Goal: Task Accomplishment & Management: Manage account settings

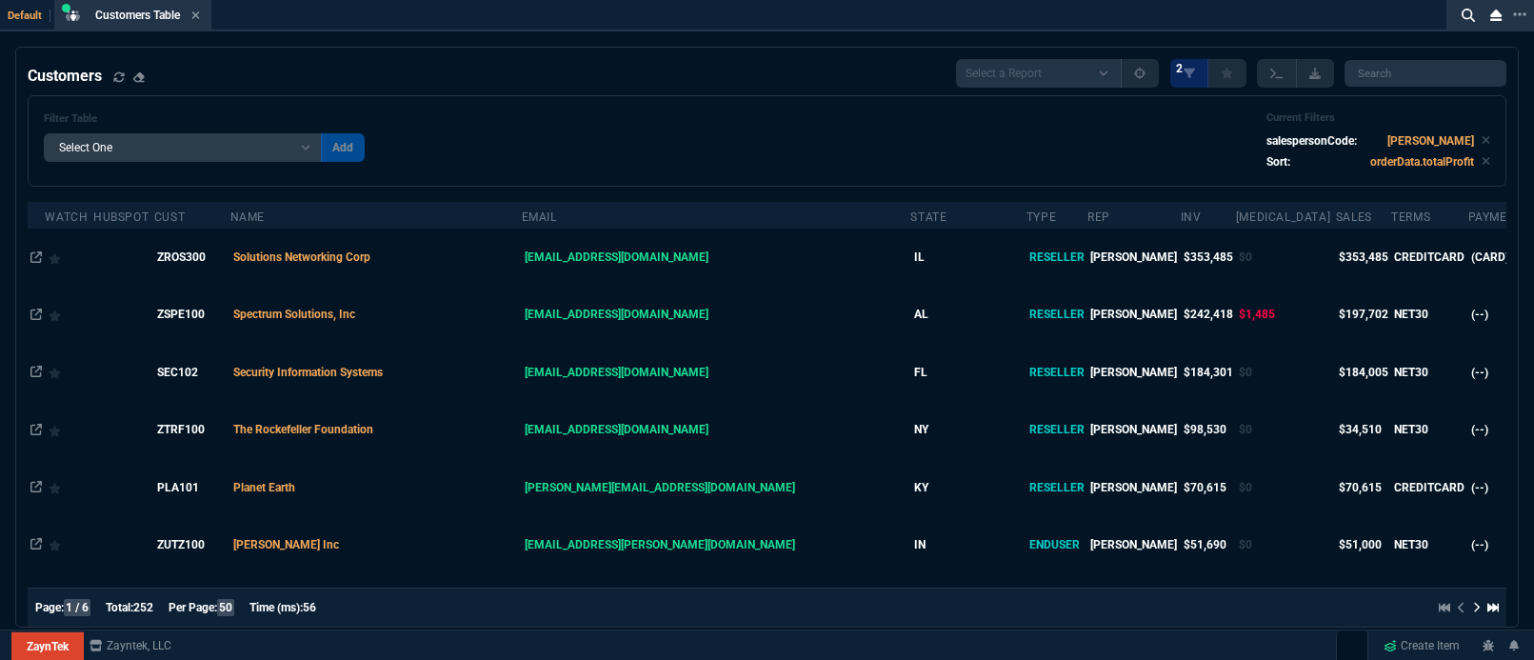
select select "5: [PERSON_NAME]"
select select
click at [539, 76] on div "Customers Select a Report Hasnt Ordered in a while 2" at bounding box center [767, 73] width 1479 height 29
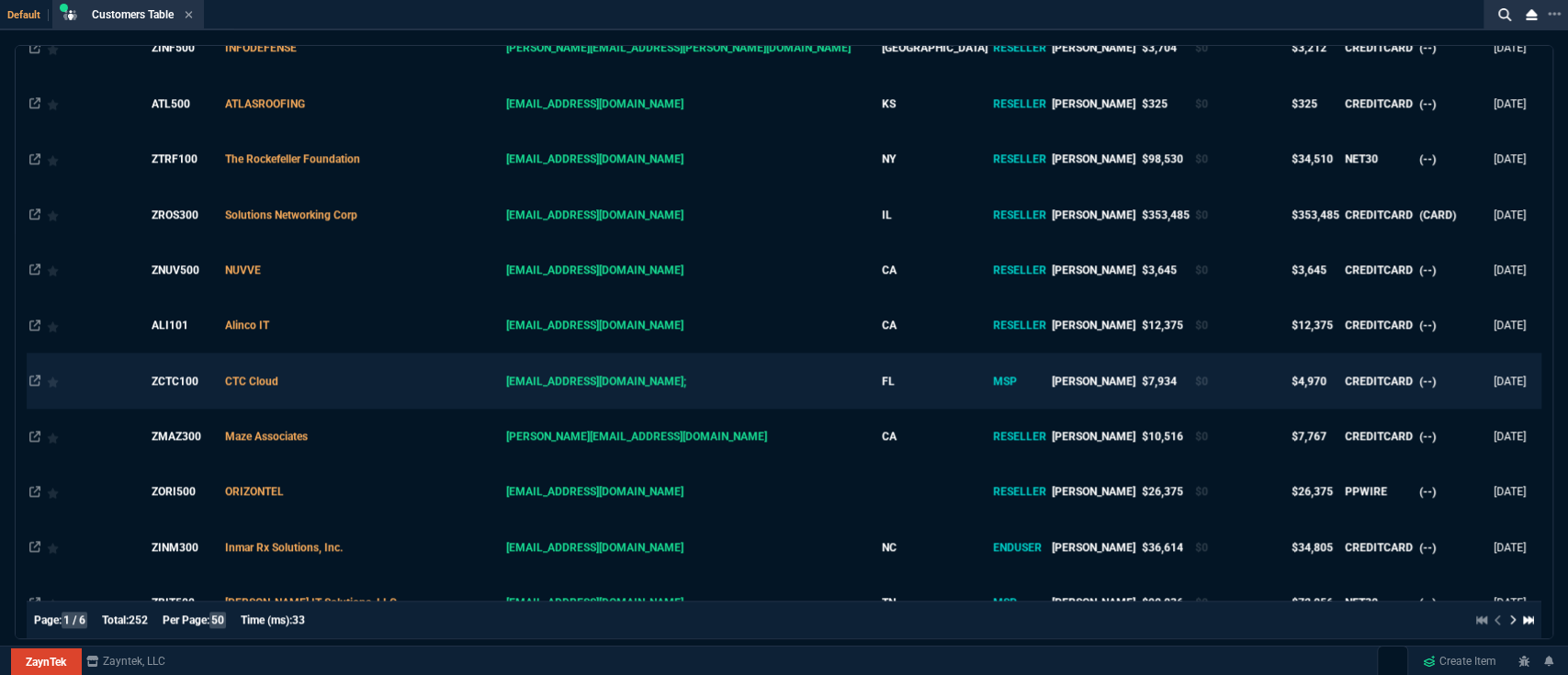
scroll to position [979, 0]
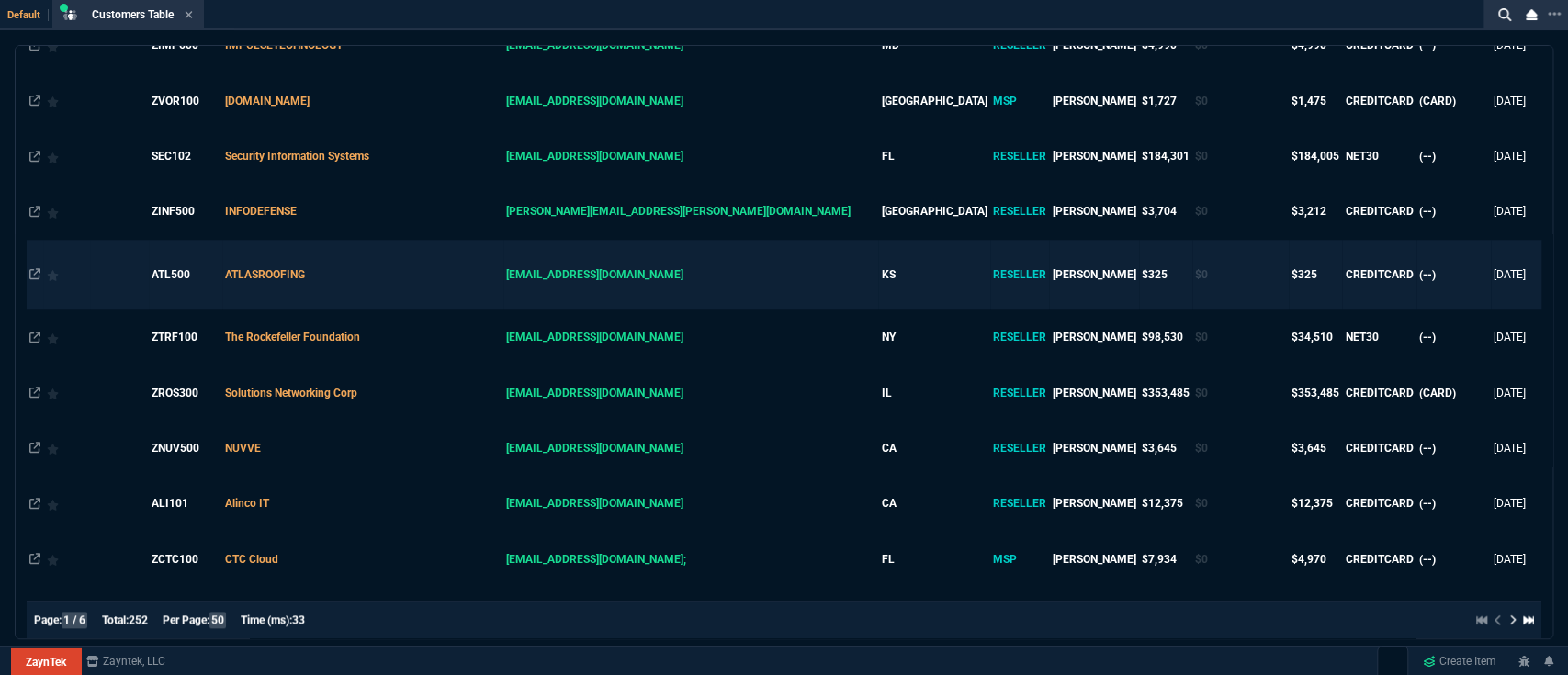
type textarea "S"
type textarea "Sh"
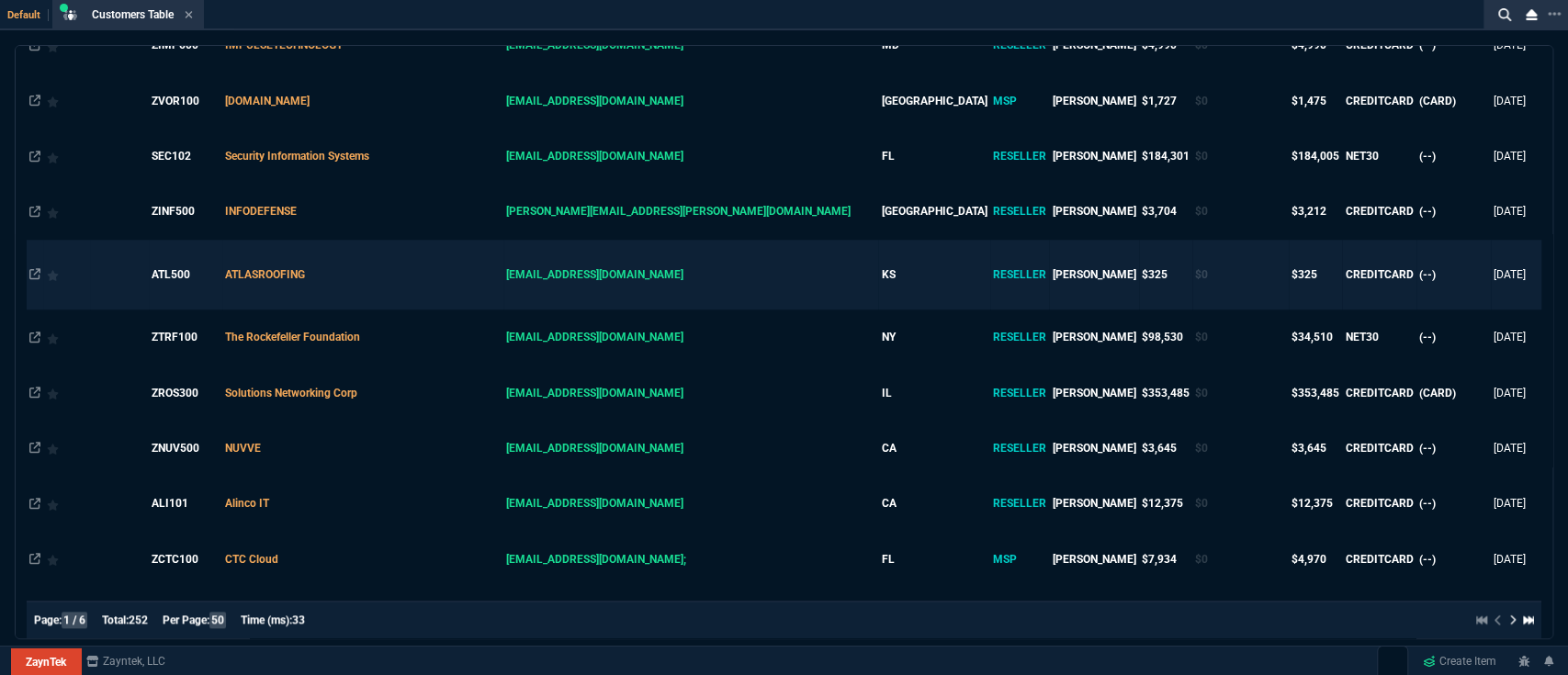
type textarea "Sho"
type textarea "Shou"
type textarea "Shoul"
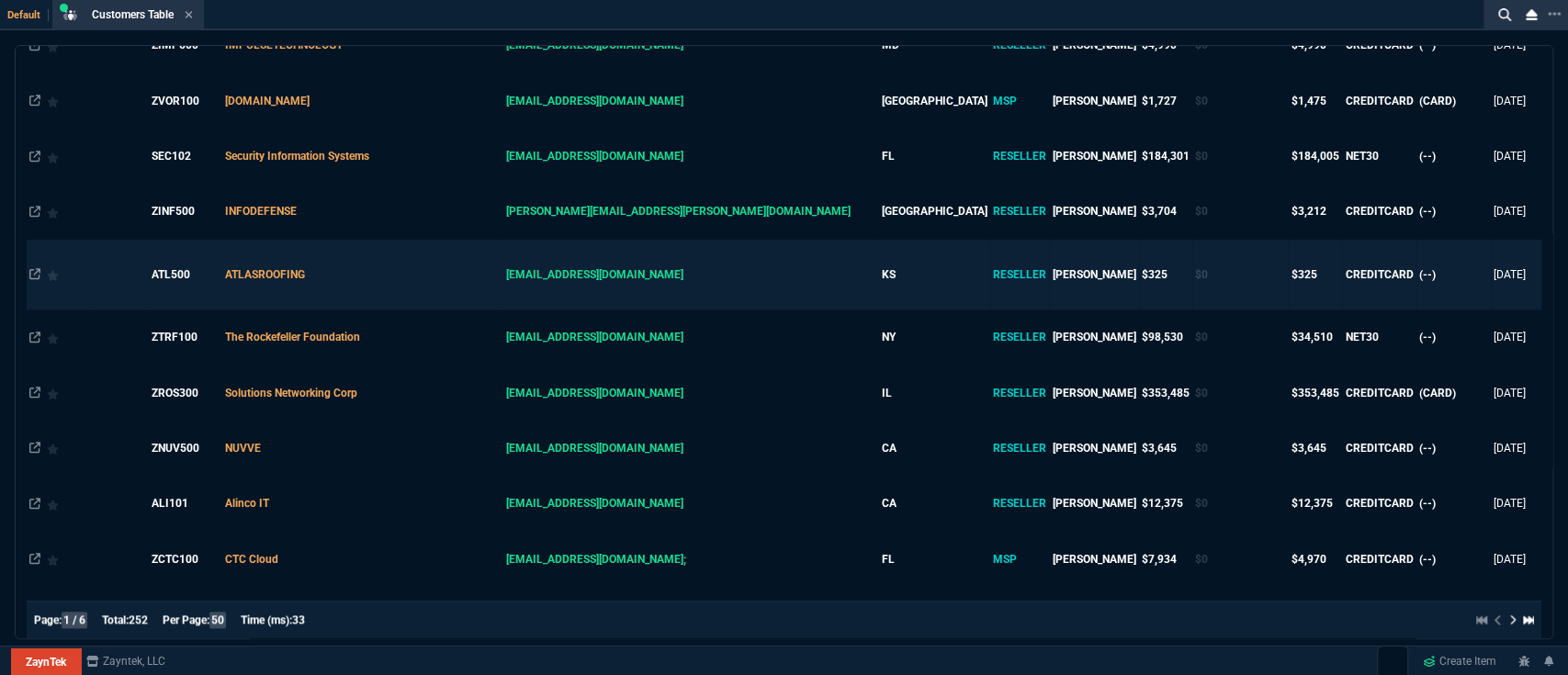
type textarea "Shoul"
type textarea "Should"
type textarea "Should b"
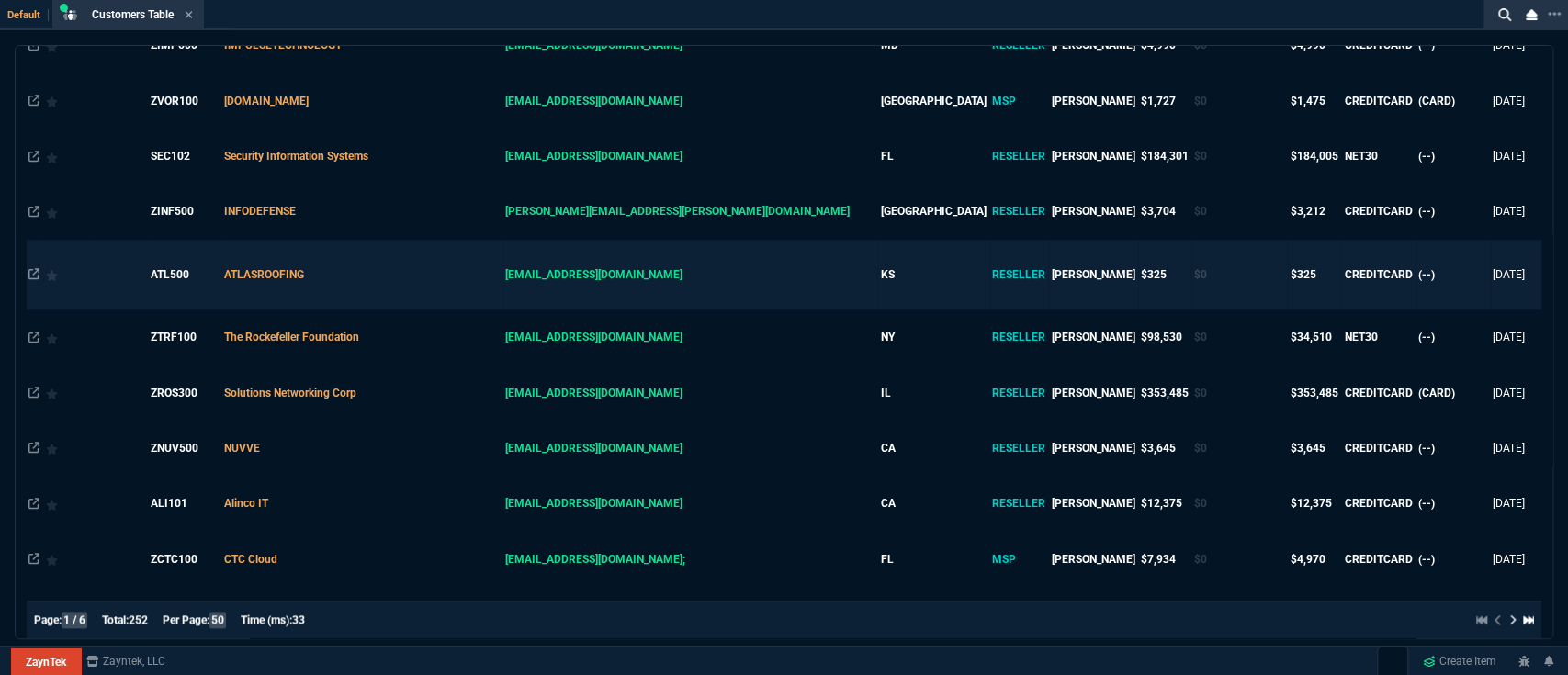
type textarea "Should be"
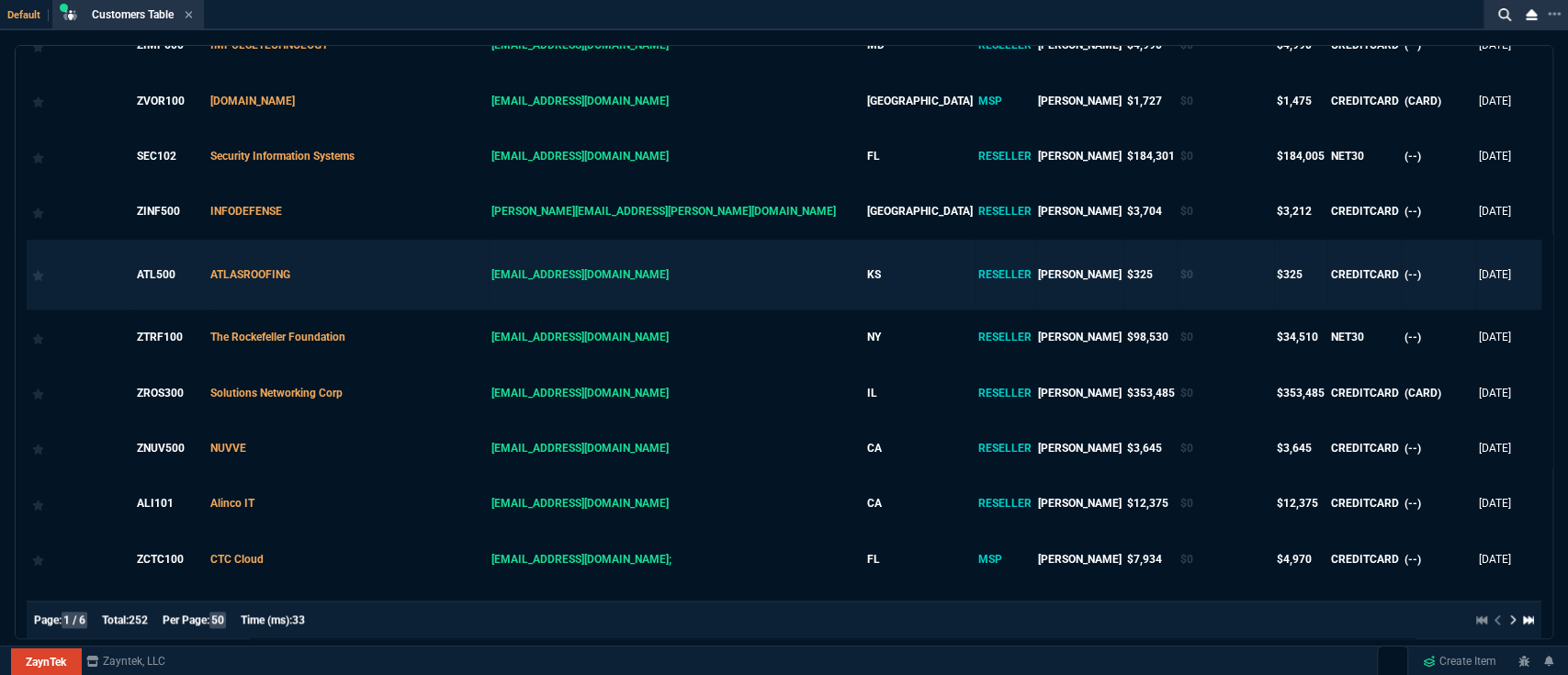
type textarea "Should be"
type textarea "Should be d"
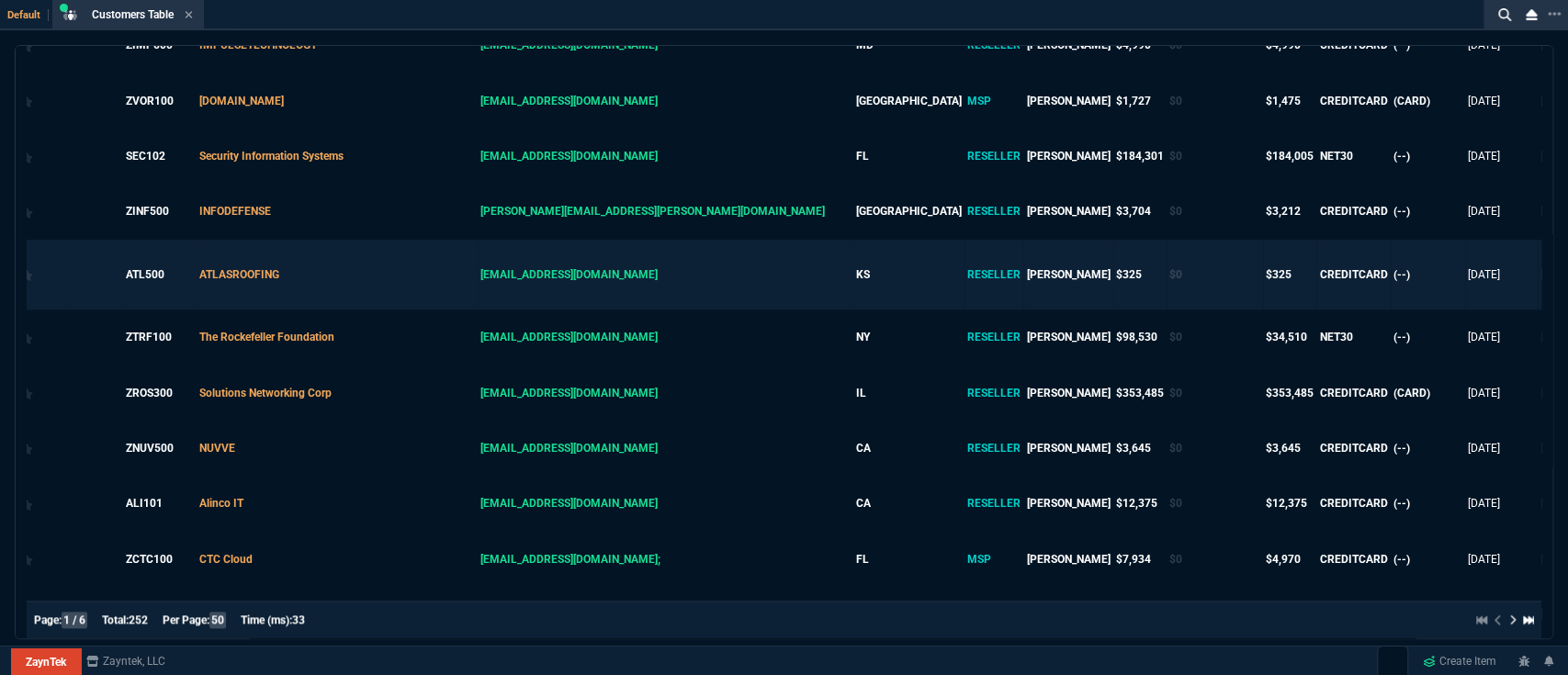
type textarea "Should be do"
type textarea "Should be doi"
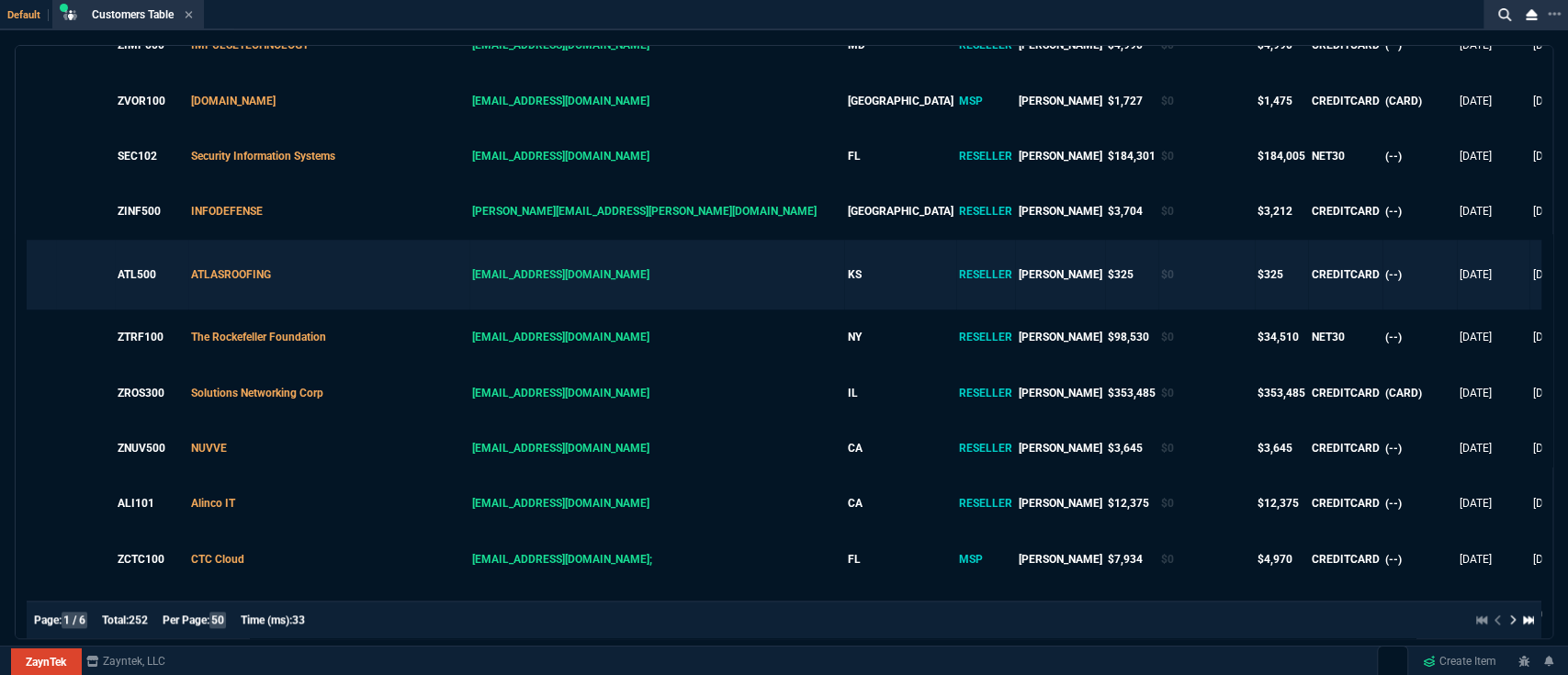
type textarea "Should be doin"
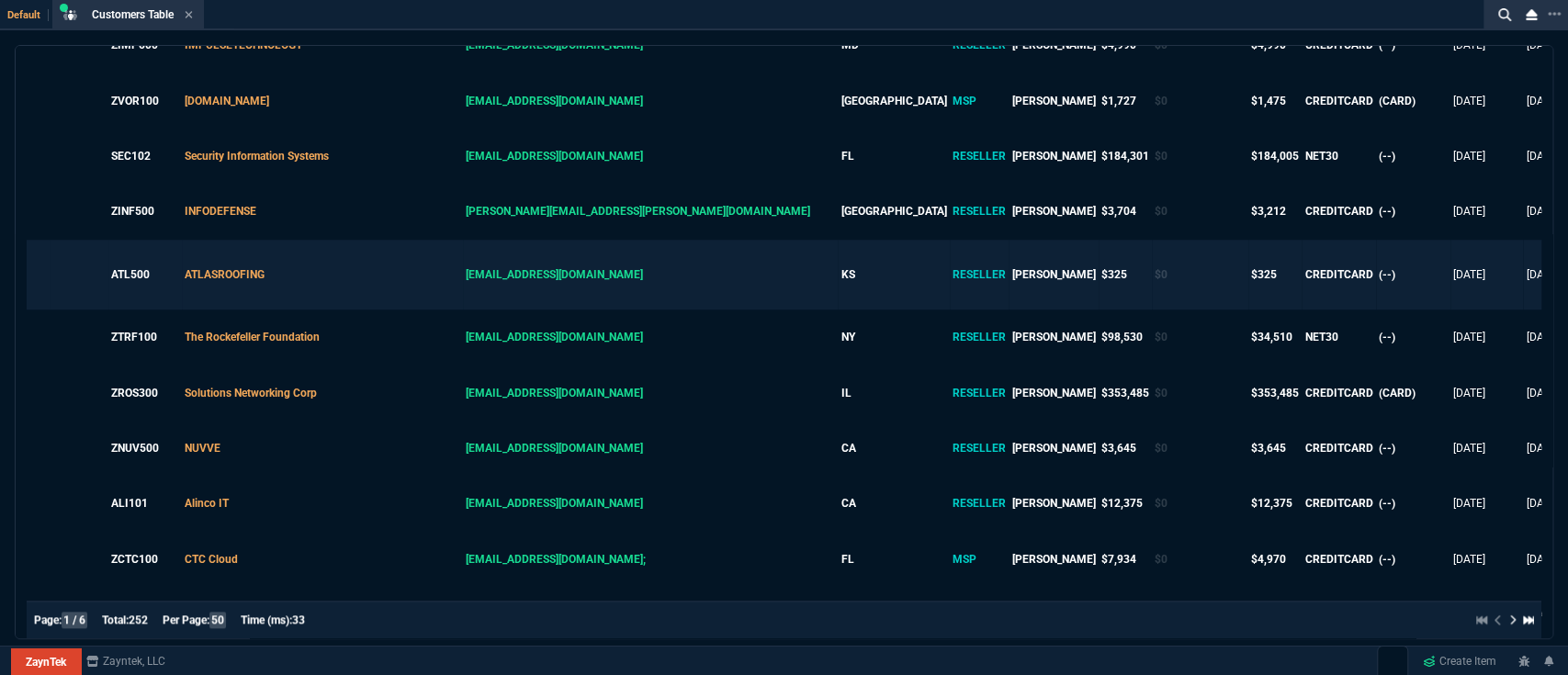
type textarea "Should be doin"
type textarea "Should be doing"
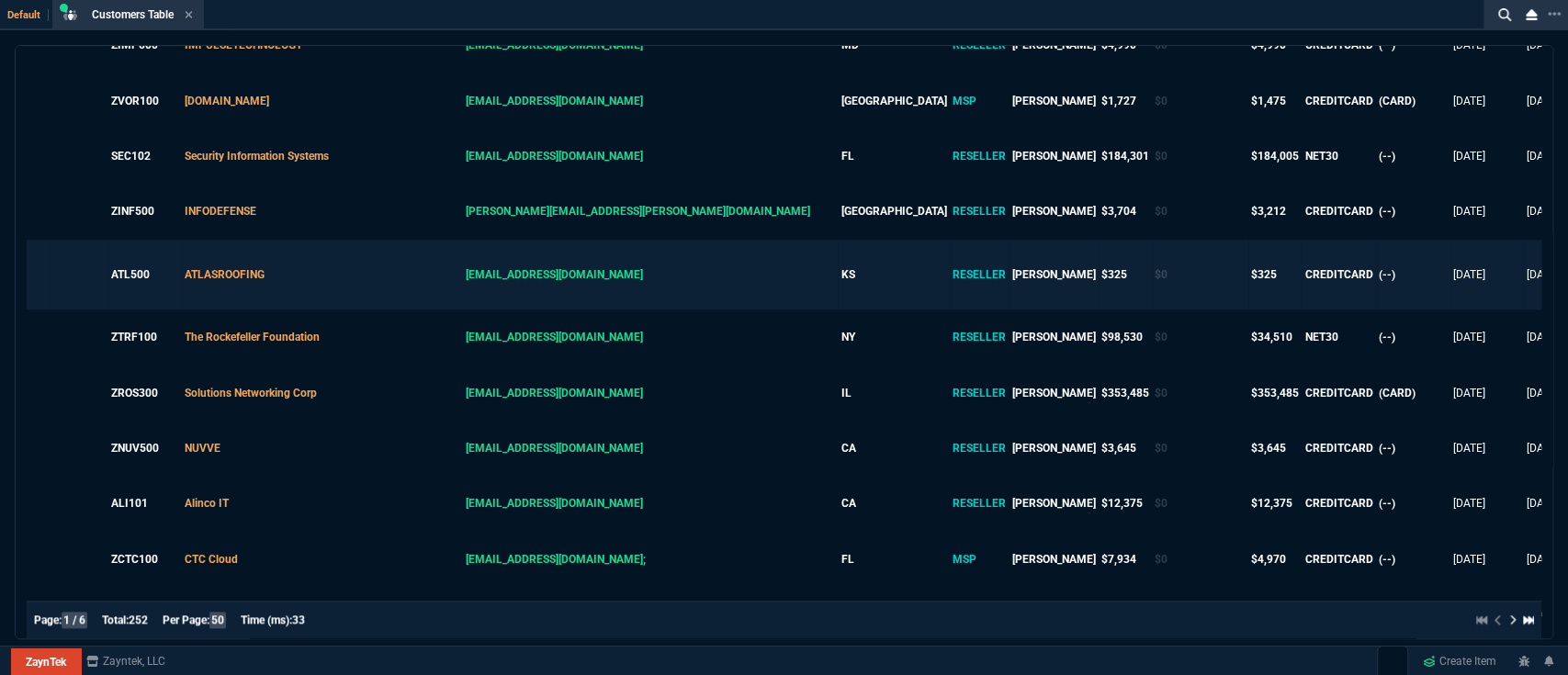
type textarea "Should be doing"
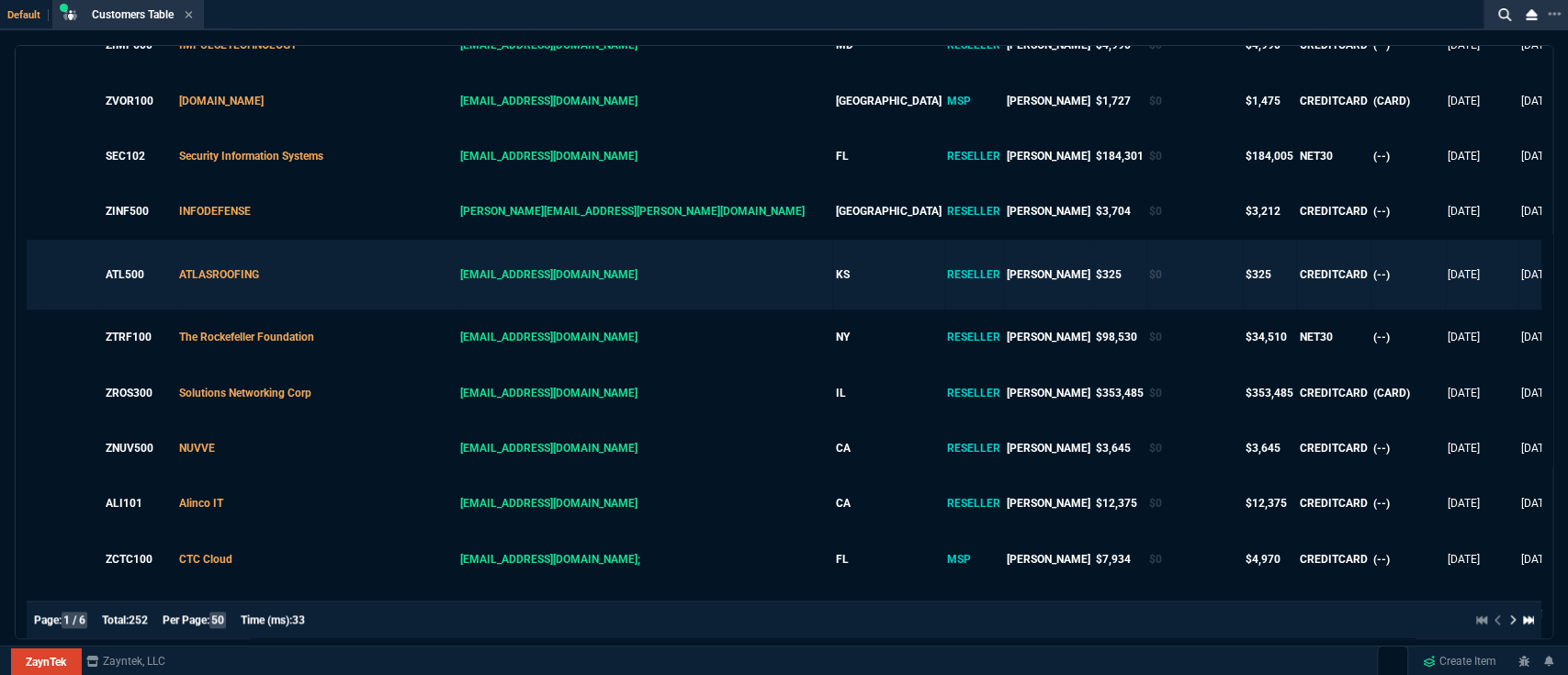
type textarea "Should be doing m"
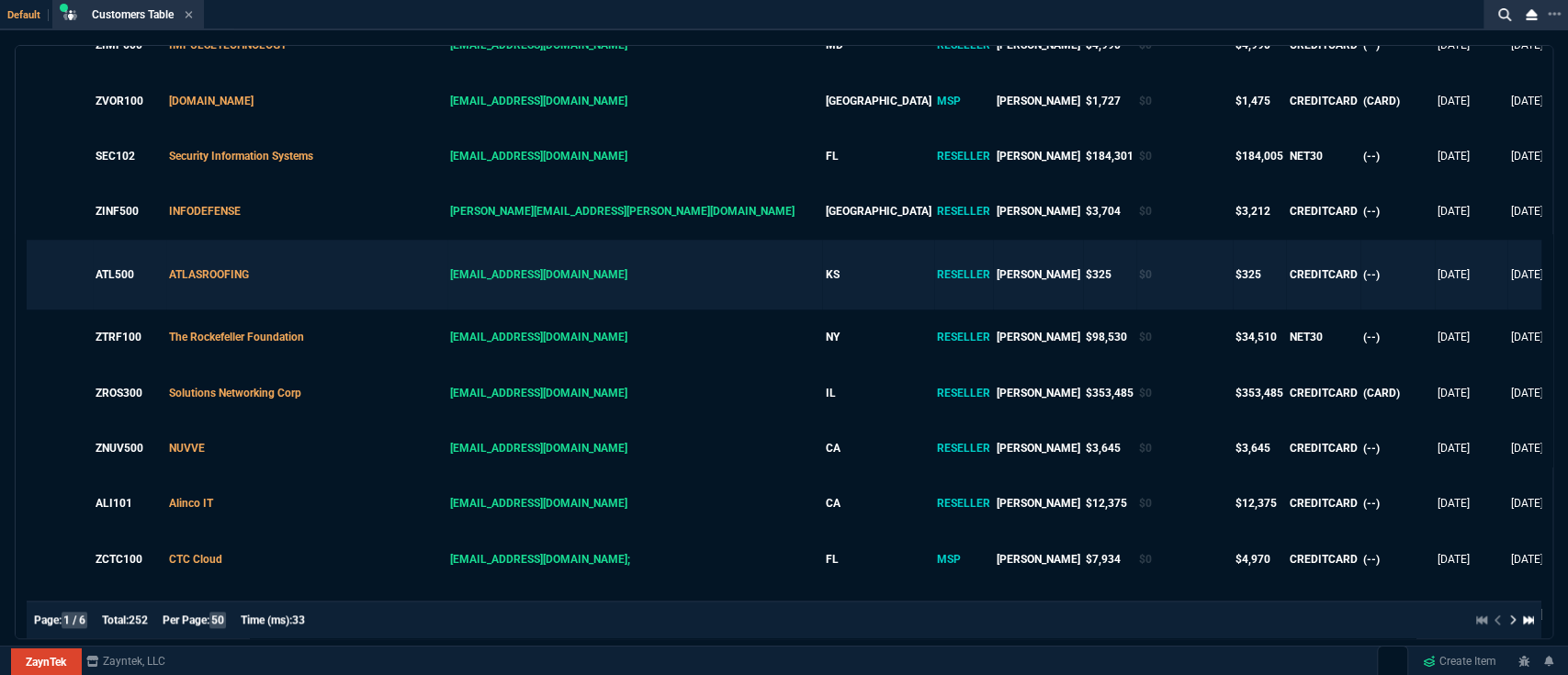
type textarea "Should be doing mo"
type textarea "Should be doing mor"
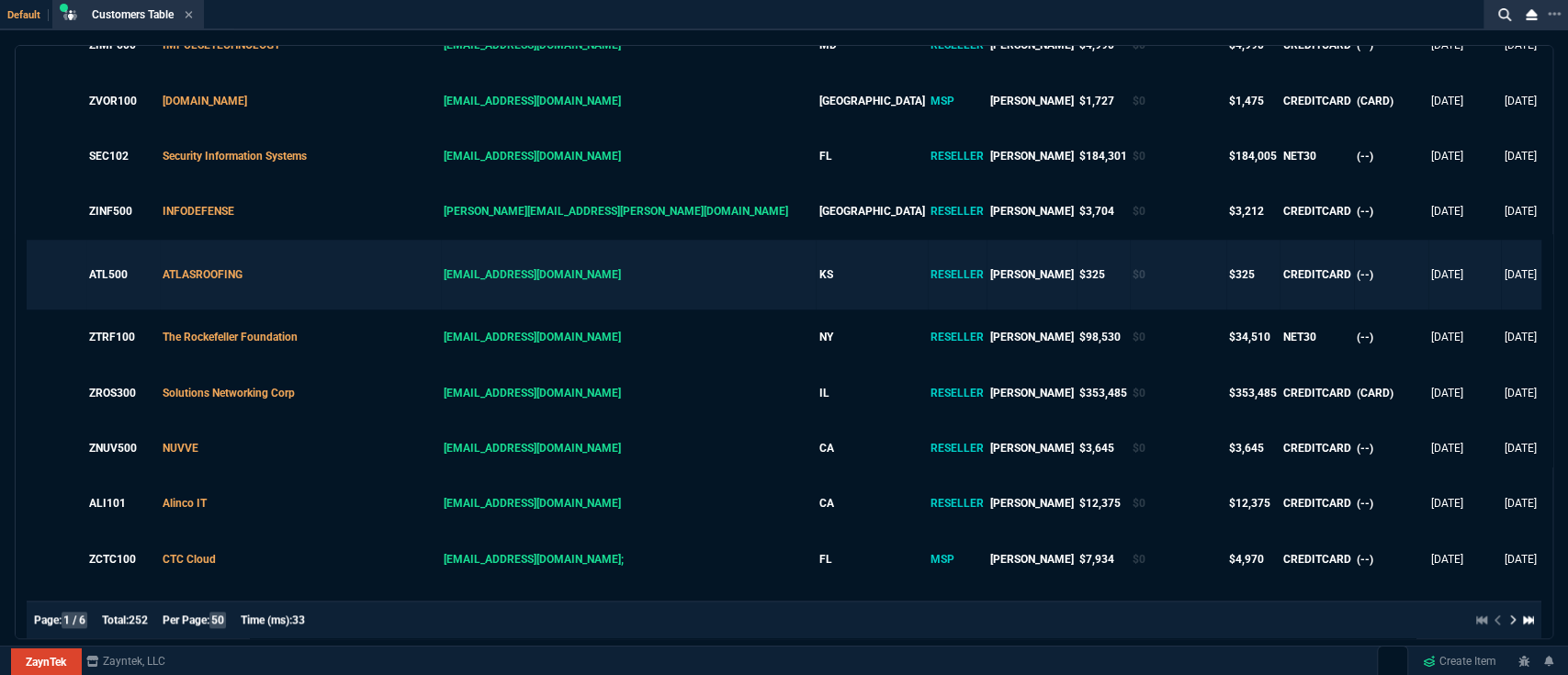
type textarea "Should be doing more"
type textarea "Should be doing more b"
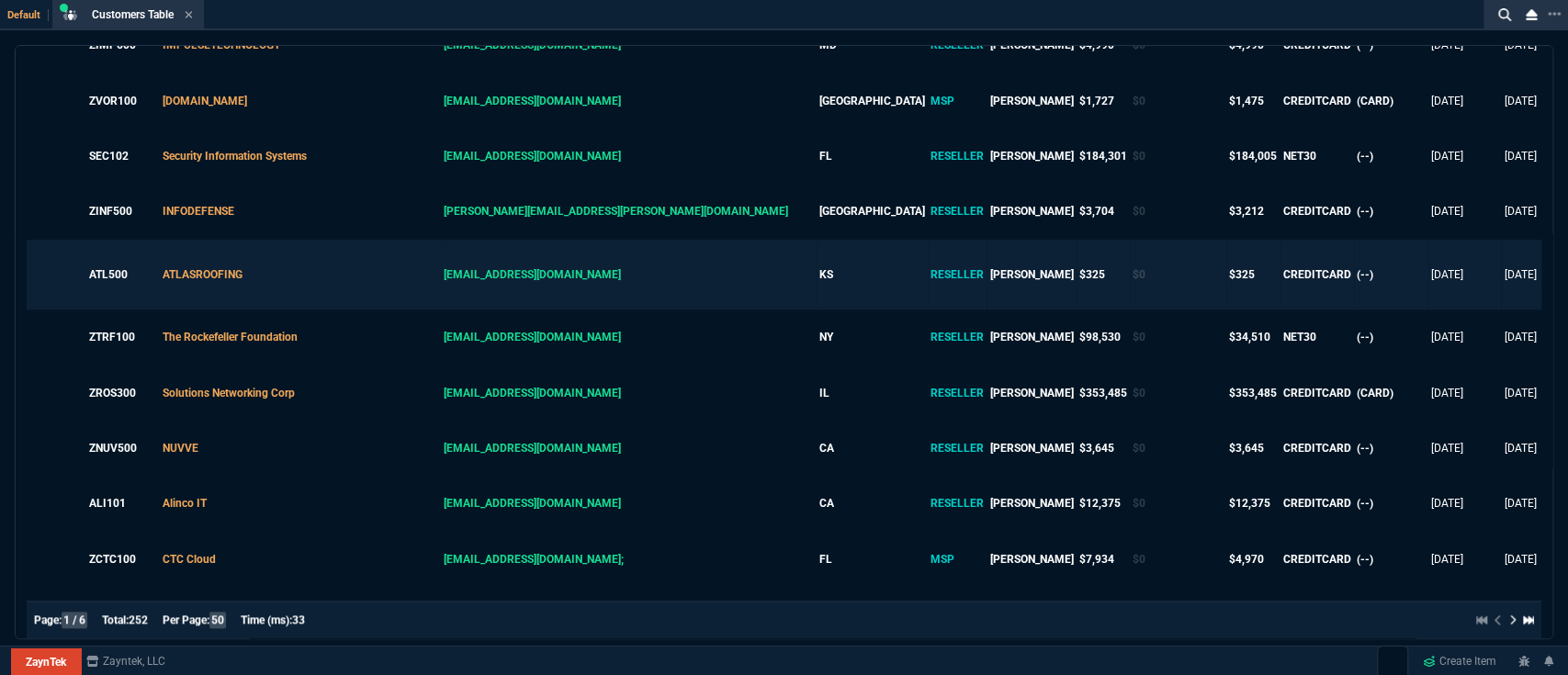
type textarea "Should be doing more b"
type textarea "Should be doing more bi"
type textarea "Should be doing more biz"
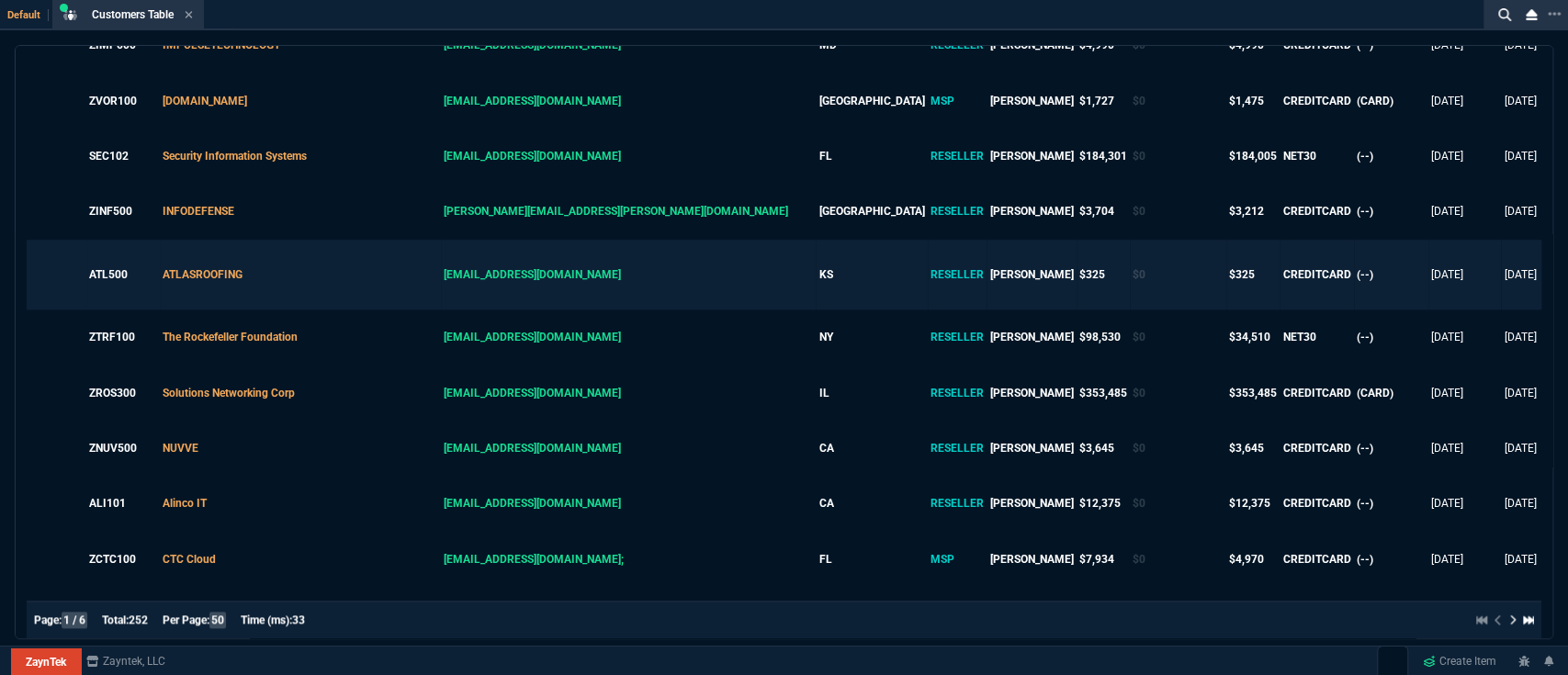
type textarea "Should be doing more biz"
type textarea "Should be doing more biz -"
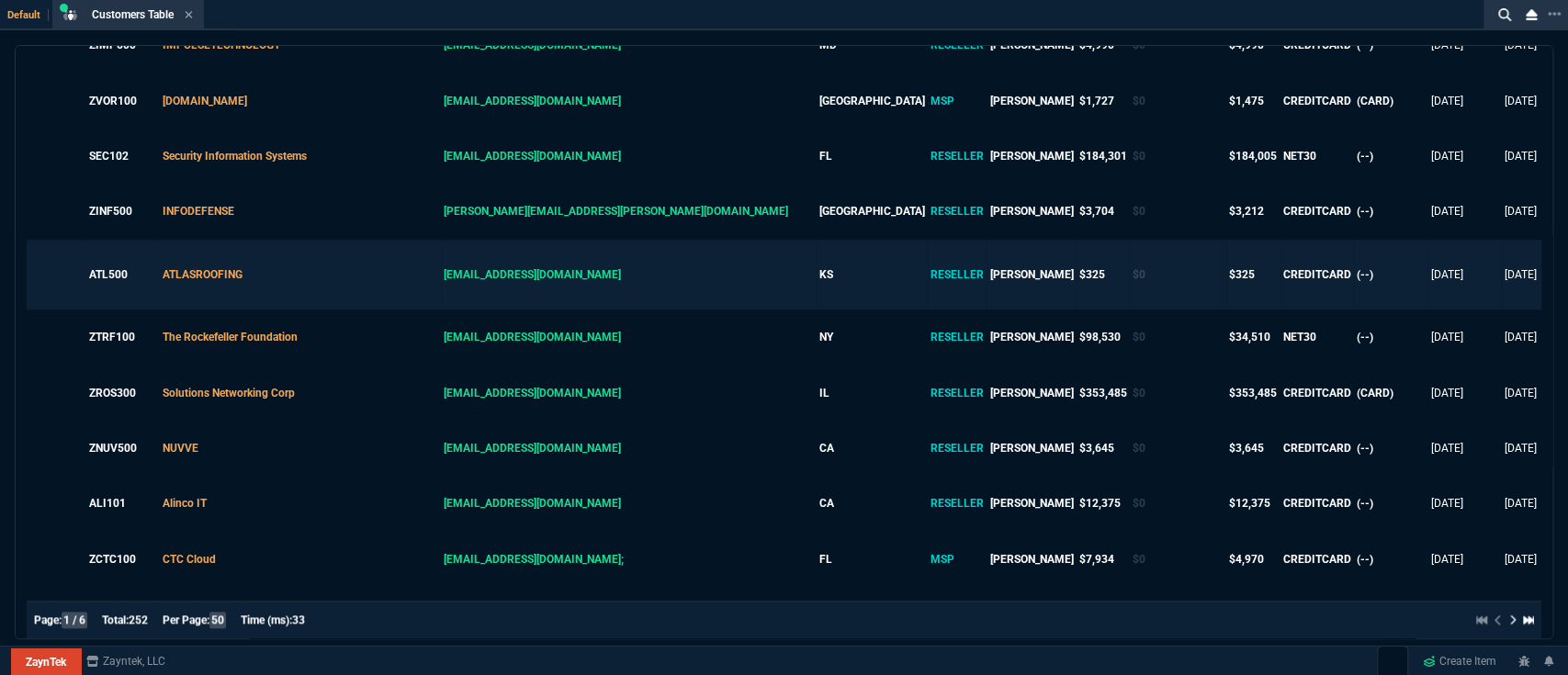
type textarea "Should be doing more biz -"
type textarea "Should be doing more biz - g"
type textarea "Should be doing more biz - go"
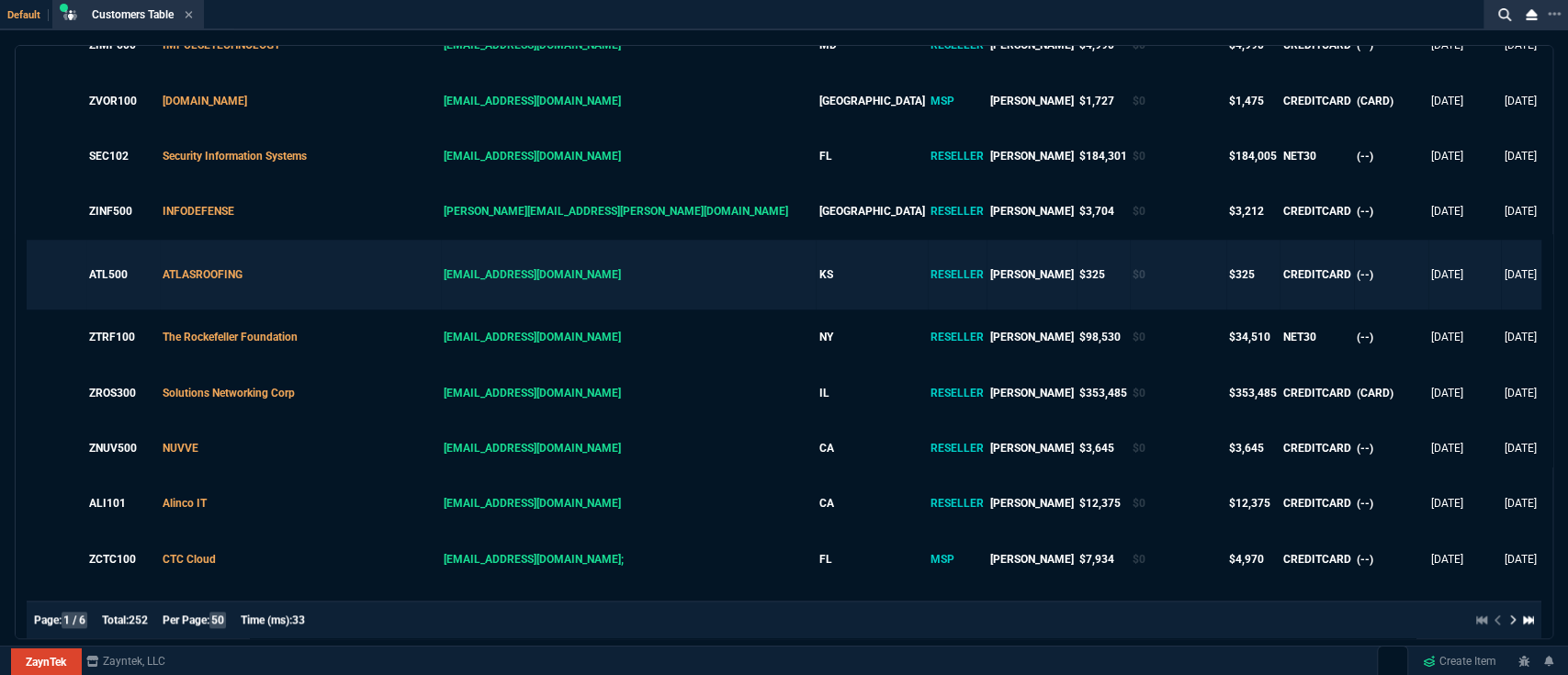
type textarea "Should be doing more biz - goo"
type textarea "Should be doing more biz - good"
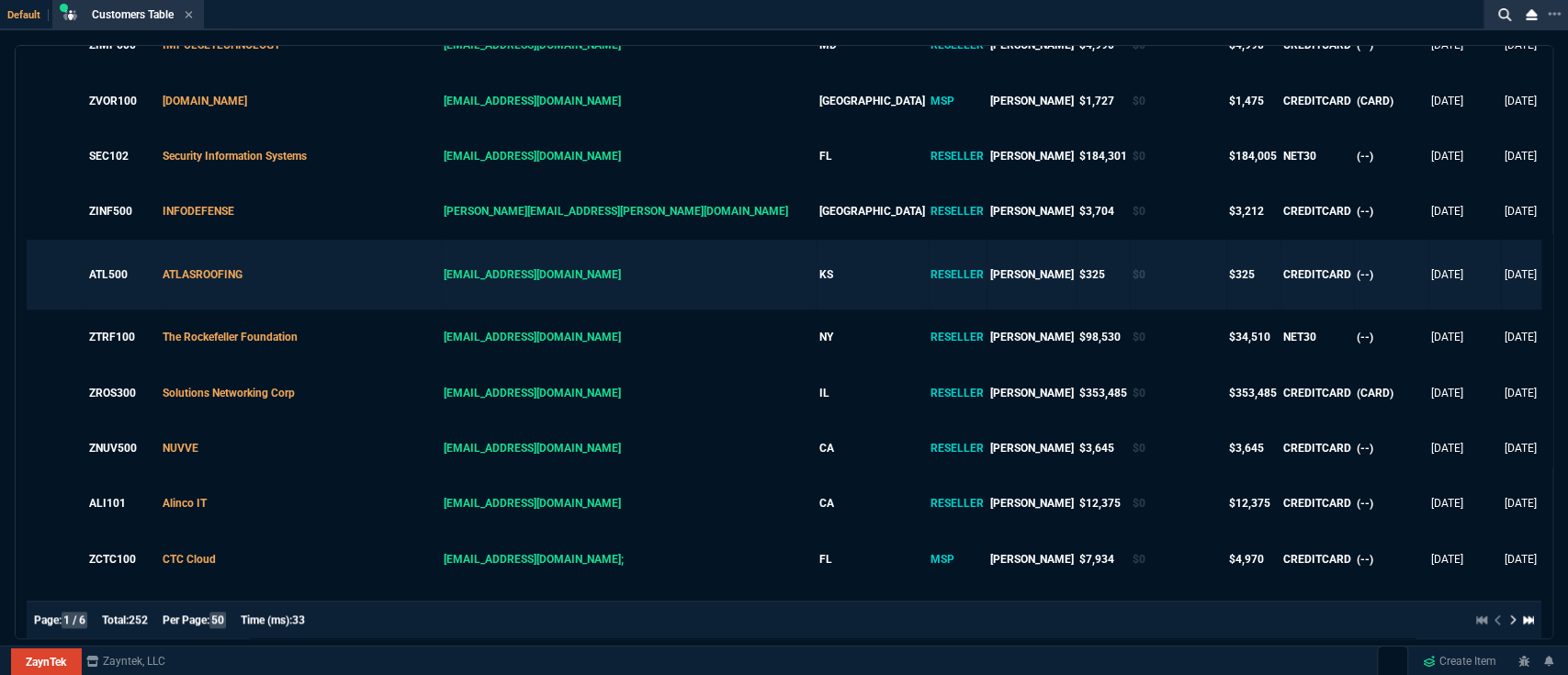
type textarea "Should be doing more biz - good"
type textarea "Should be doing more biz - good a"
type textarea "Should be doing more biz - good ac"
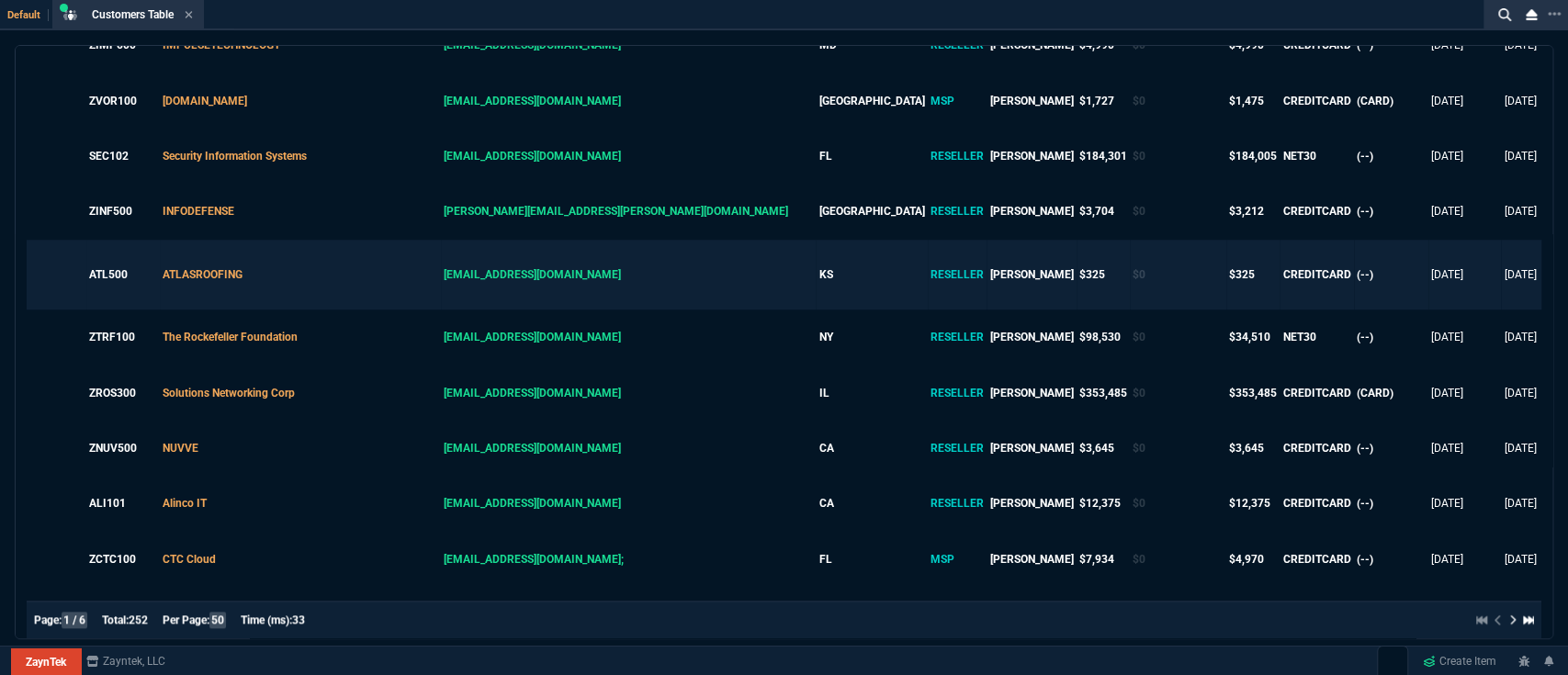
type textarea "Should be doing more biz - good acc"
type textarea "Should be doing more biz - good acco"
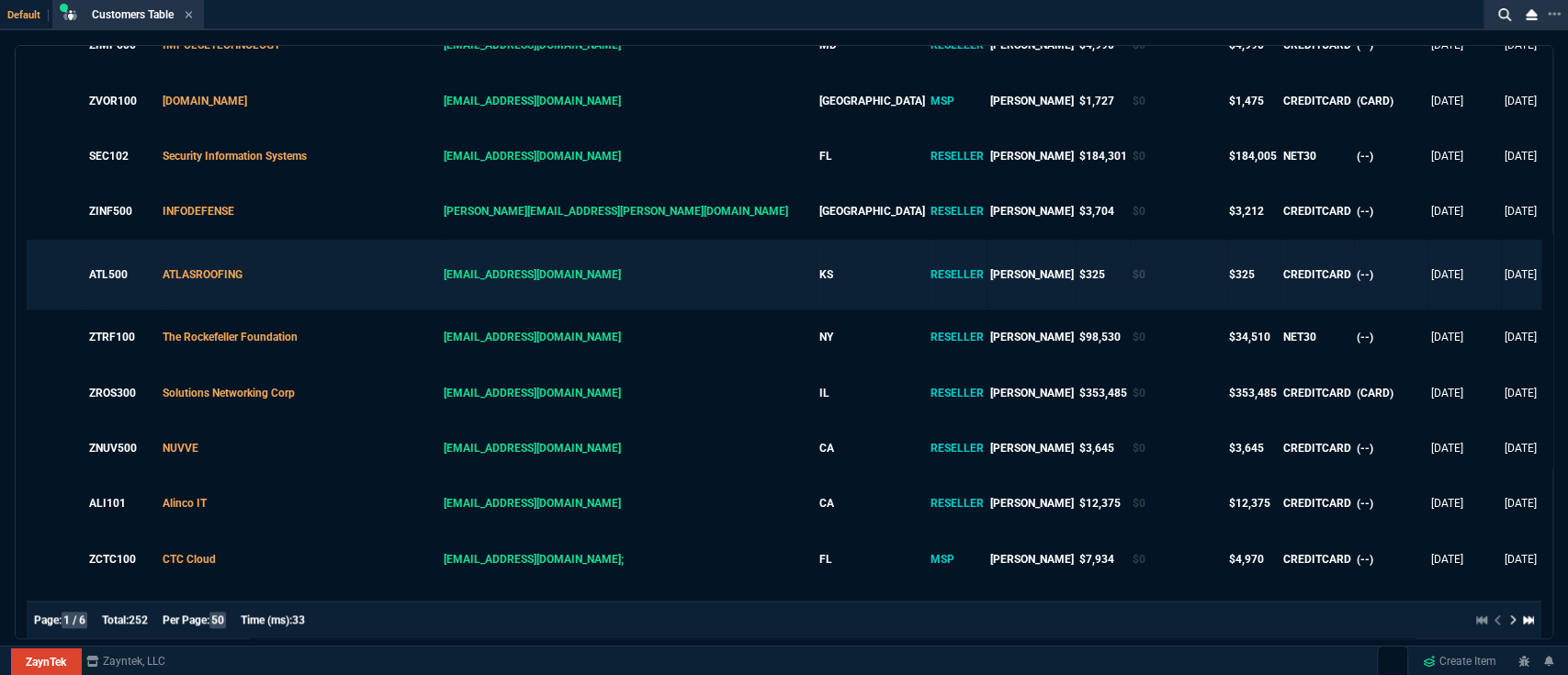
type textarea "Should be doing more biz - good accou"
type textarea "Should be doing more biz - good accoun"
type textarea "Should be doing more biz - good account"
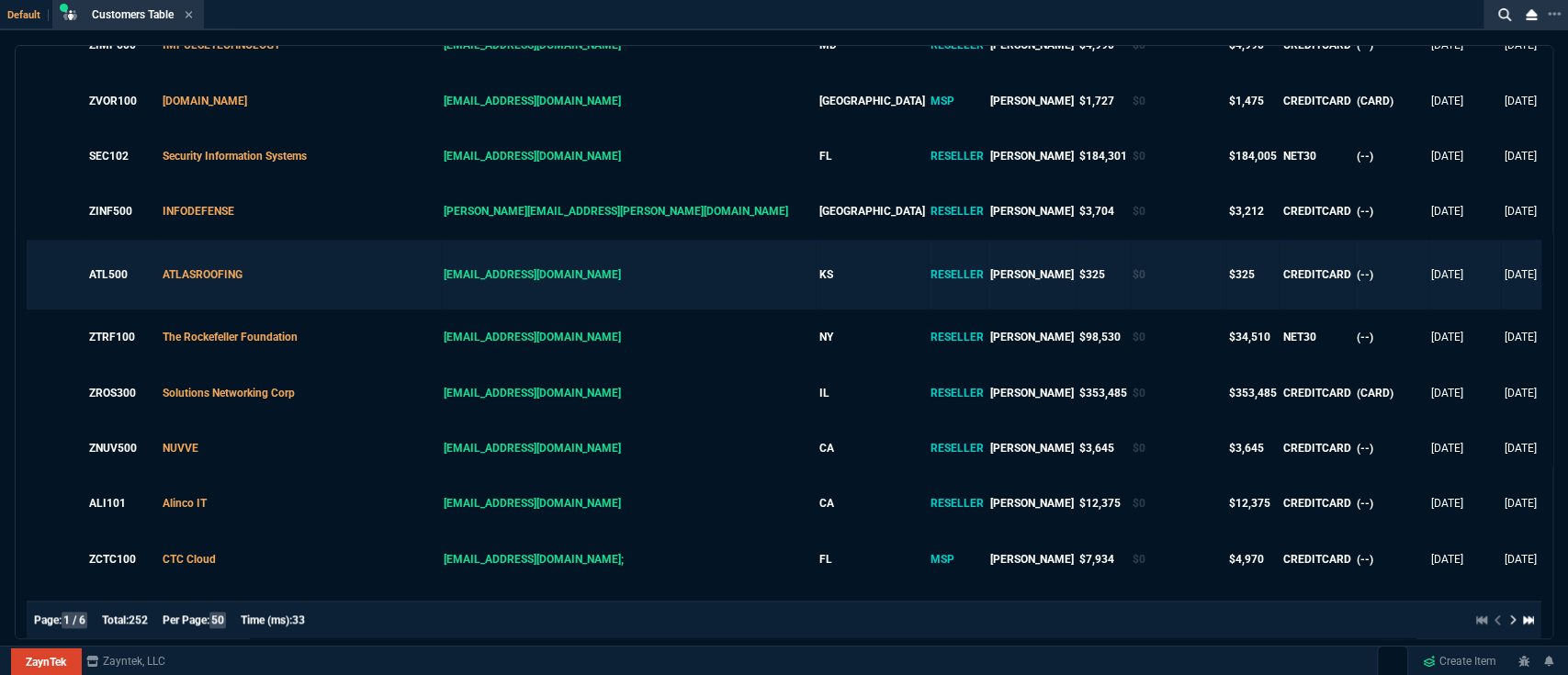
type textarea "Should be doing more biz - good account"
type textarea "Should be doing more biz - good account t"
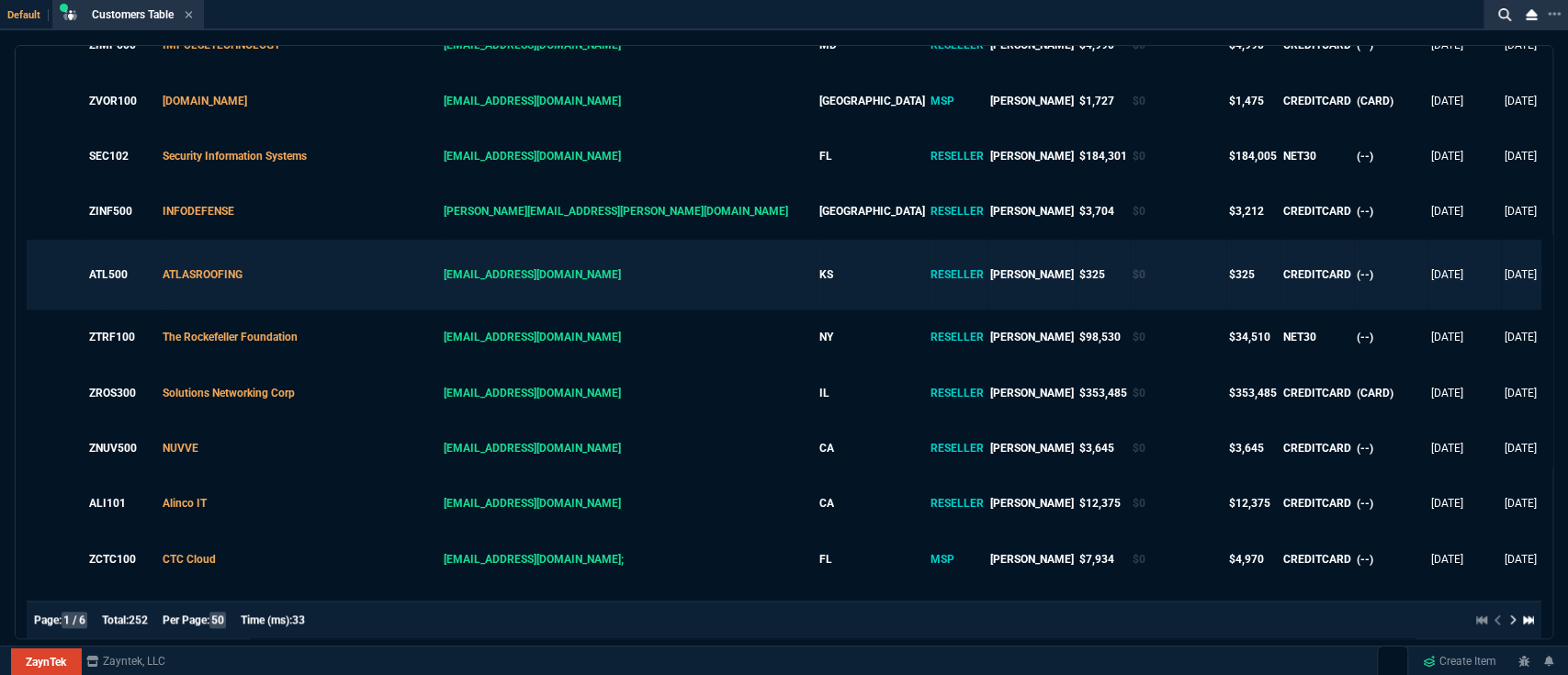
type textarea "Should be doing more biz - good account to"
type textarea "Should be doing more biz - good account to t"
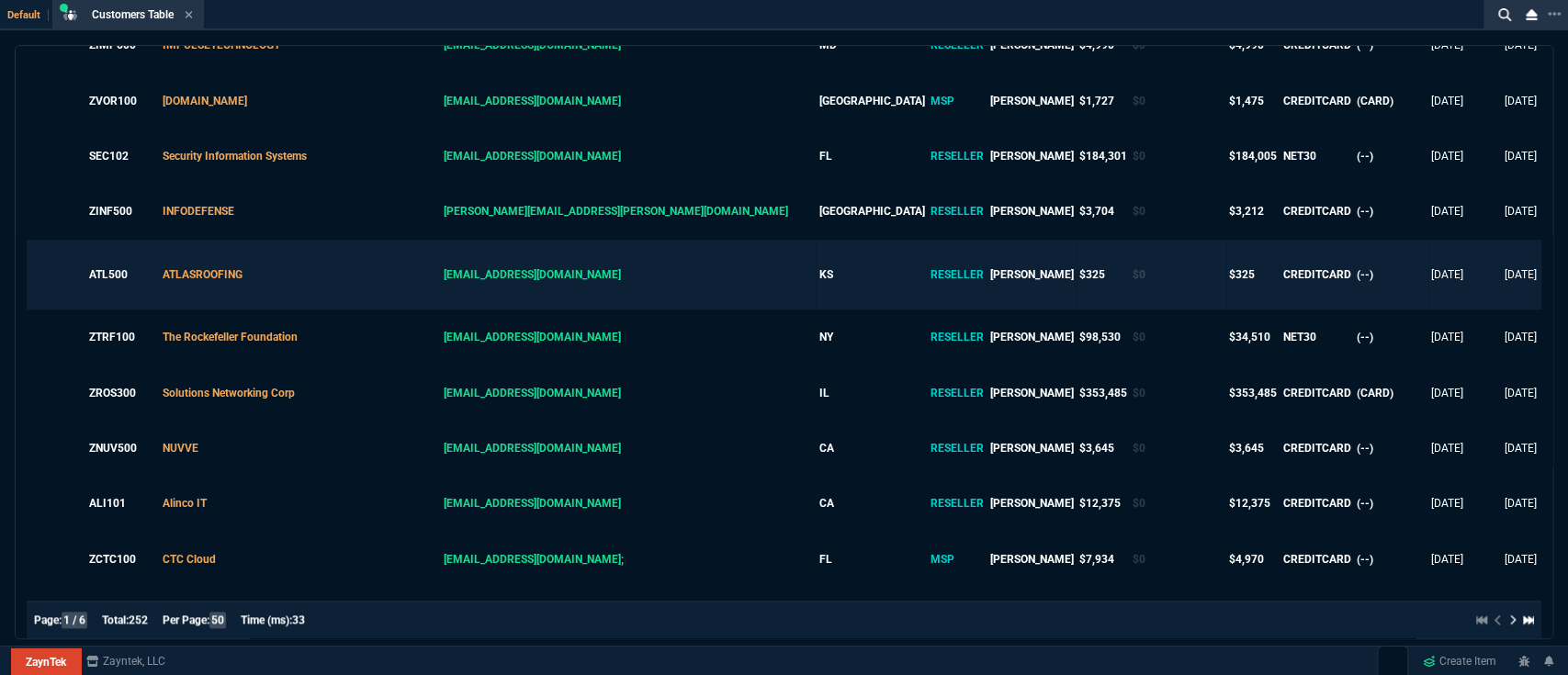
type textarea "Should be doing more biz - good account to t"
type textarea "Should be doing more biz - good account to tr"
type textarea "Should be doing more biz - good account to try"
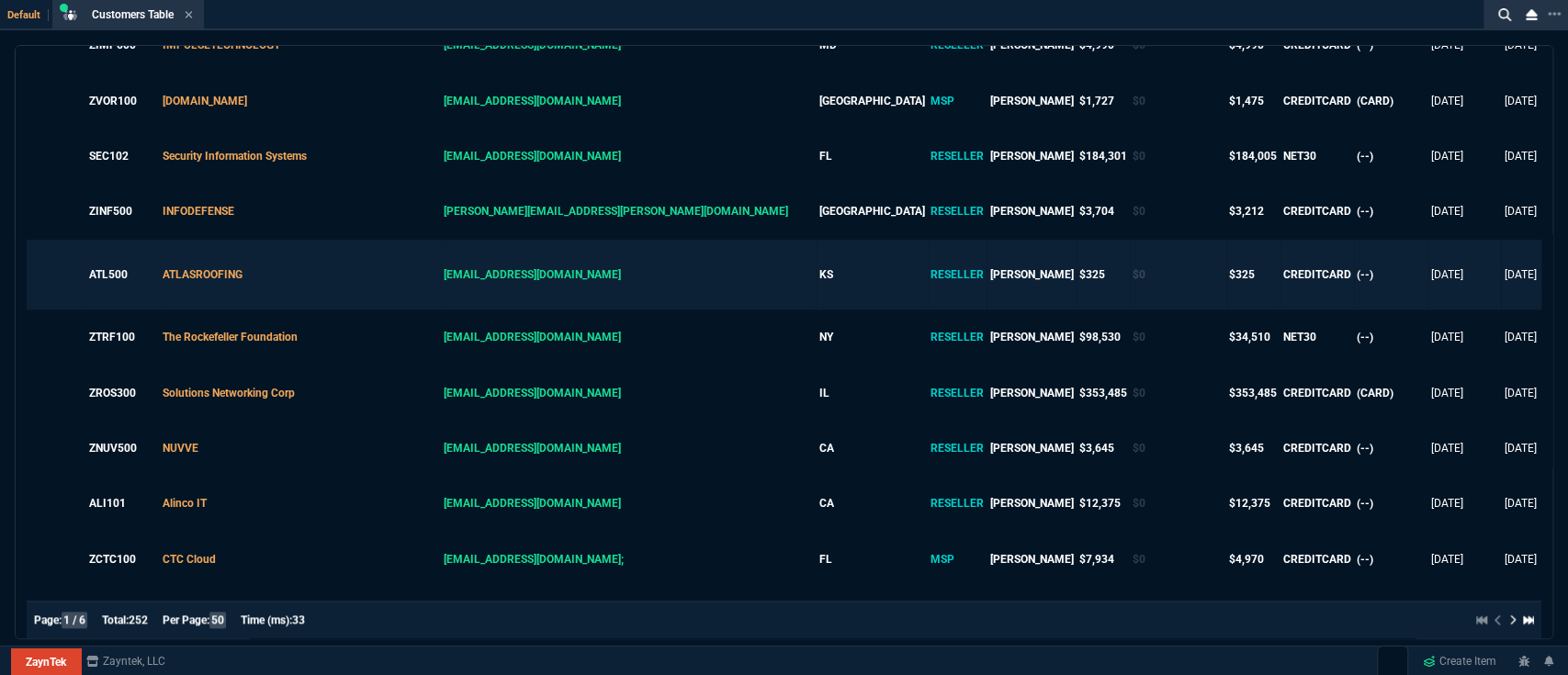
type textarea "Should be doing more biz - good account to try"
type textarea "Should be doing more biz - good account to try t"
type textarea "Should be doing more biz - good account to try to"
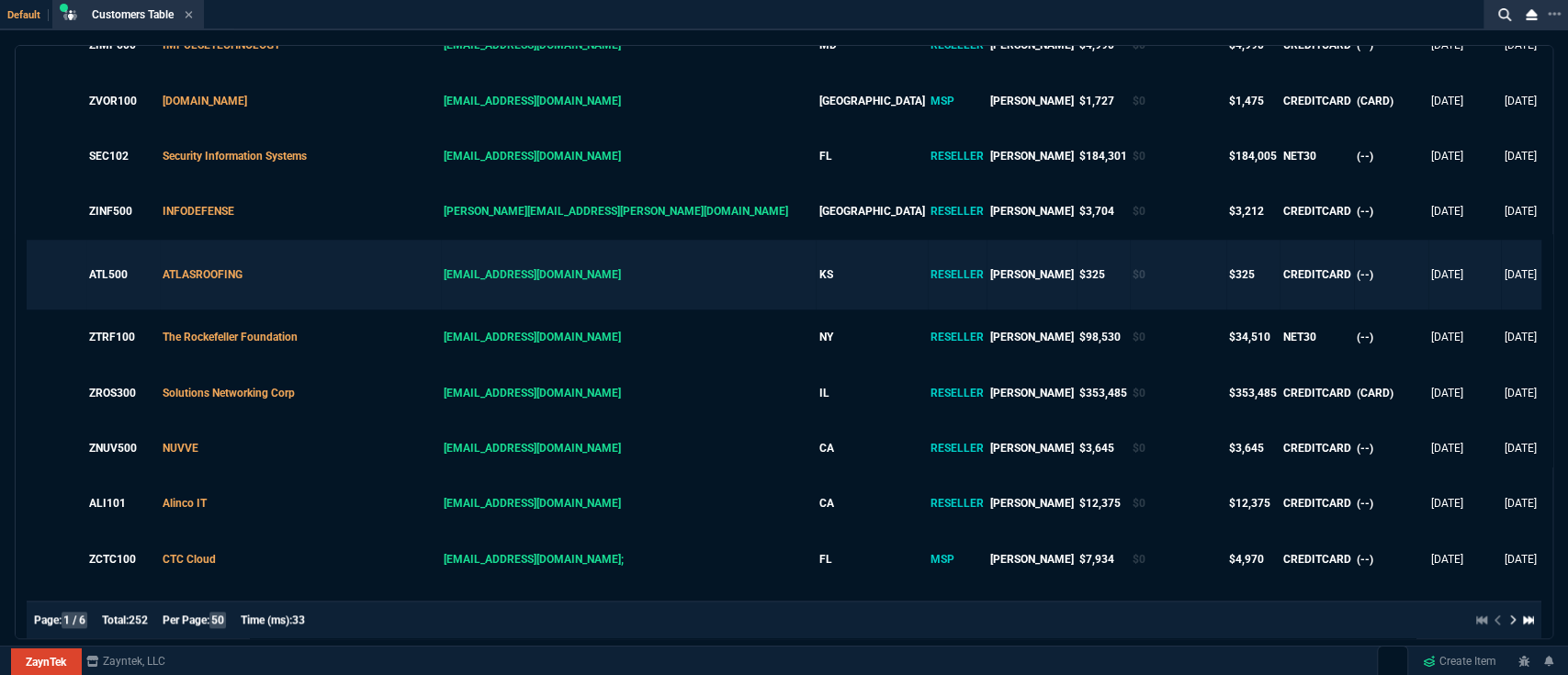
type textarea "Should be doing more biz - good account to try to"
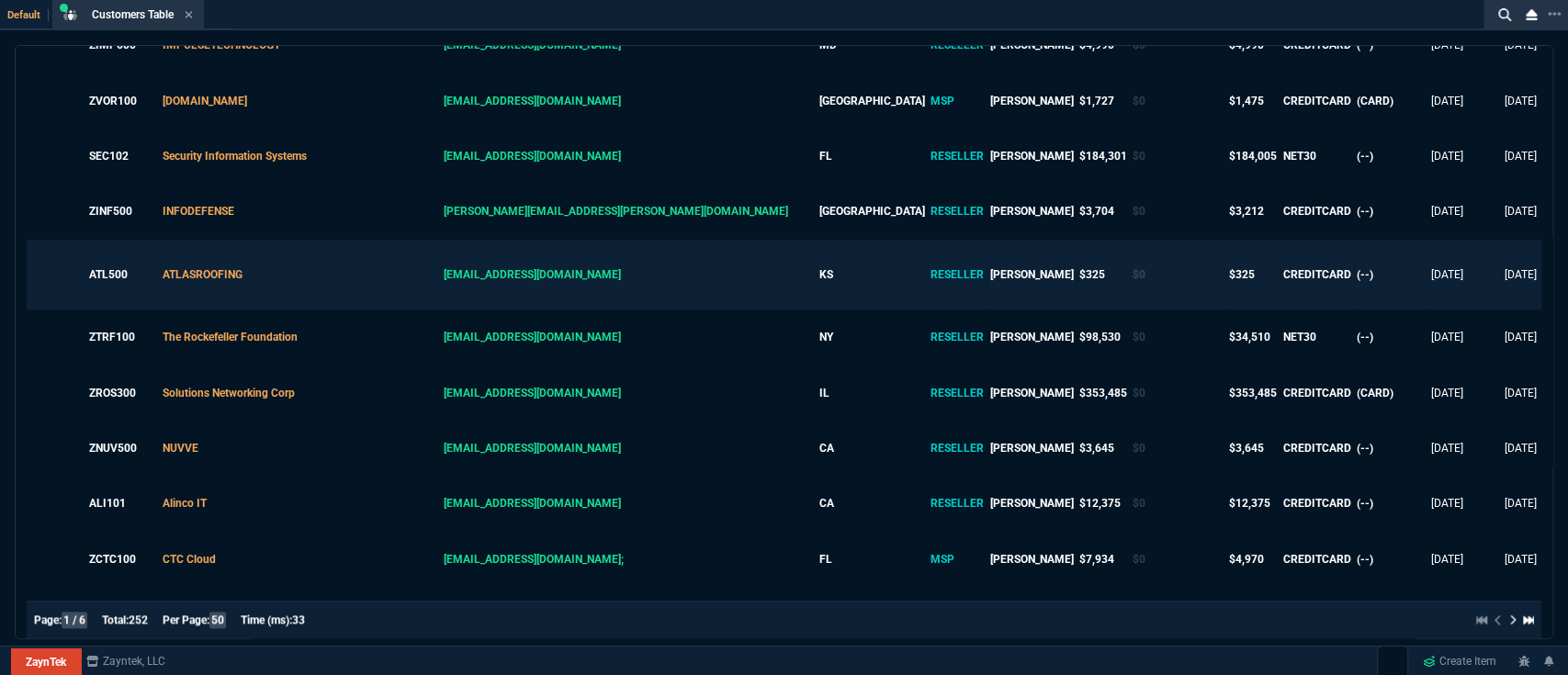
type textarea "Should be doing more biz - good account to try t"
type textarea "Should be doing more biz - good account to try"
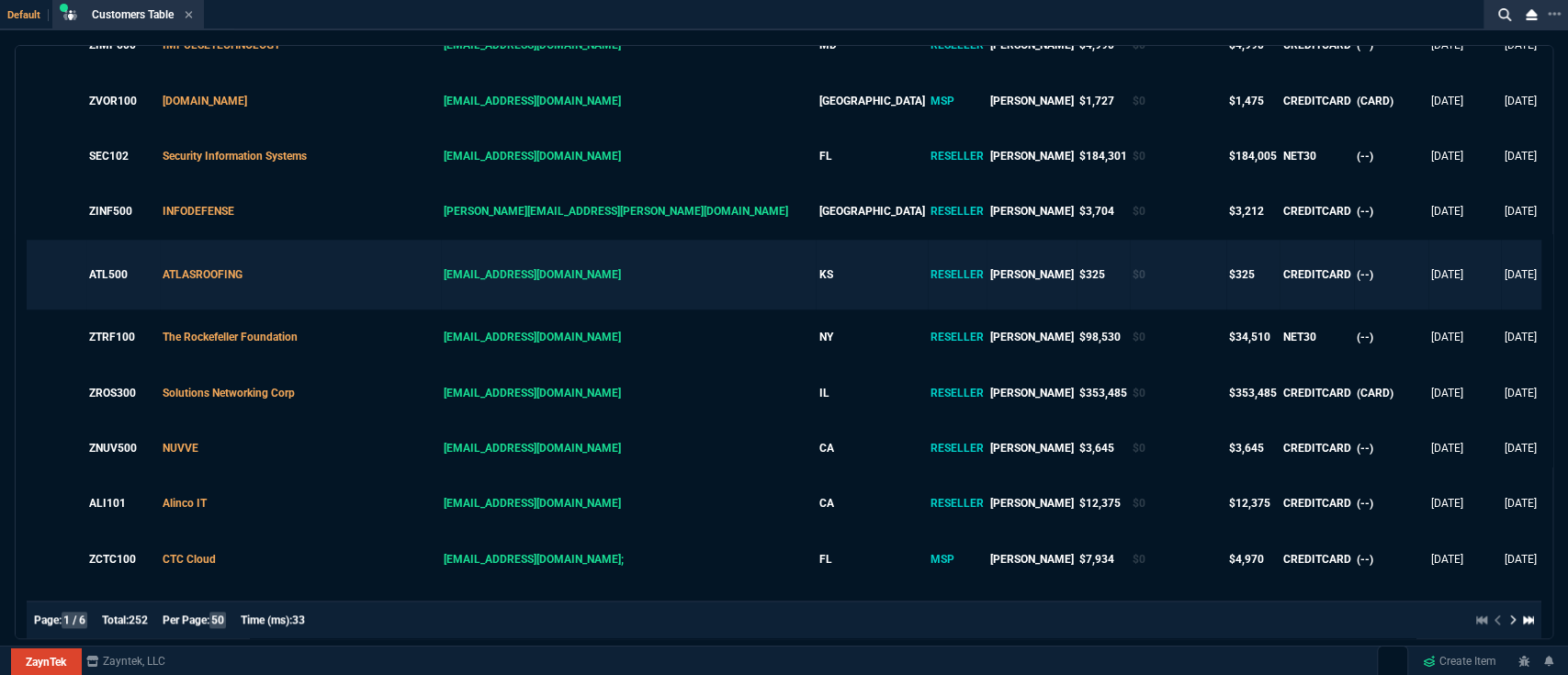
type textarea "Should be doing more biz - good account to try"
type textarea "Should be doing more biz - good account to tr"
type textarea "Should be doing more biz - good account to t"
type textarea "Should be doing more biz - good account to"
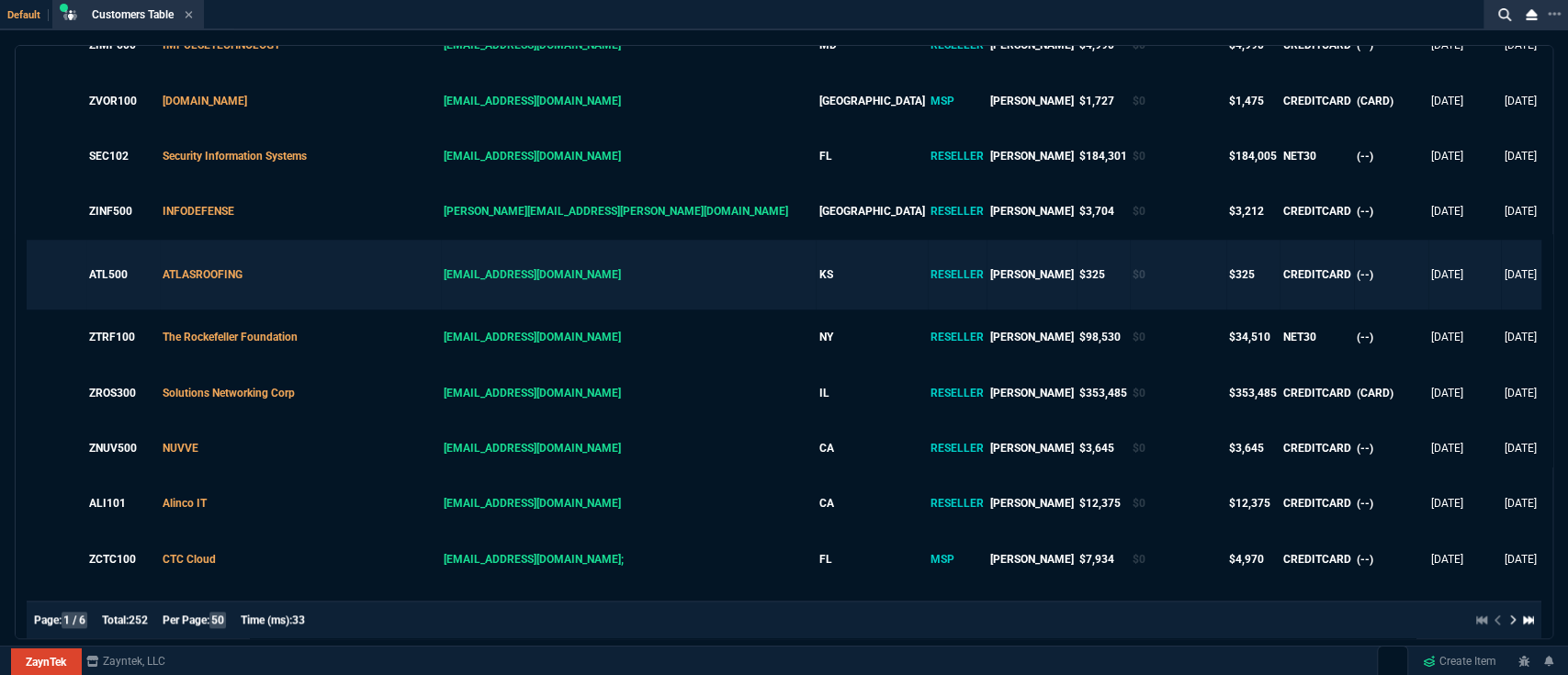
type textarea "Should be doing more biz - good account t"
type textarea "Should be doing more biz - good account"
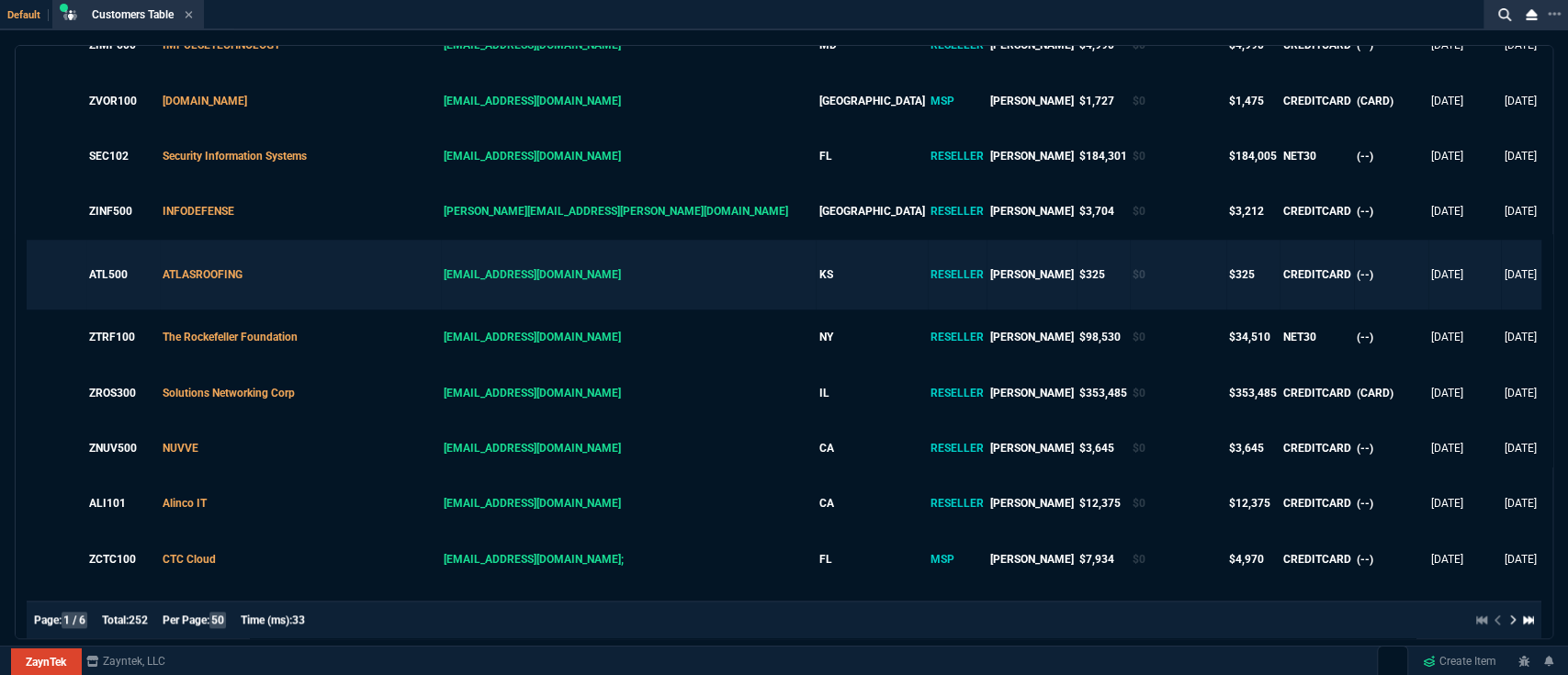
type textarea "Should be doing more biz - good account"
type textarea "Should be doing more biz - good account!"
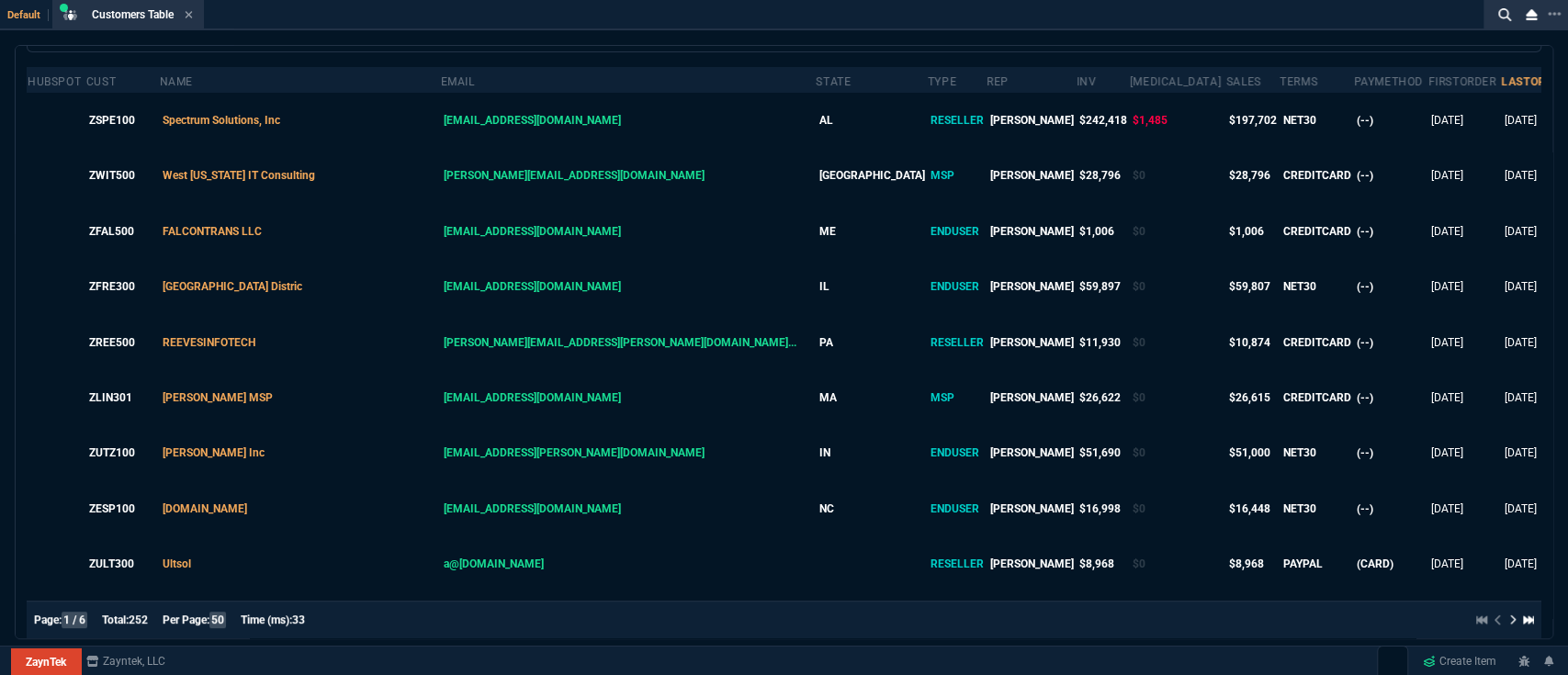
scroll to position [0, 0]
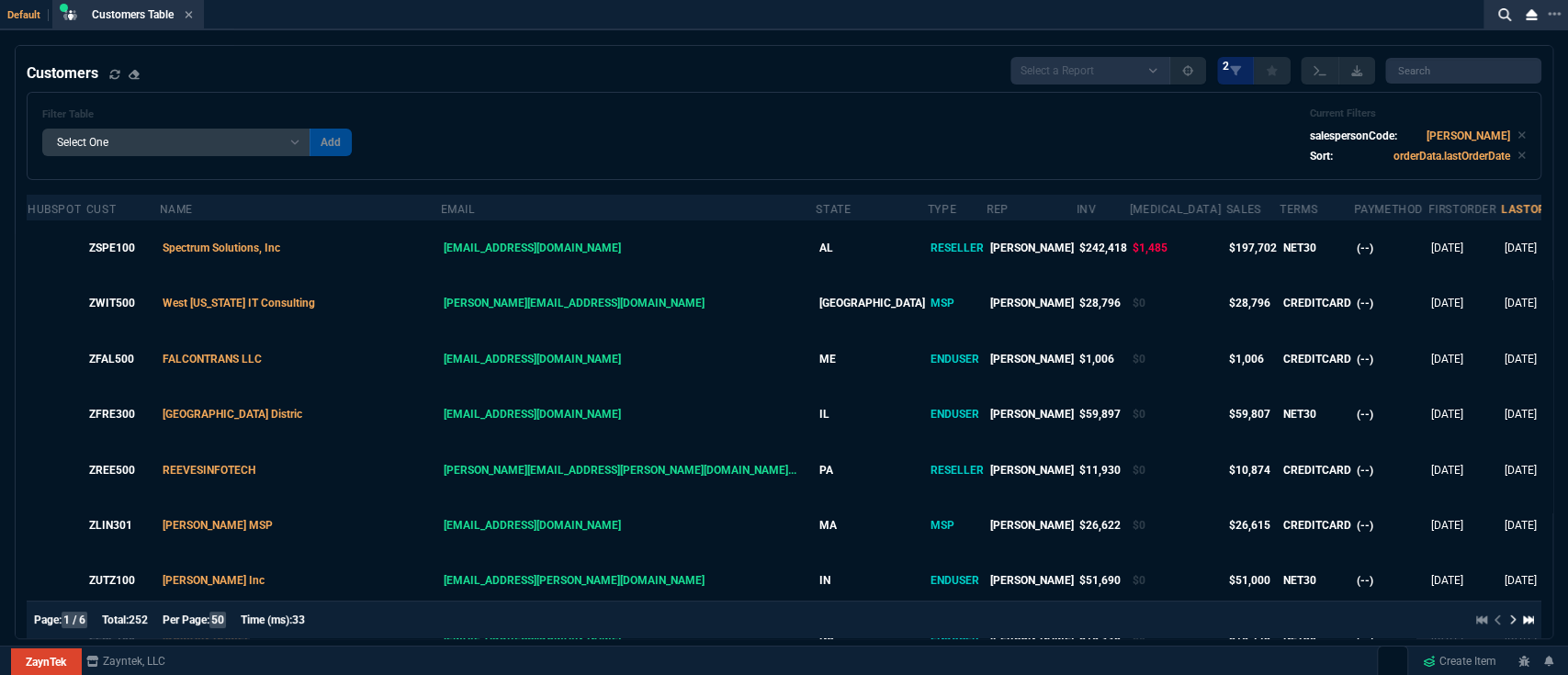
type textarea "Should be doing more biz - good account!"
click at [756, 108] on div "Filter Table Select One Add Filter () avgProf (orderData.avgProfit) avgRev (ord…" at bounding box center [784, 135] width 1484 height 57
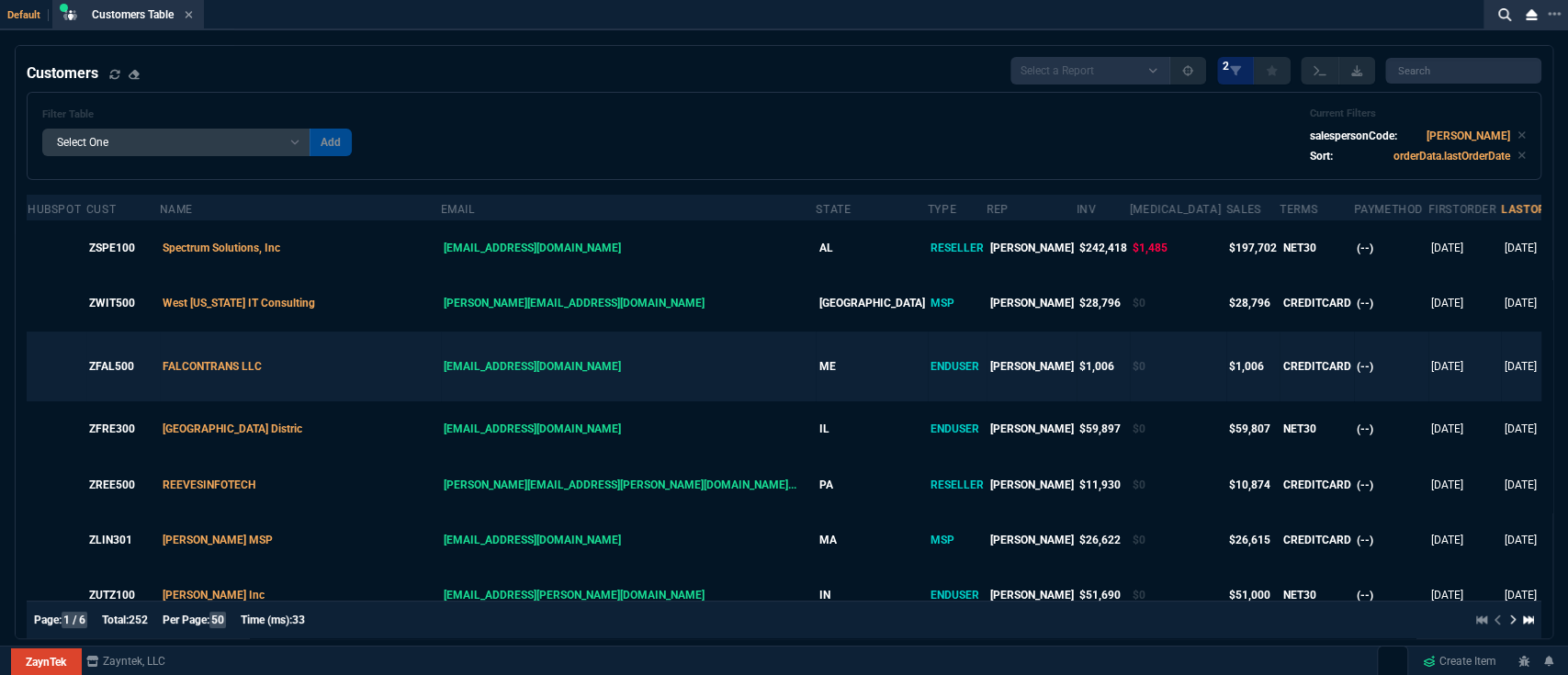
type textarea "D"
type textarea "Da"
type textarea "[PERSON_NAME]"
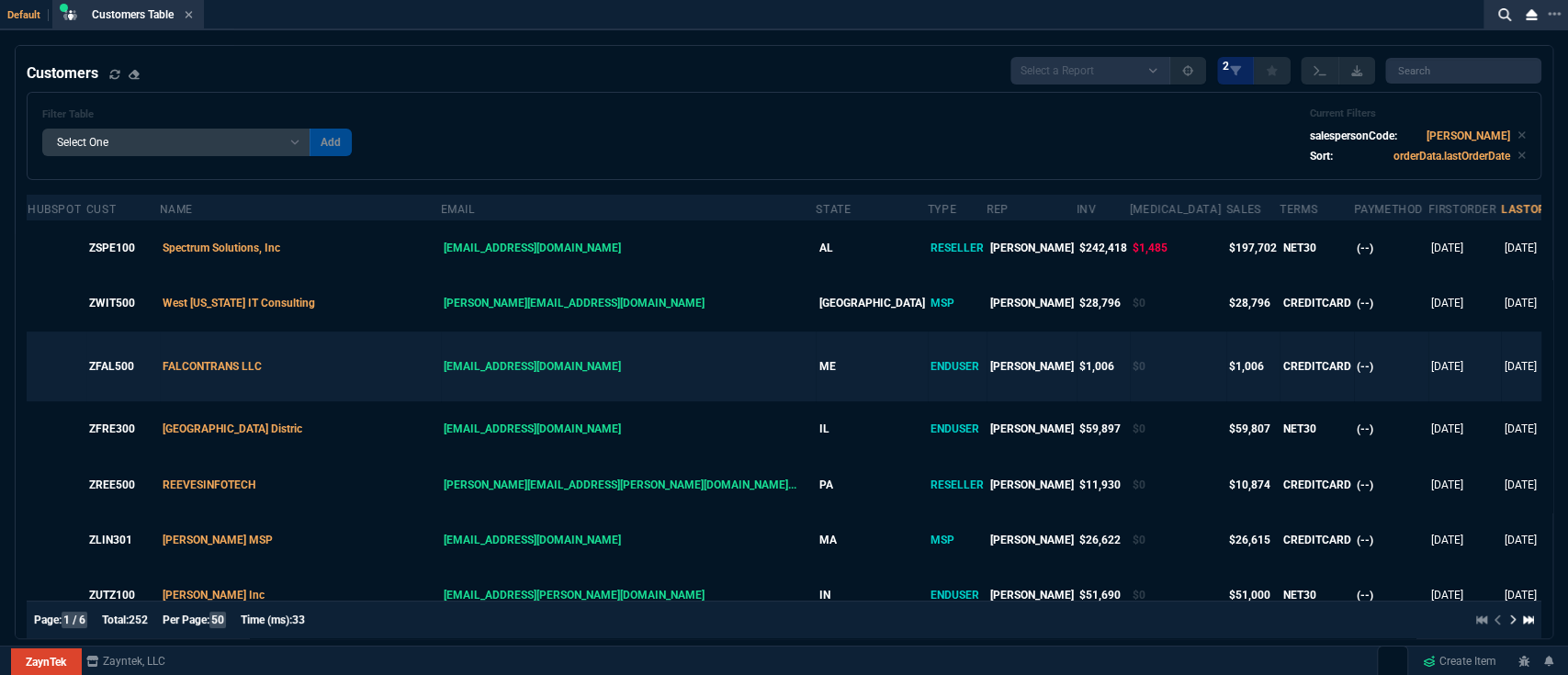
type textarea "[PERSON_NAME]"
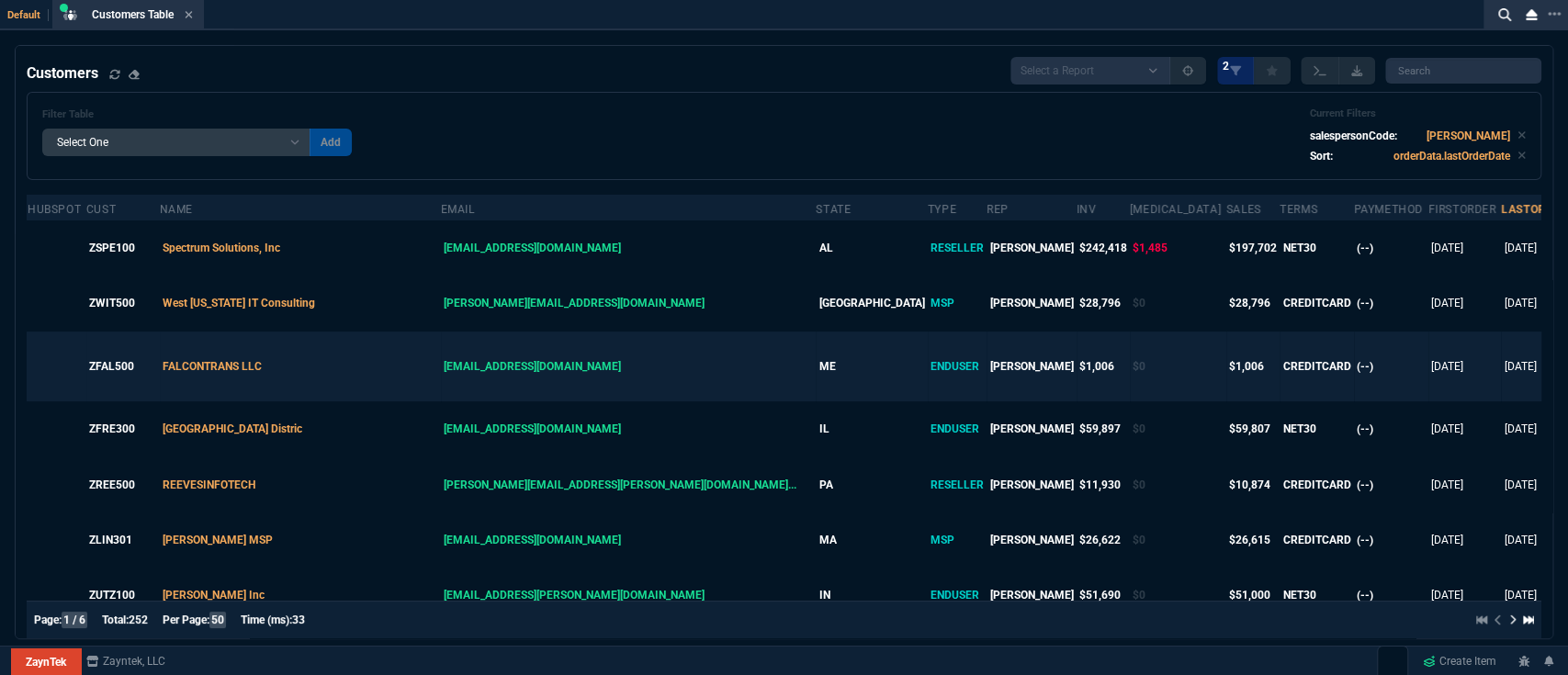
type textarea "[PERSON_NAME] wo"
type textarea "[PERSON_NAME]"
type textarea "[PERSON_NAME] work"
type textarea "[PERSON_NAME] works"
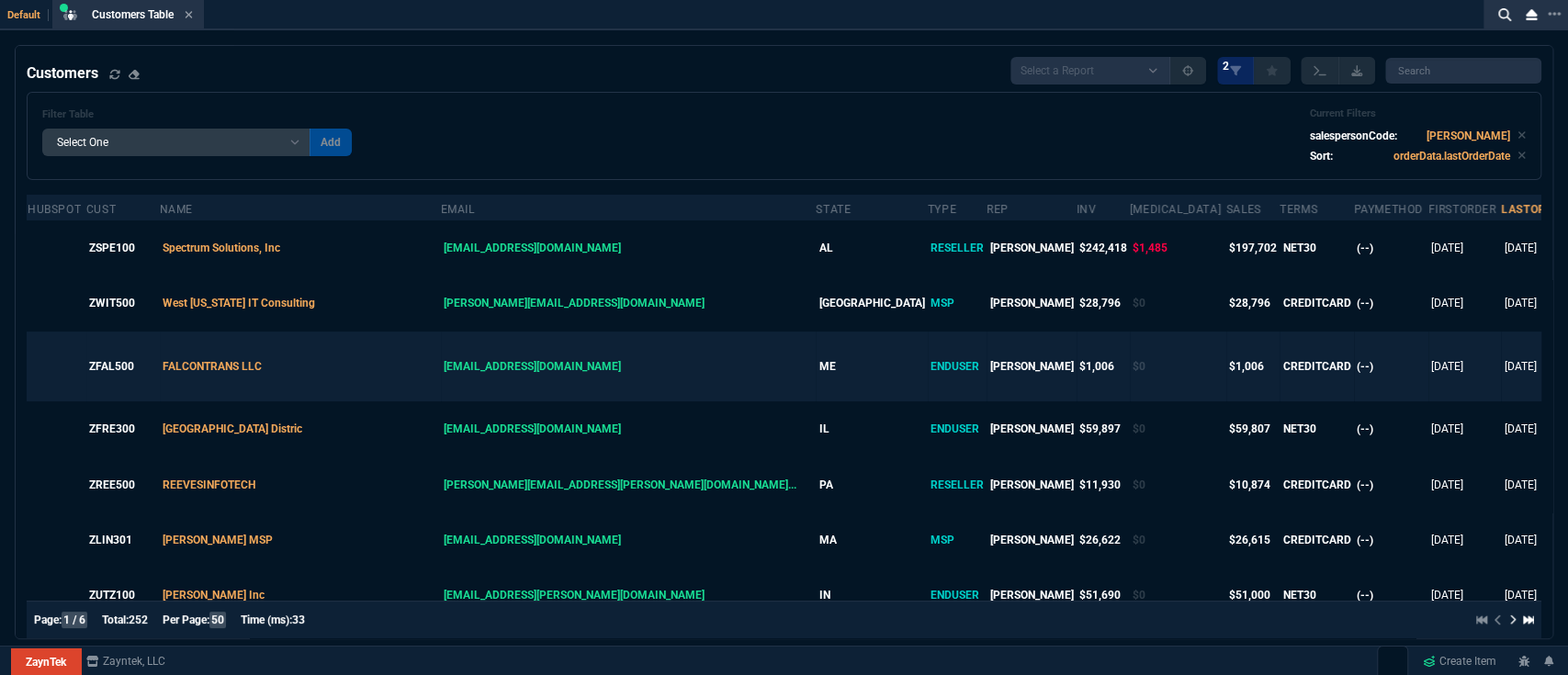
type textarea "[PERSON_NAME] works"
type textarea "[PERSON_NAME] works f"
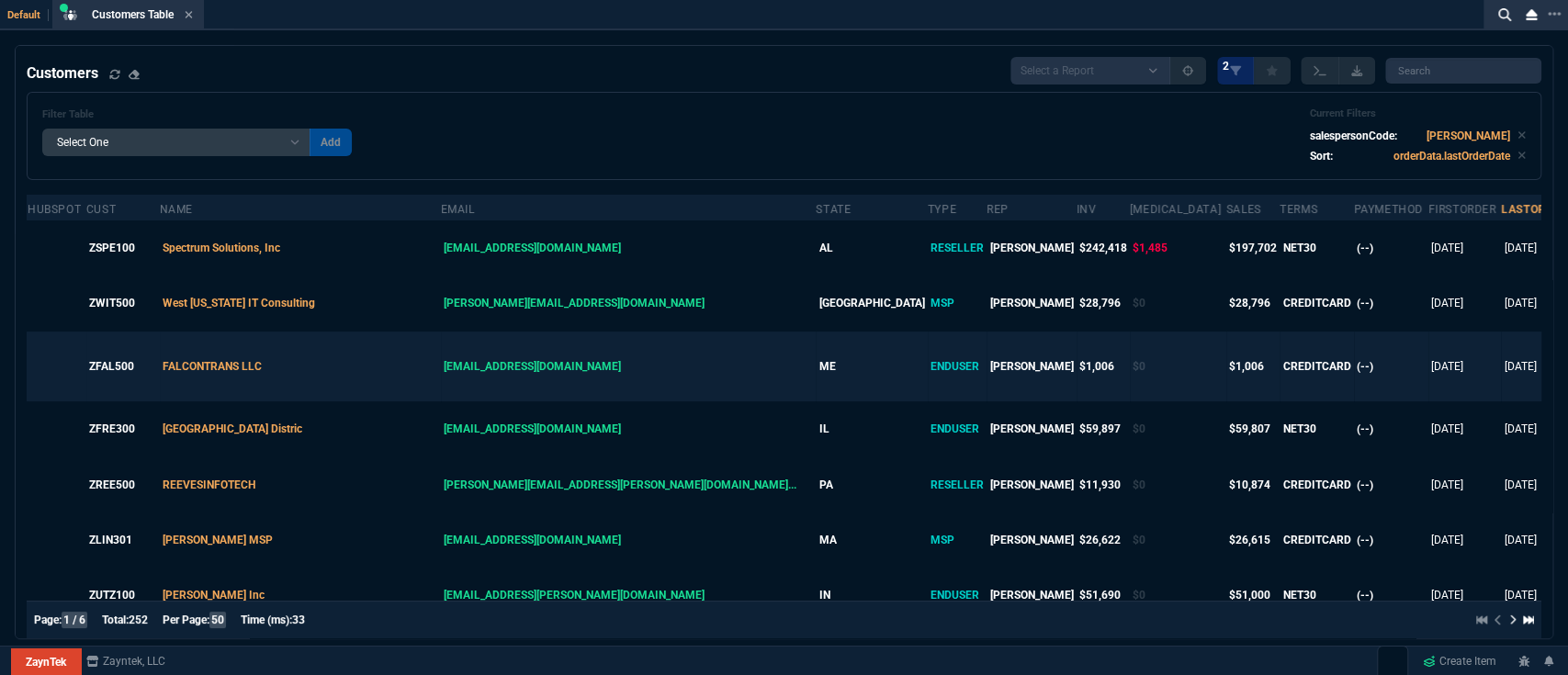
type textarea "[PERSON_NAME] works fo"
type textarea "[PERSON_NAME] works for"
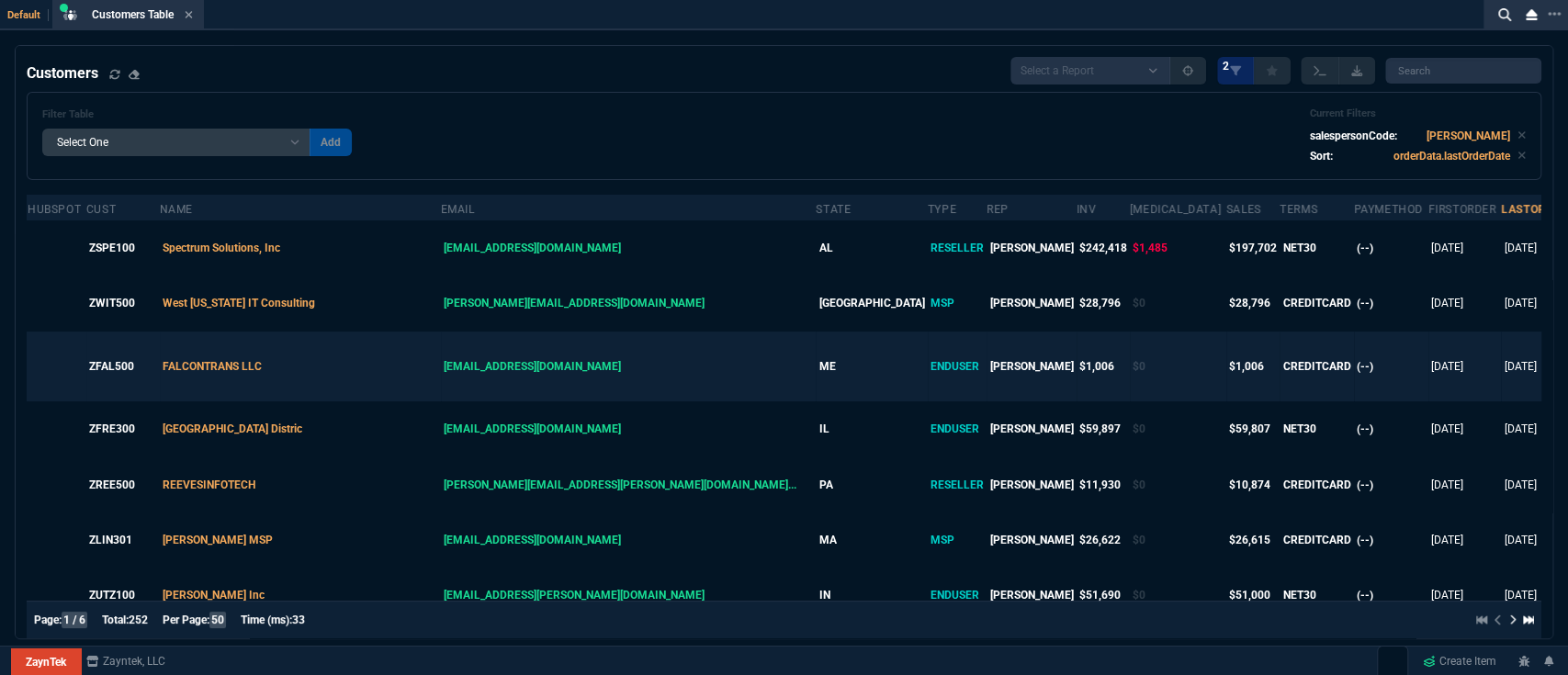
type textarea "[PERSON_NAME] works for"
type textarea "[PERSON_NAME] works for c"
type textarea "[PERSON_NAME] works for co"
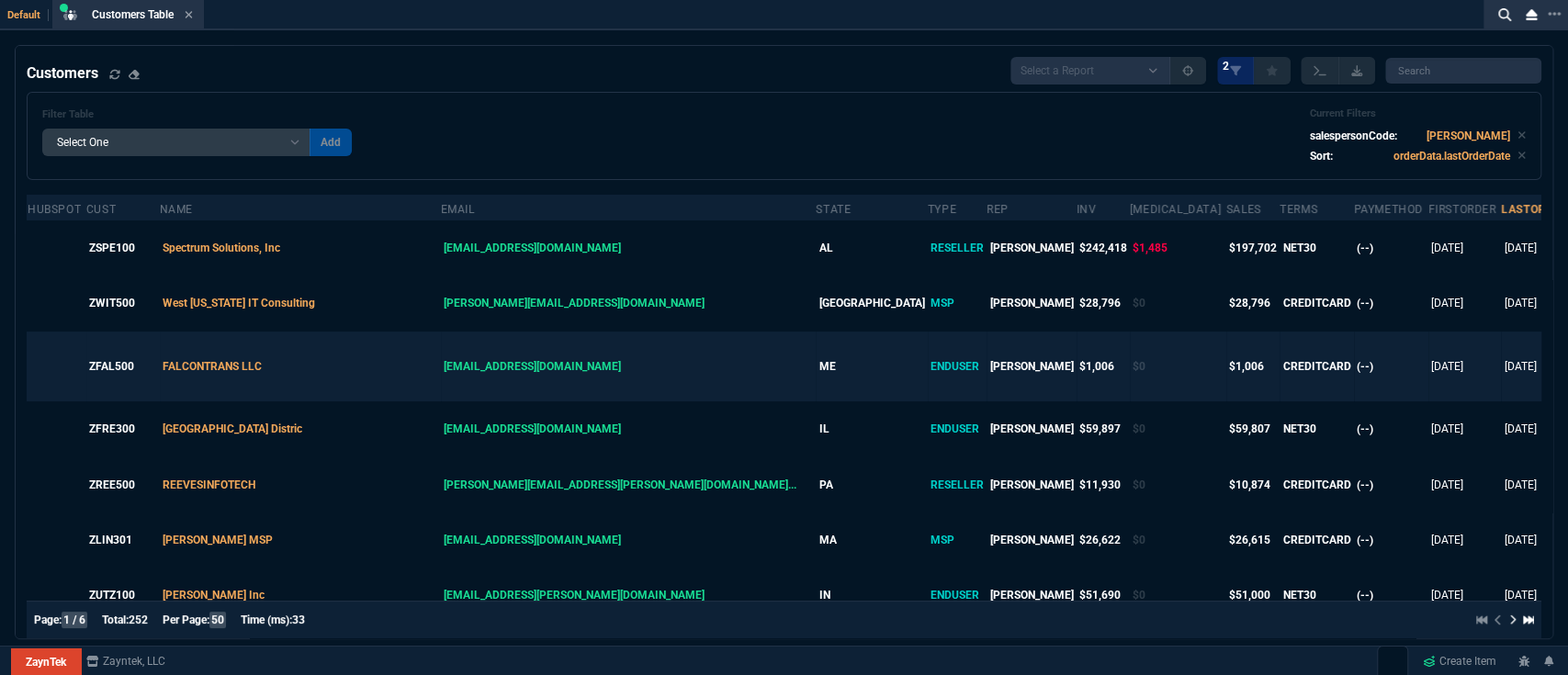
type textarea "[PERSON_NAME] works for com"
type textarea "[PERSON_NAME] works for como"
type textarea "[PERSON_NAME] works for comoa"
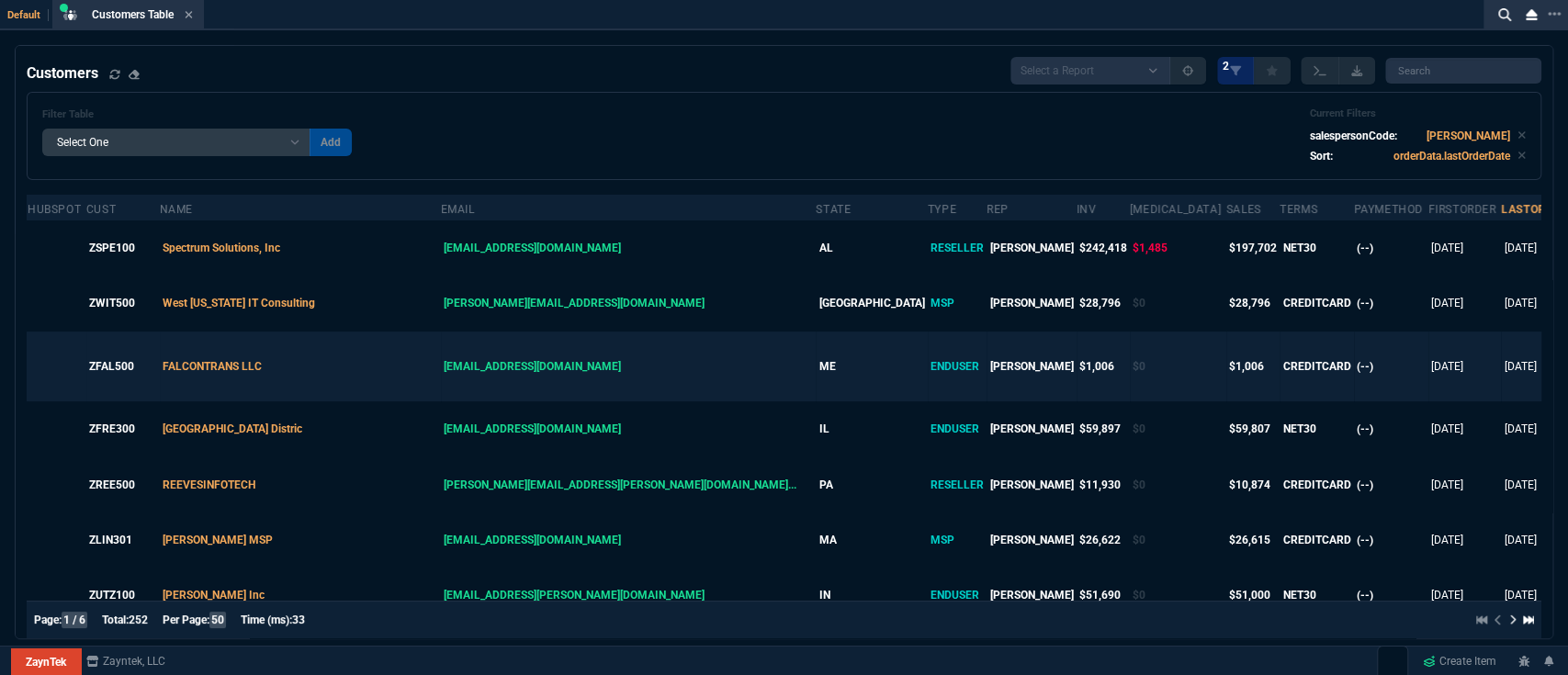
type textarea "[PERSON_NAME] works for comoa"
type textarea "[PERSON_NAME] works for como"
type textarea "[PERSON_NAME] works for com"
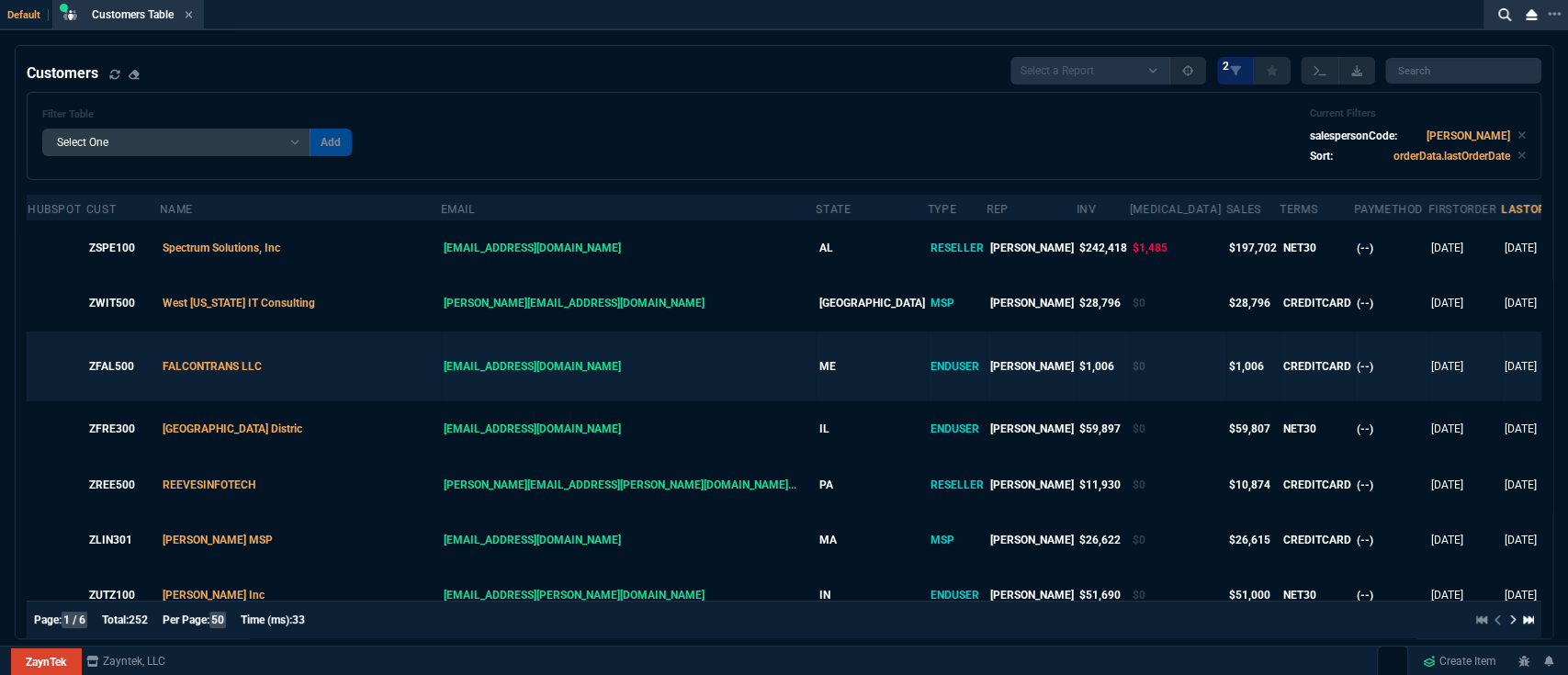
type textarea "[PERSON_NAME] works for comp"
type textarea "[PERSON_NAME] works for com"
type textarea "[PERSON_NAME] works for comp"
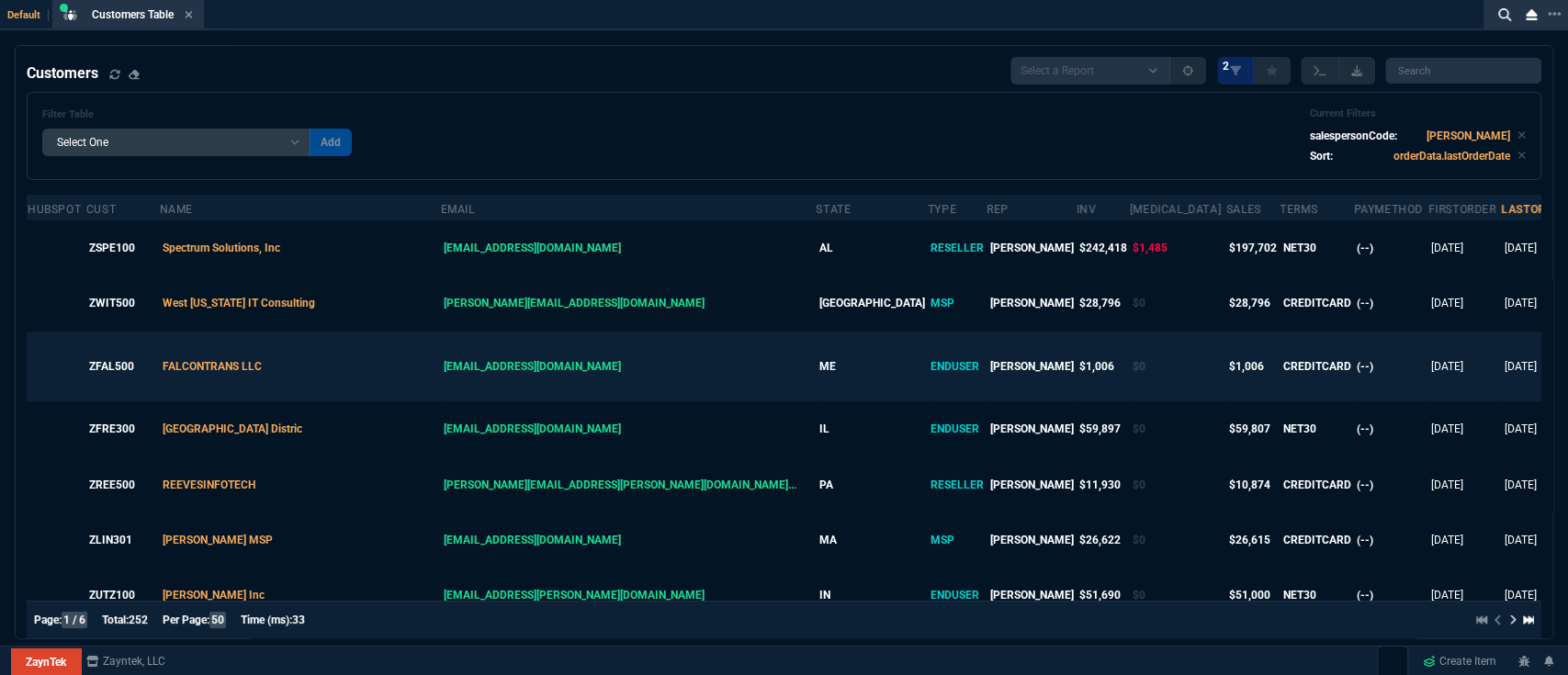
type textarea "[PERSON_NAME] works for comp"
type textarea "[PERSON_NAME] works for compa"
type textarea "[PERSON_NAME] works for compan"
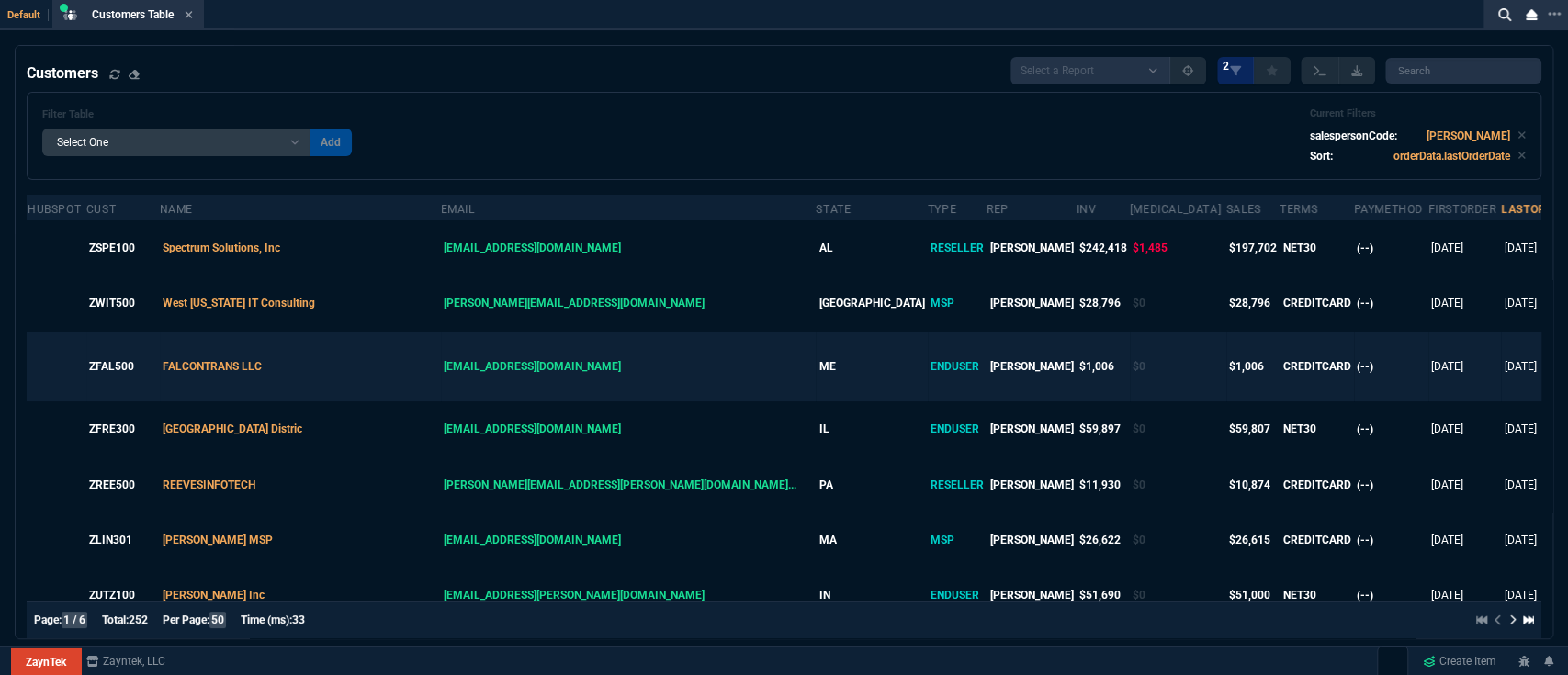
type textarea "[PERSON_NAME] works for company"
type textarea "[PERSON_NAME] works for company +"
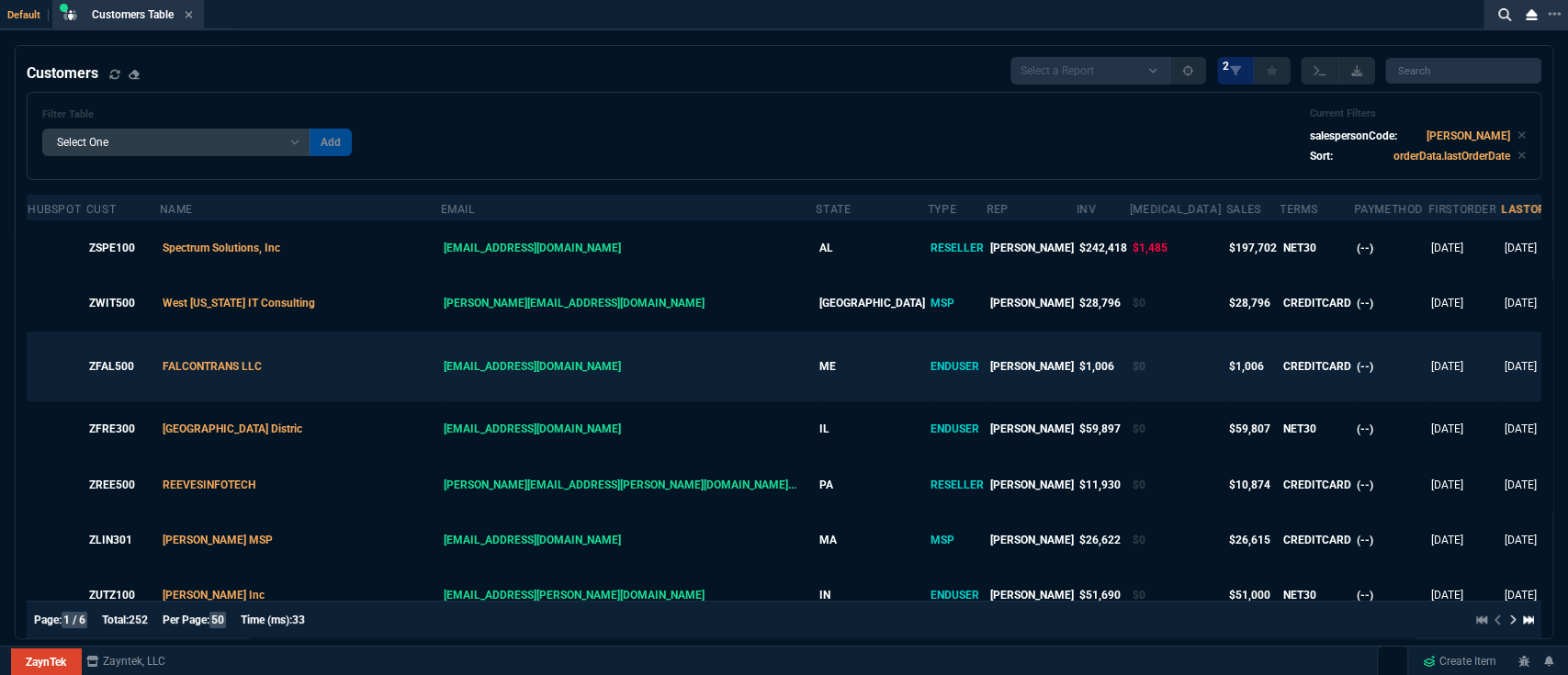
type textarea "[PERSON_NAME] works for company +"
type textarea "[PERSON_NAME] works for company + h"
type textarea "[PERSON_NAME] works for company + ha"
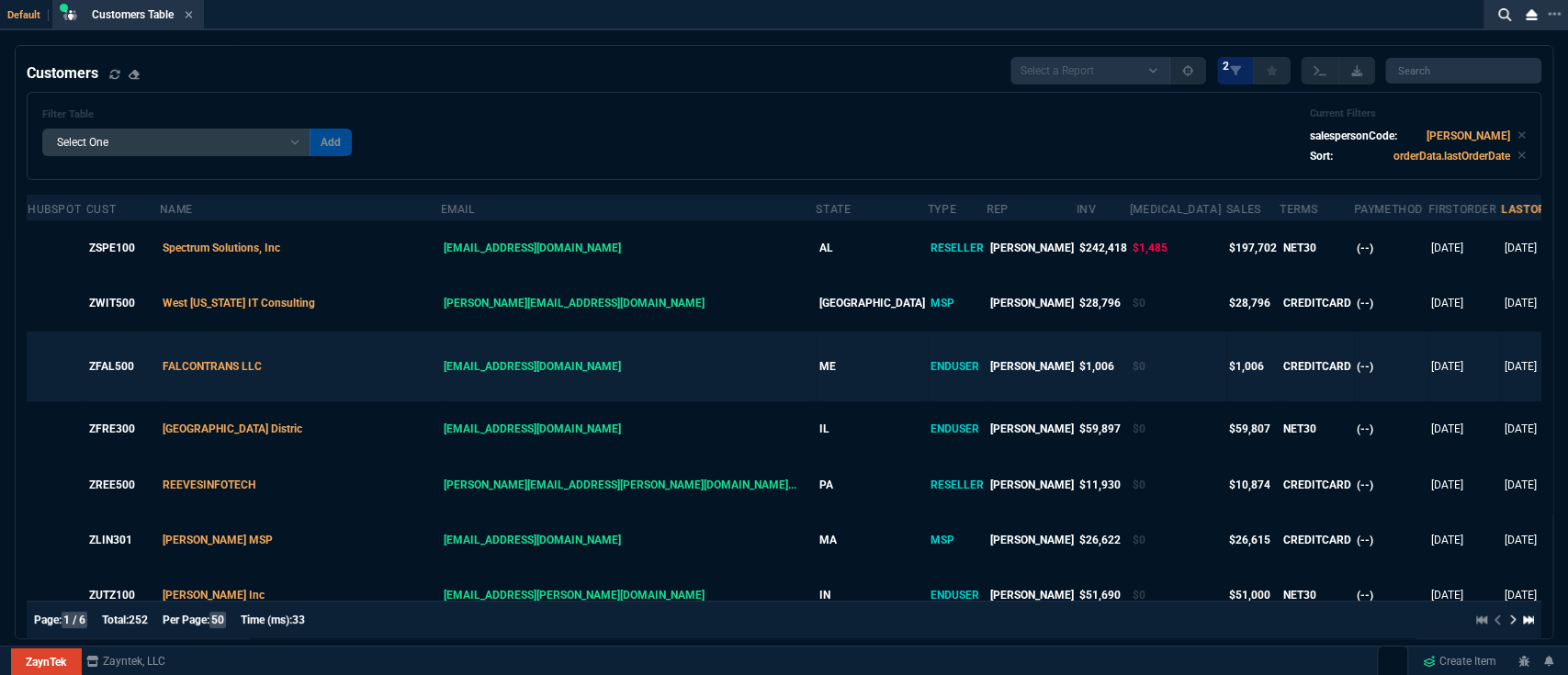
type textarea "[PERSON_NAME] works for company + has"
type textarea "[PERSON_NAME] works for company + has o"
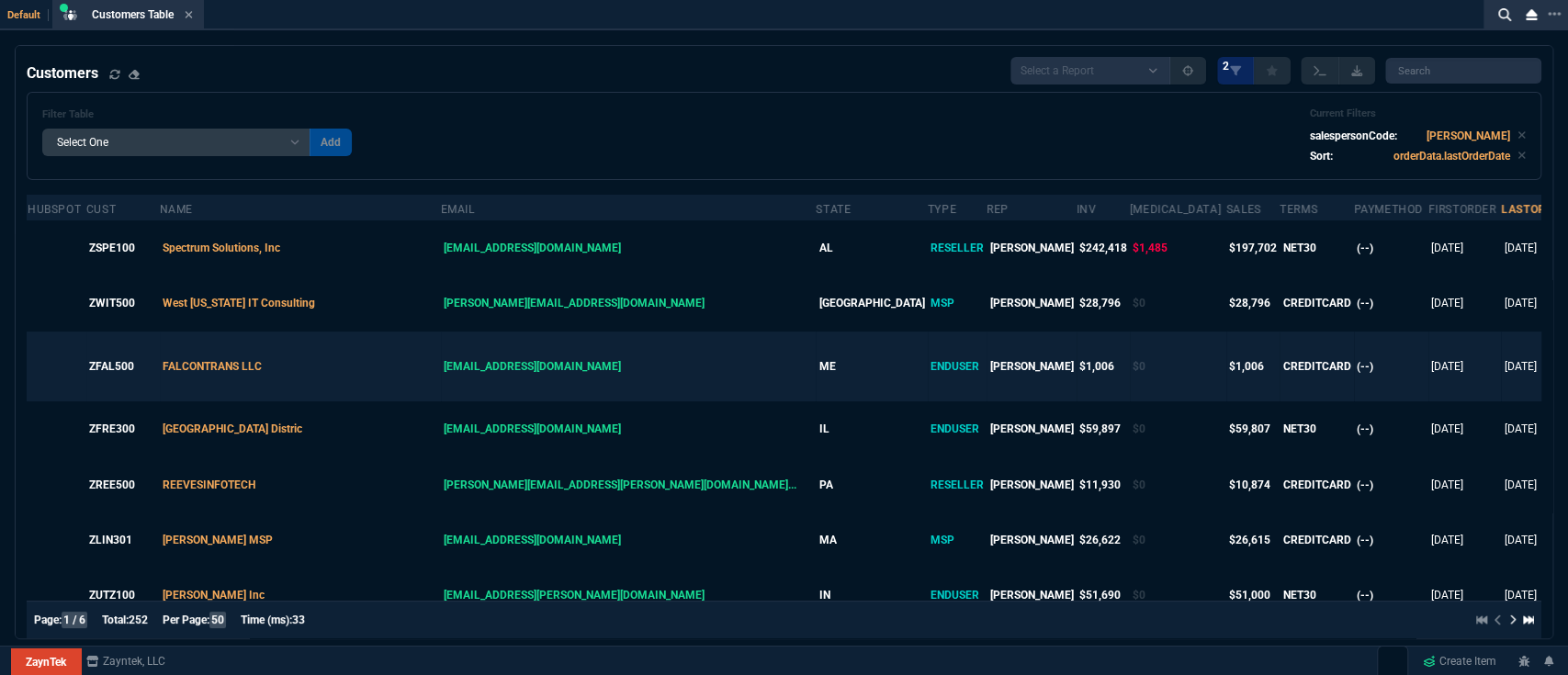
type textarea "[PERSON_NAME] works for company + has o"
type textarea "[PERSON_NAME] works for company + has ow"
type textarea "[PERSON_NAME] works for company + has own"
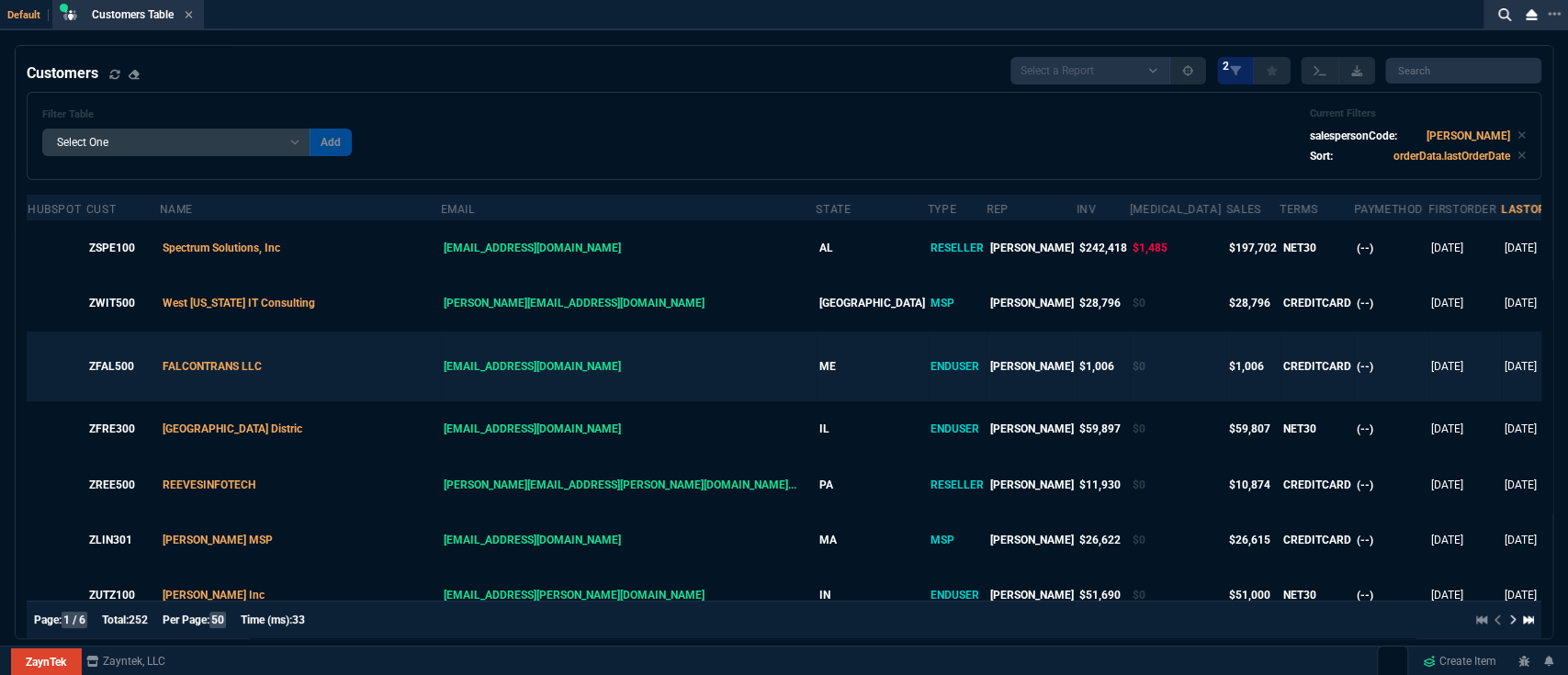
type textarea "[PERSON_NAME] works for company + has own"
type textarea "[PERSON_NAME] works for company + has own 1"
type textarea "[PERSON_NAME] works for company + has own 1m"
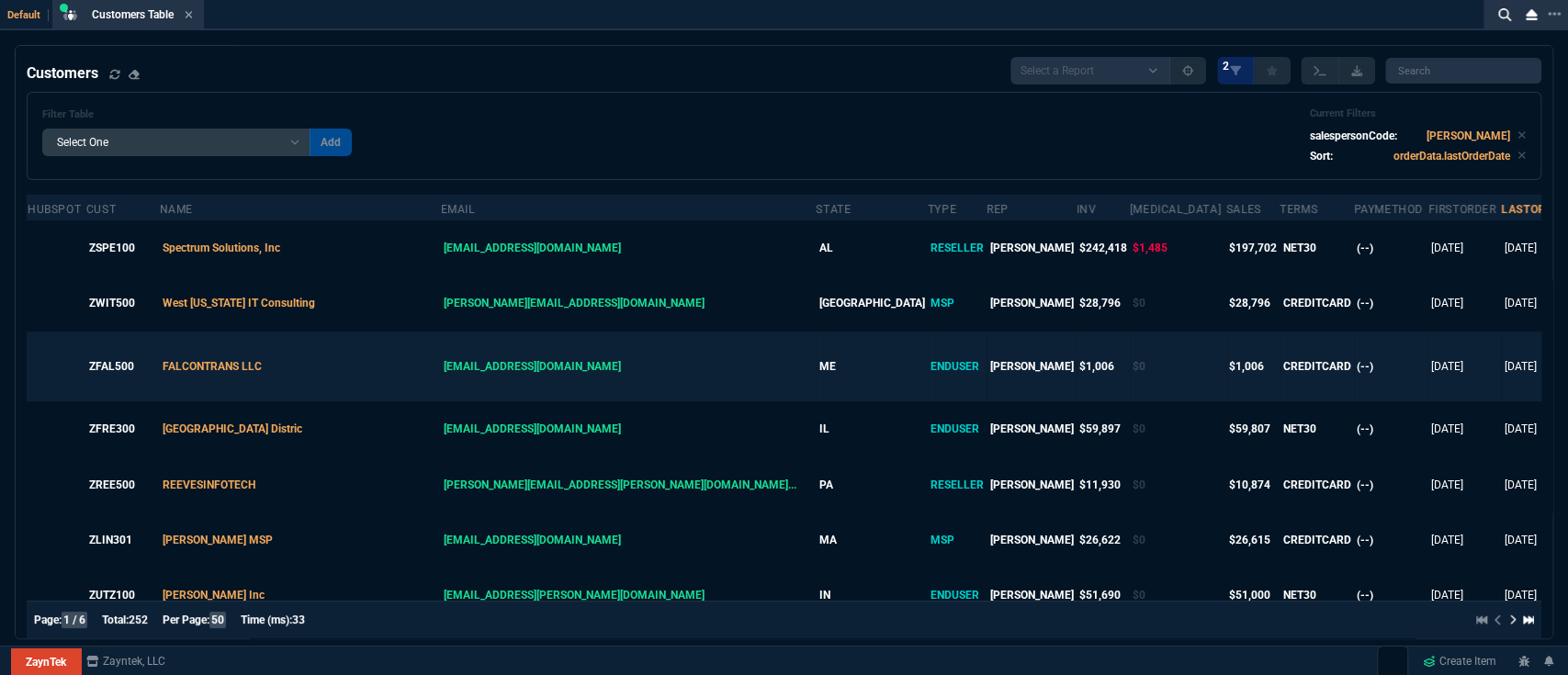
type textarea "[PERSON_NAME] works for company + has own 1ma"
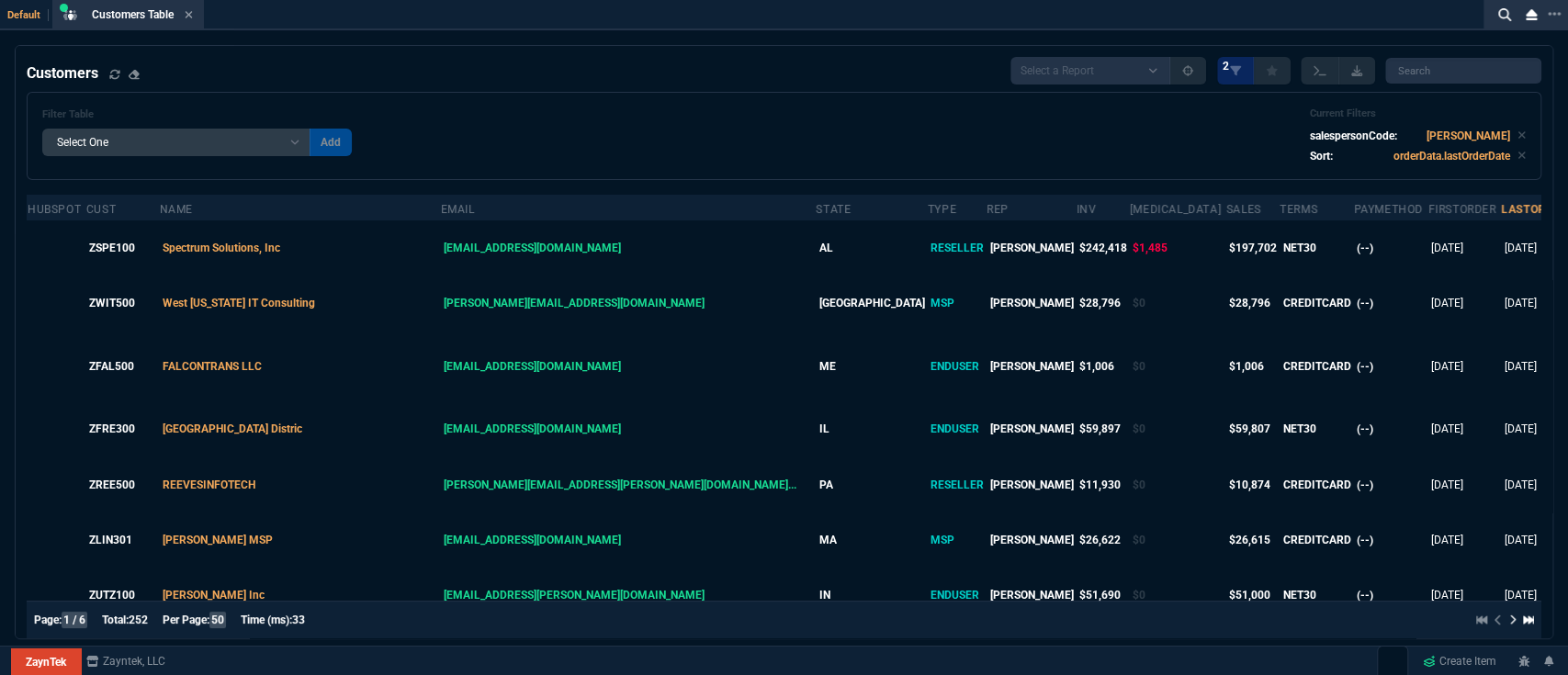
click at [1110, 119] on div "Filter Table Select One Add Filter () avgProf (orderData.avgProfit) avgRev (ord…" at bounding box center [784, 135] width 1484 height 57
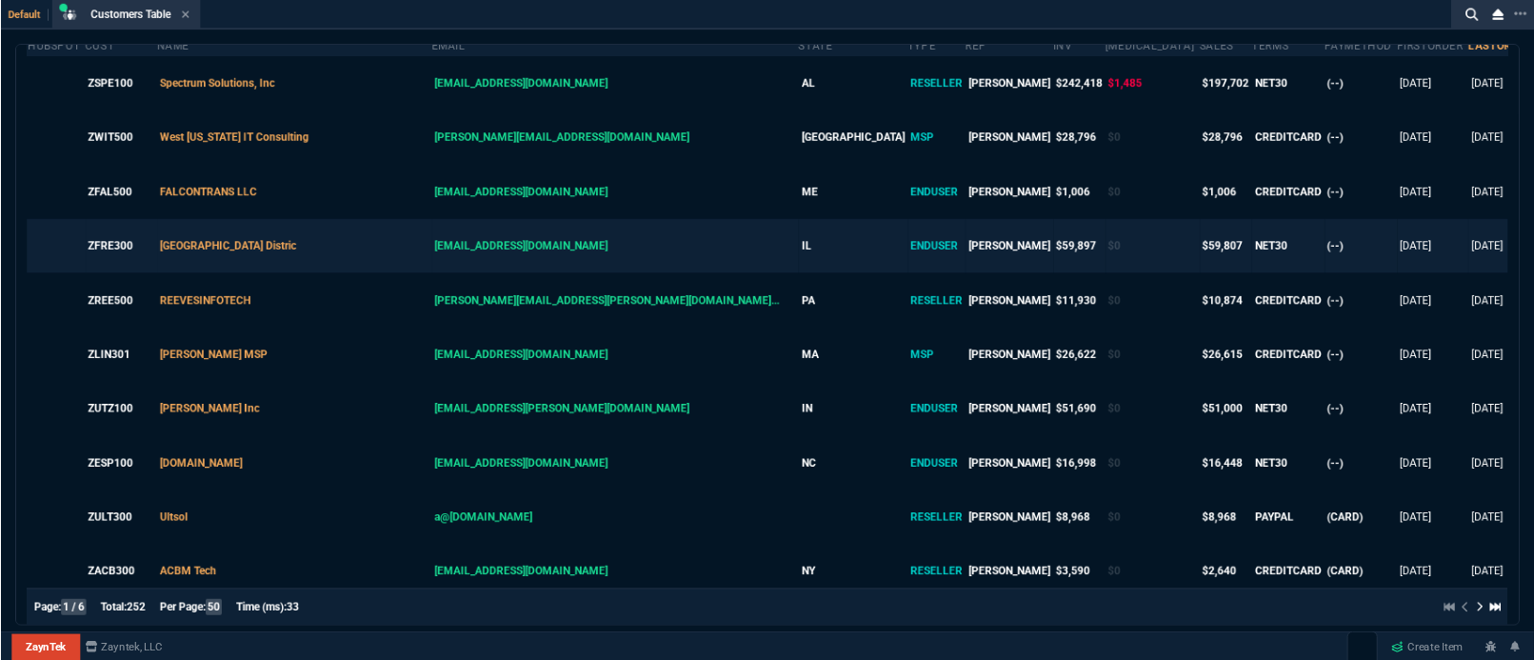
scroll to position [0, 0]
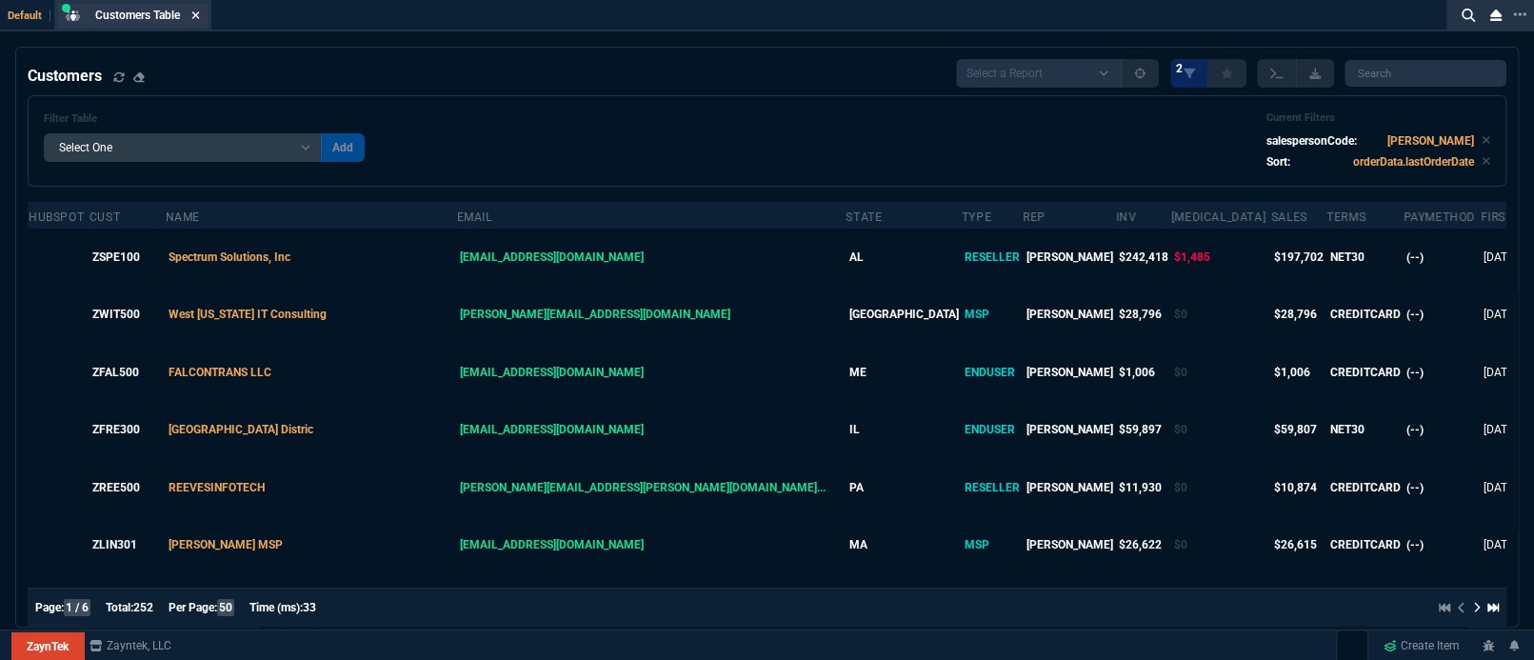
click at [198, 14] on icon at bounding box center [196, 15] width 8 height 8
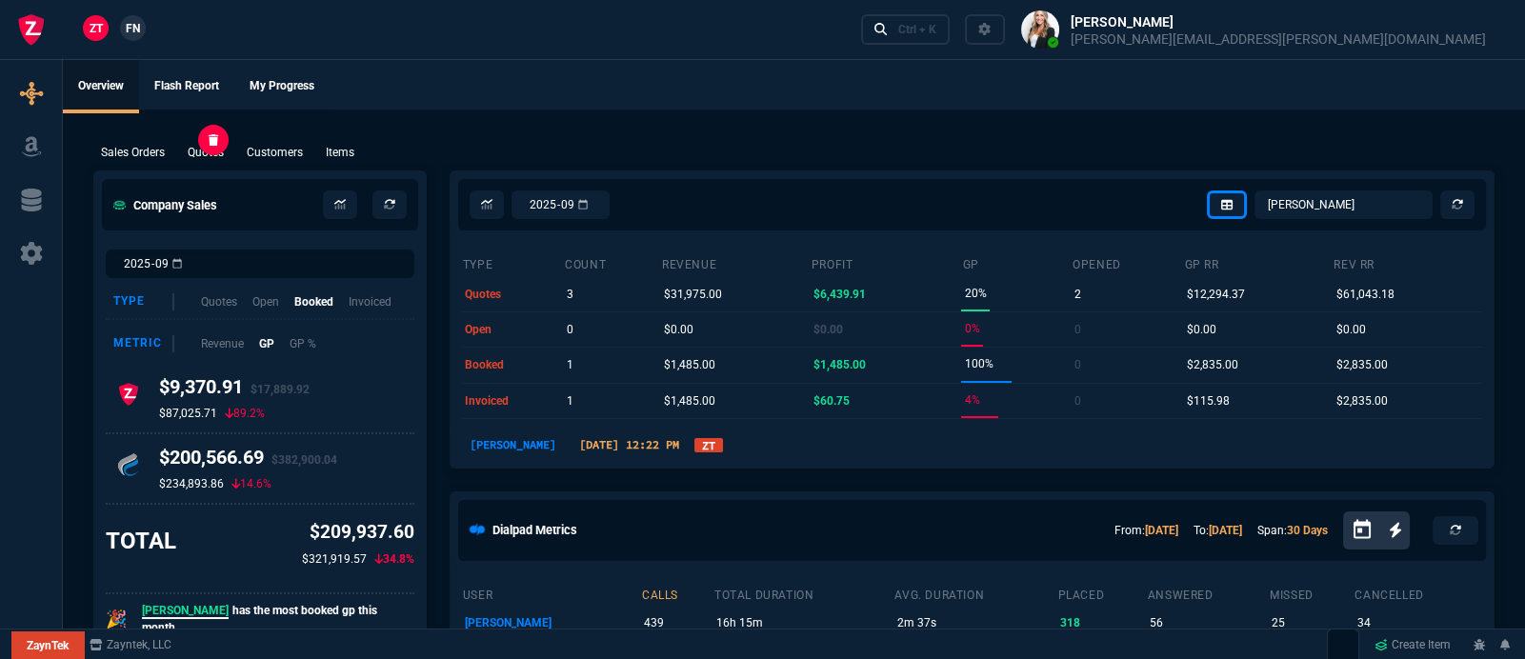
click at [212, 156] on p "Quotes" at bounding box center [206, 152] width 36 height 17
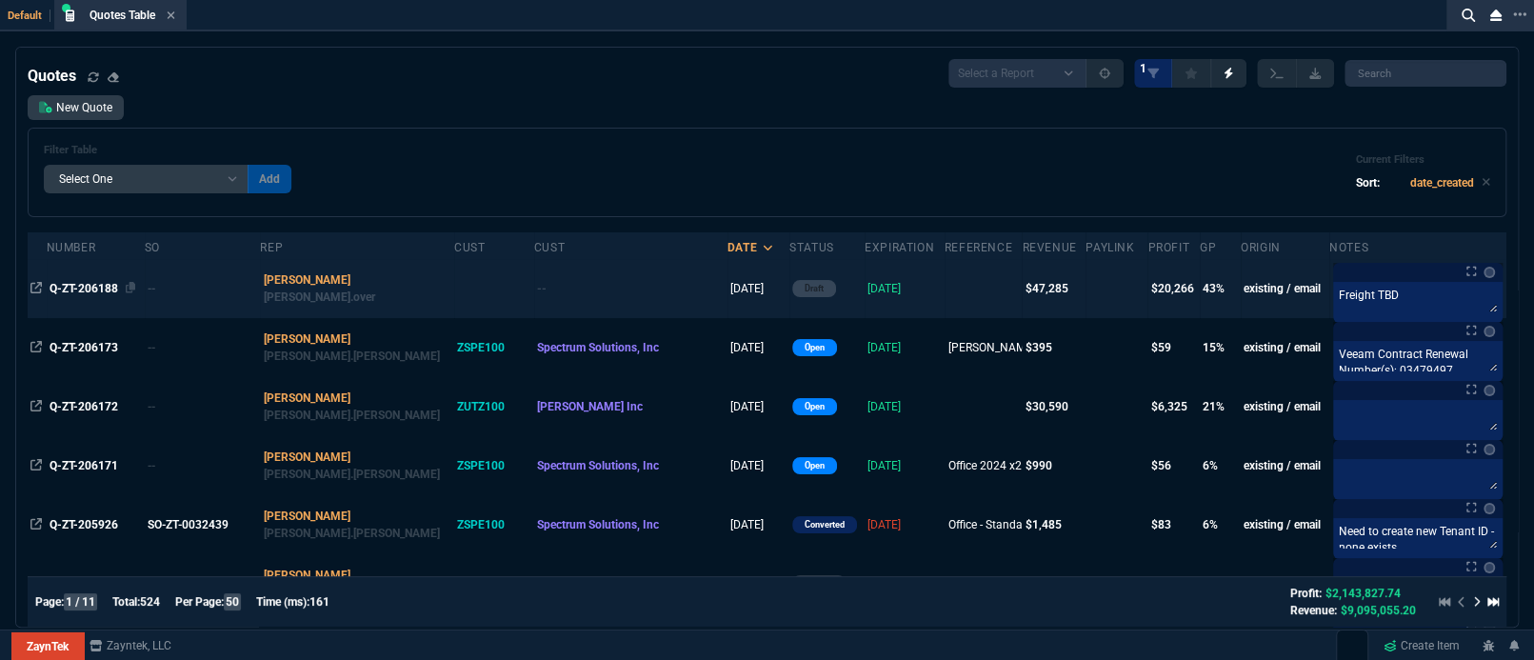
click at [69, 287] on span "Q-ZT-206188" at bounding box center [84, 288] width 69 height 13
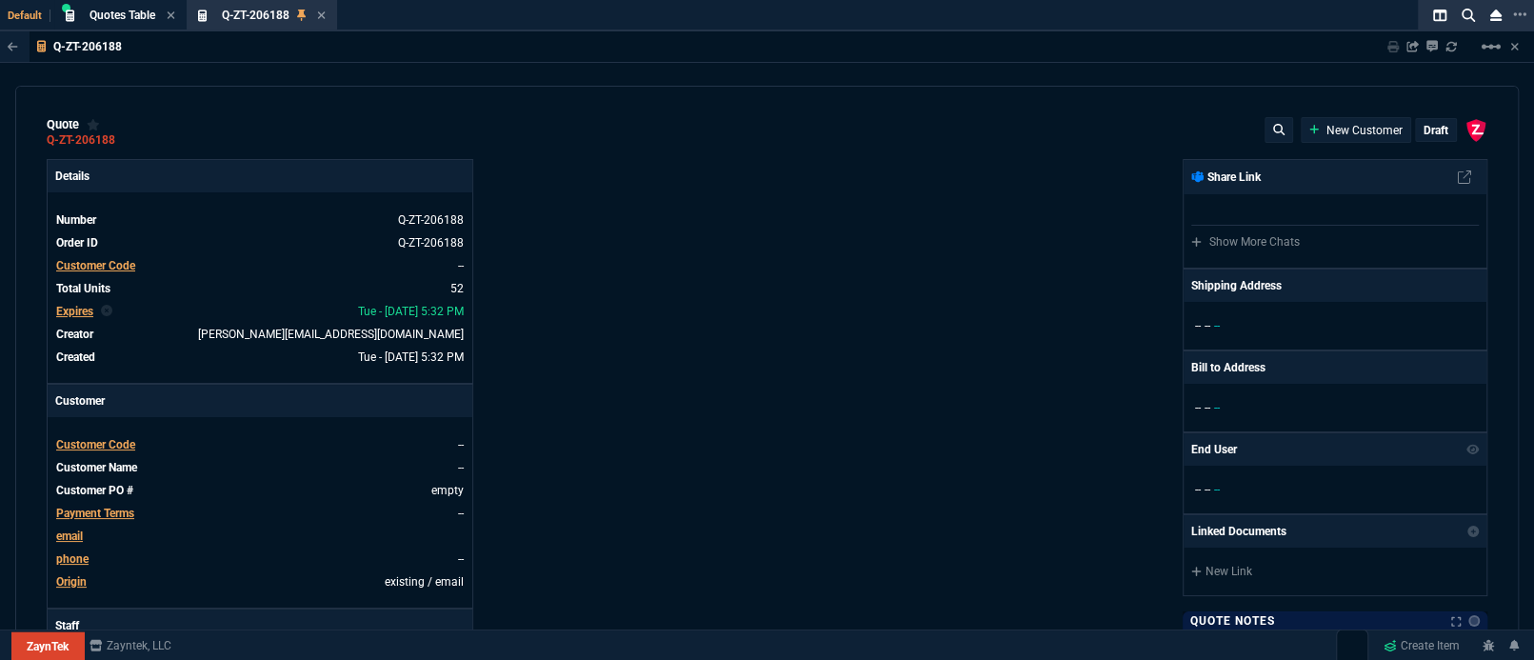
click at [103, 268] on span "Customer Code" at bounding box center [95, 265] width 79 height 13
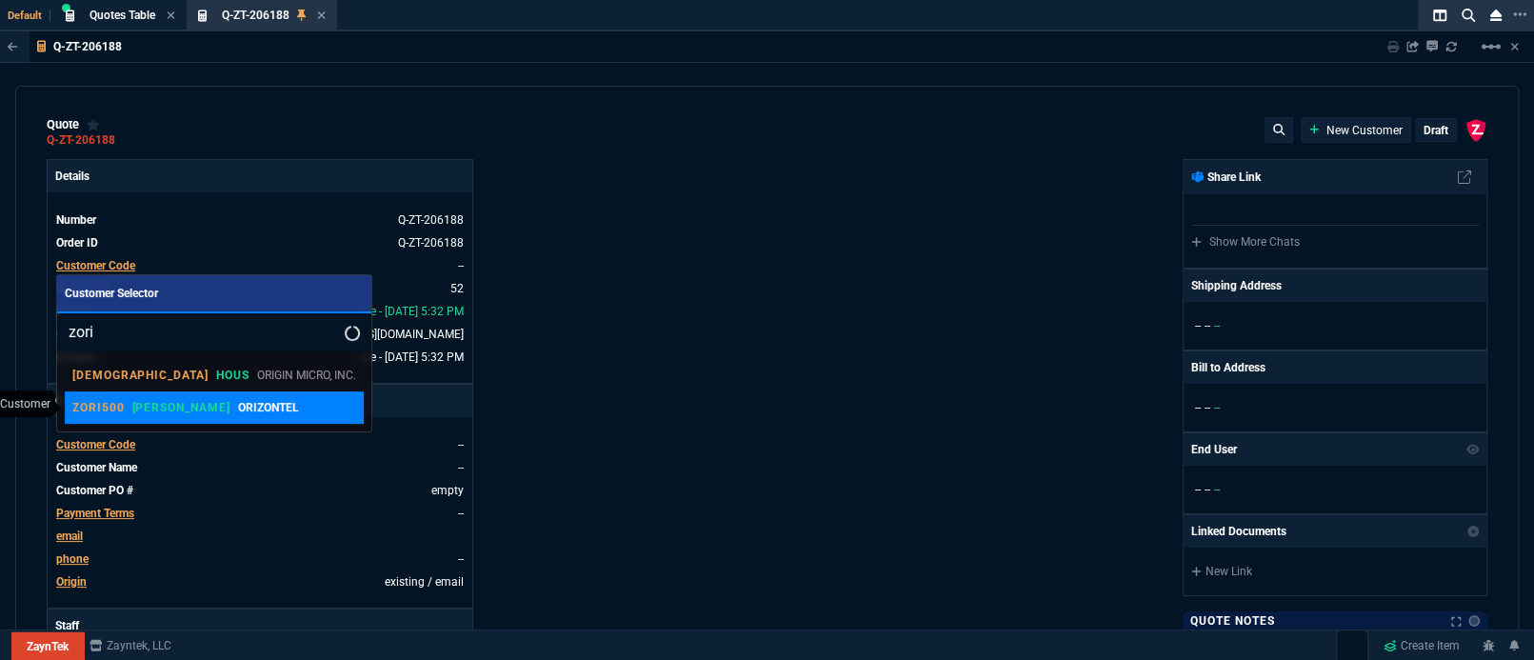
click at [238, 404] on p "ORIZONTEL" at bounding box center [268, 407] width 61 height 17
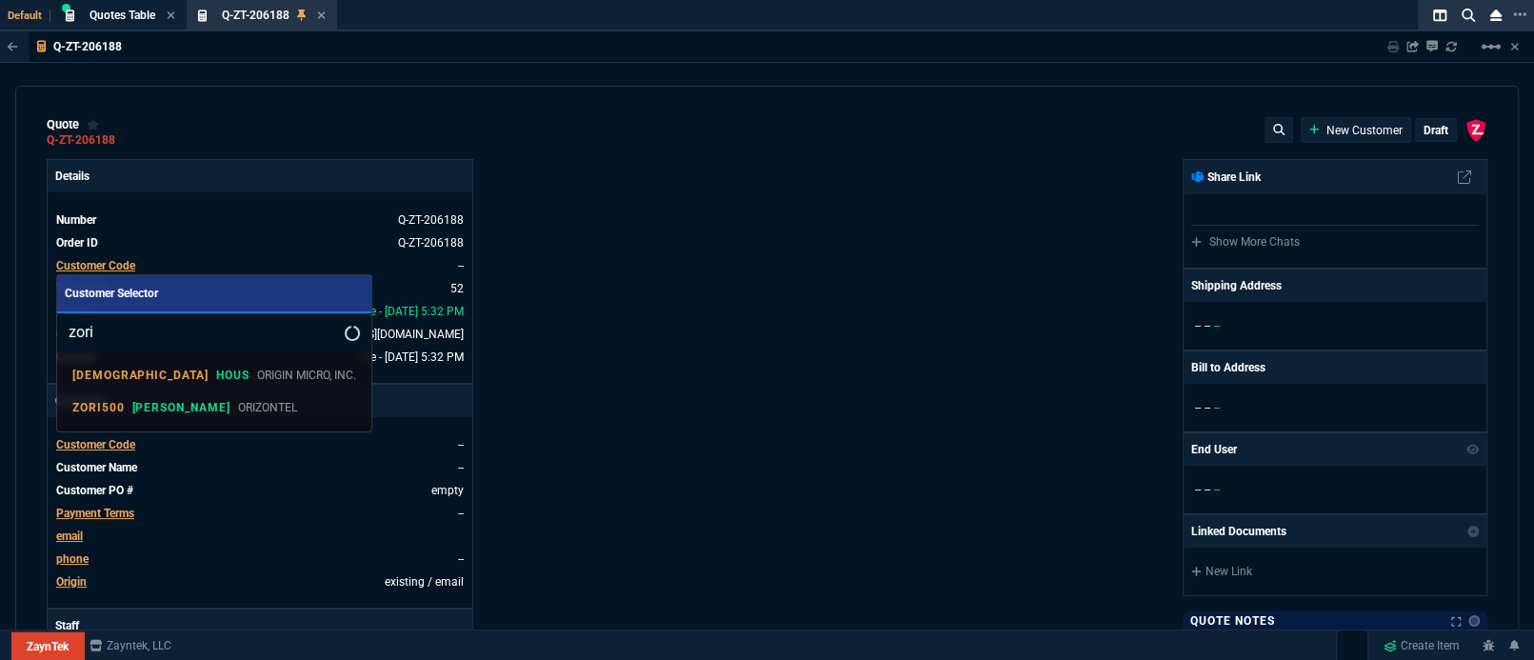
click at [805, 354] on div "ZaynTek, LLC [STREET_ADDRESS] Share Link Show More Chats Shipping Address -- --…" at bounding box center [1127, 650] width 721 height 983
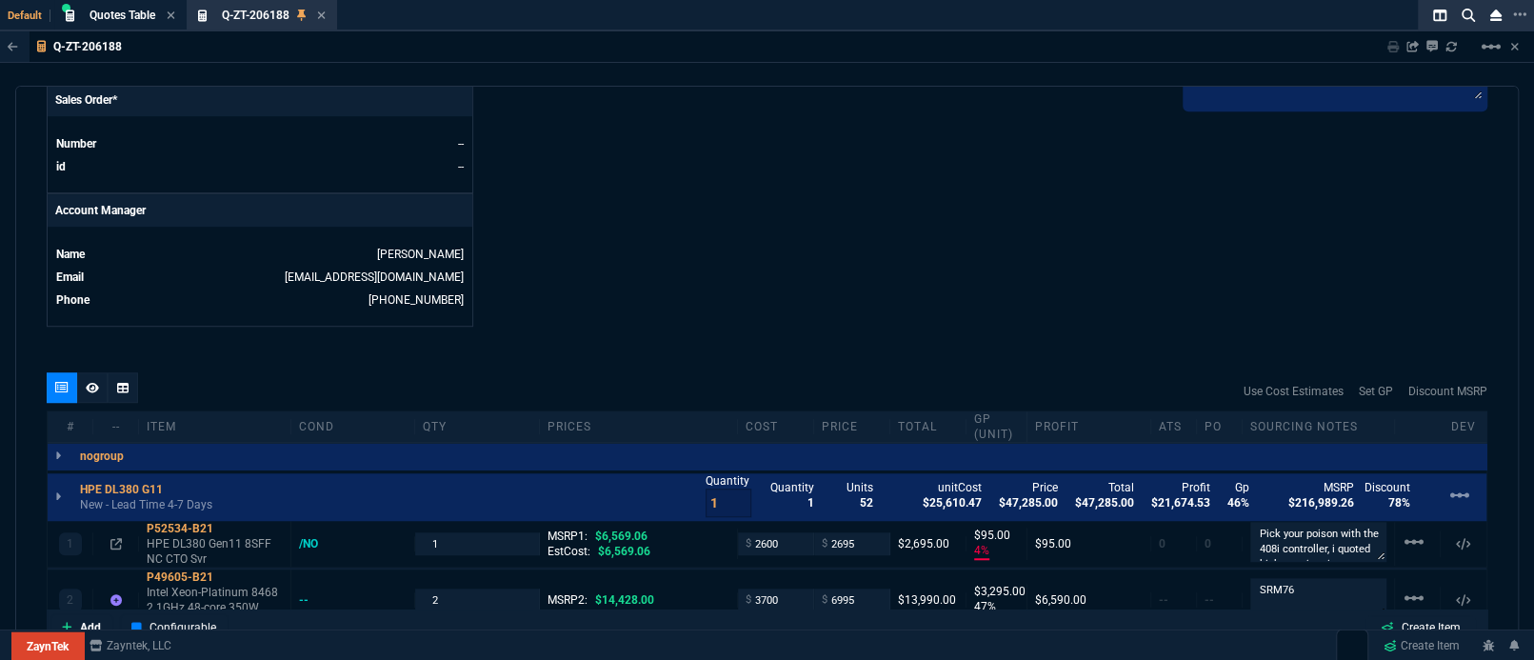
scroll to position [677, 0]
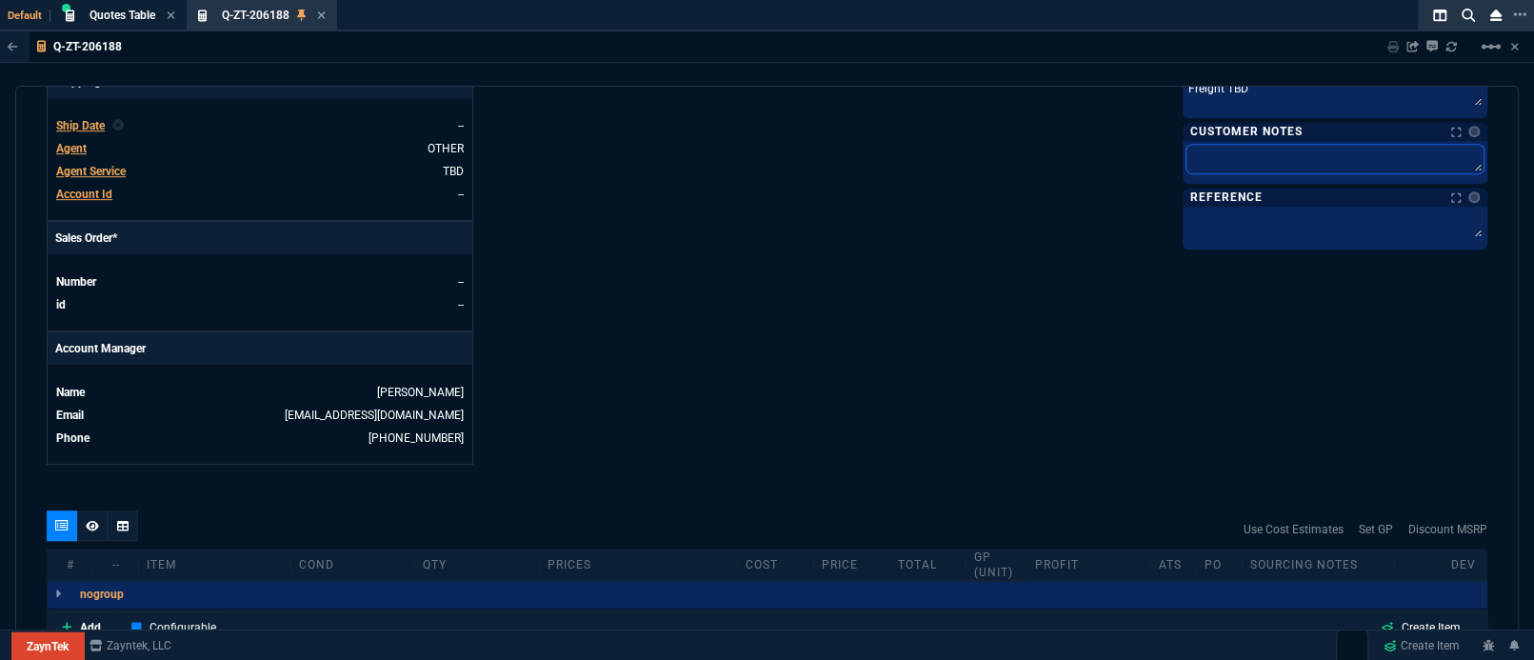
click at [1256, 154] on textarea at bounding box center [1334, 159] width 297 height 29
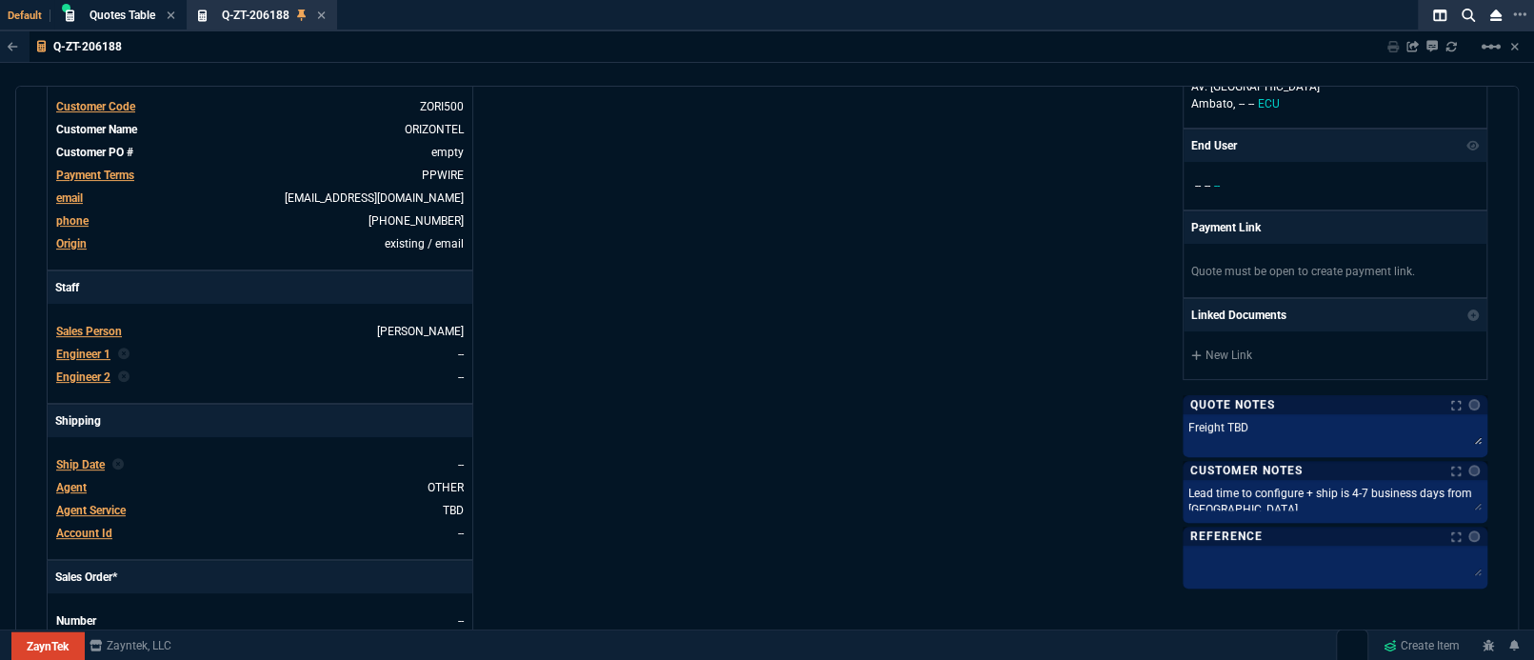
scroll to position [0, 0]
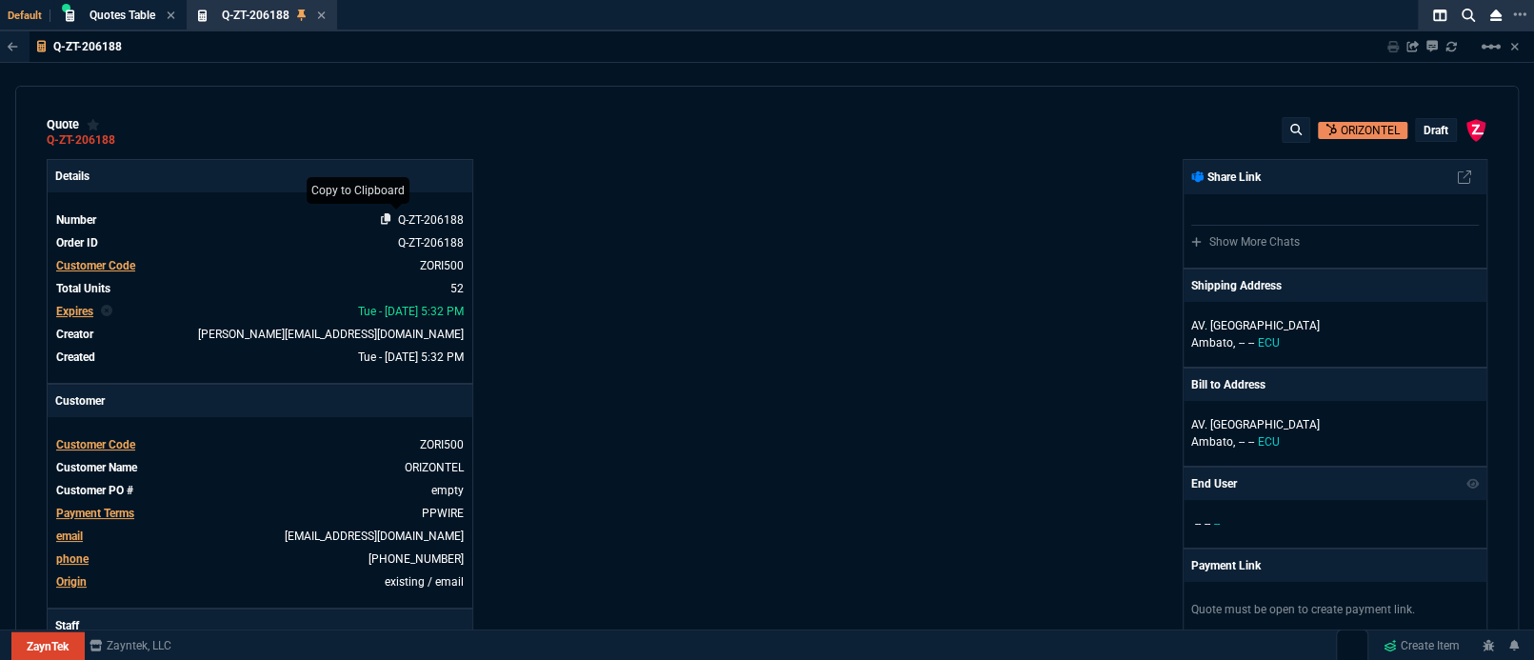
click at [385, 217] on icon at bounding box center [386, 218] width 10 height 11
click at [831, 299] on div "ZaynTek, LLC [STREET_ADDRESS] Share Link Show More Chats Shipping Address AV. […" at bounding box center [1127, 650] width 721 height 983
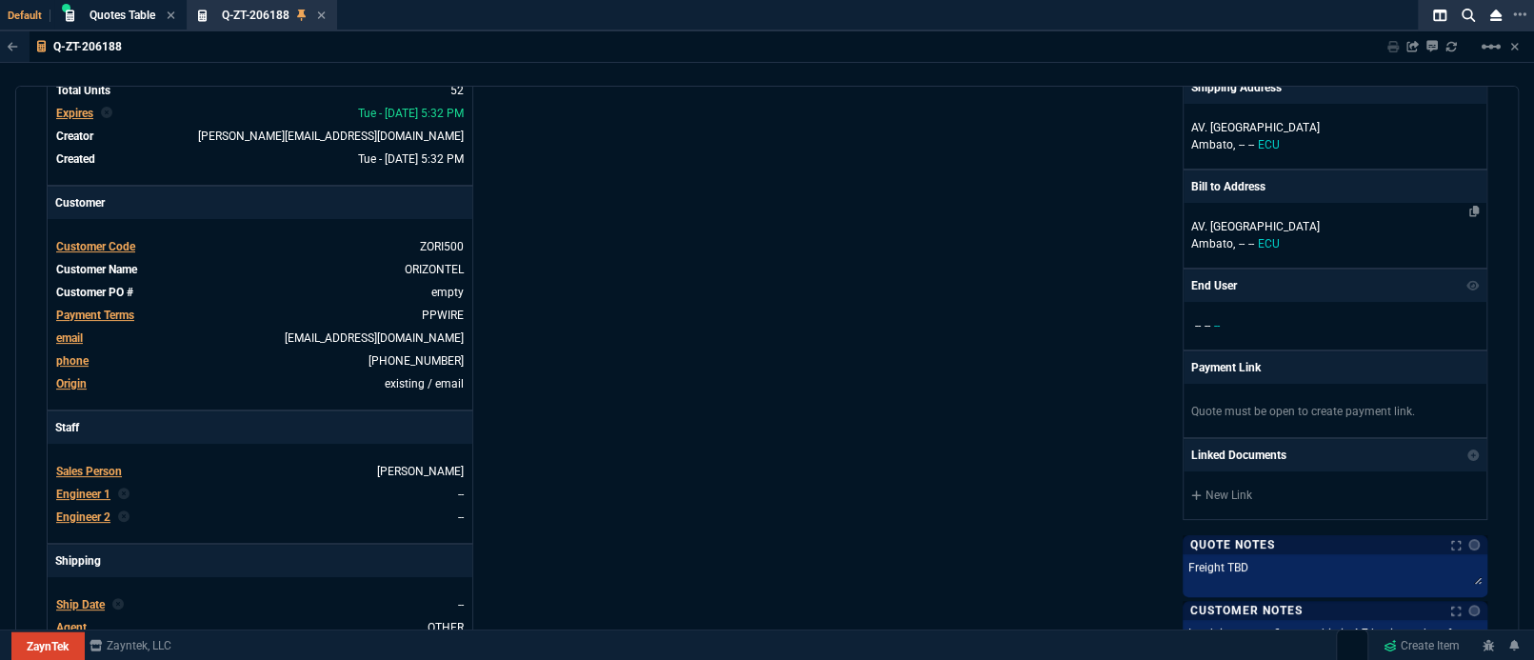
scroll to position [169, 0]
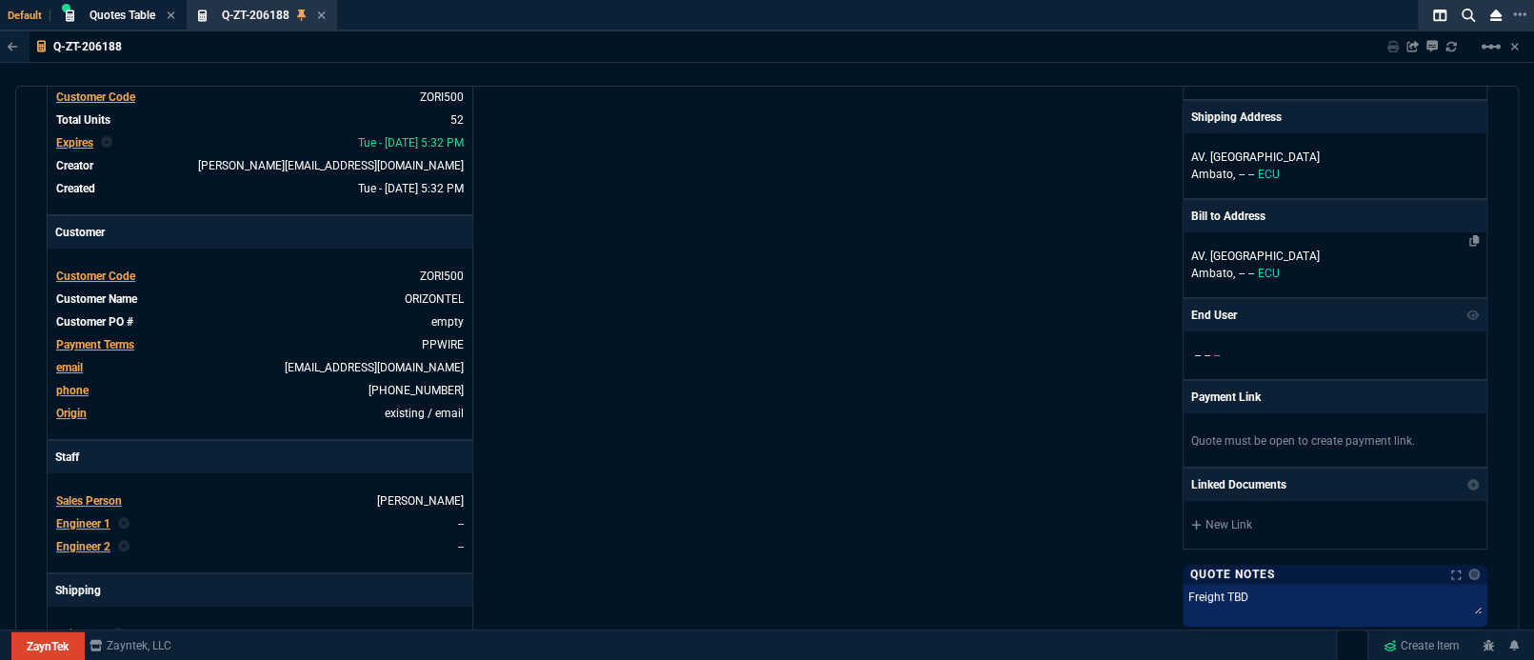
click at [1200, 252] on p "AV. [GEOGRAPHIC_DATA]" at bounding box center [1335, 256] width 288 height 17
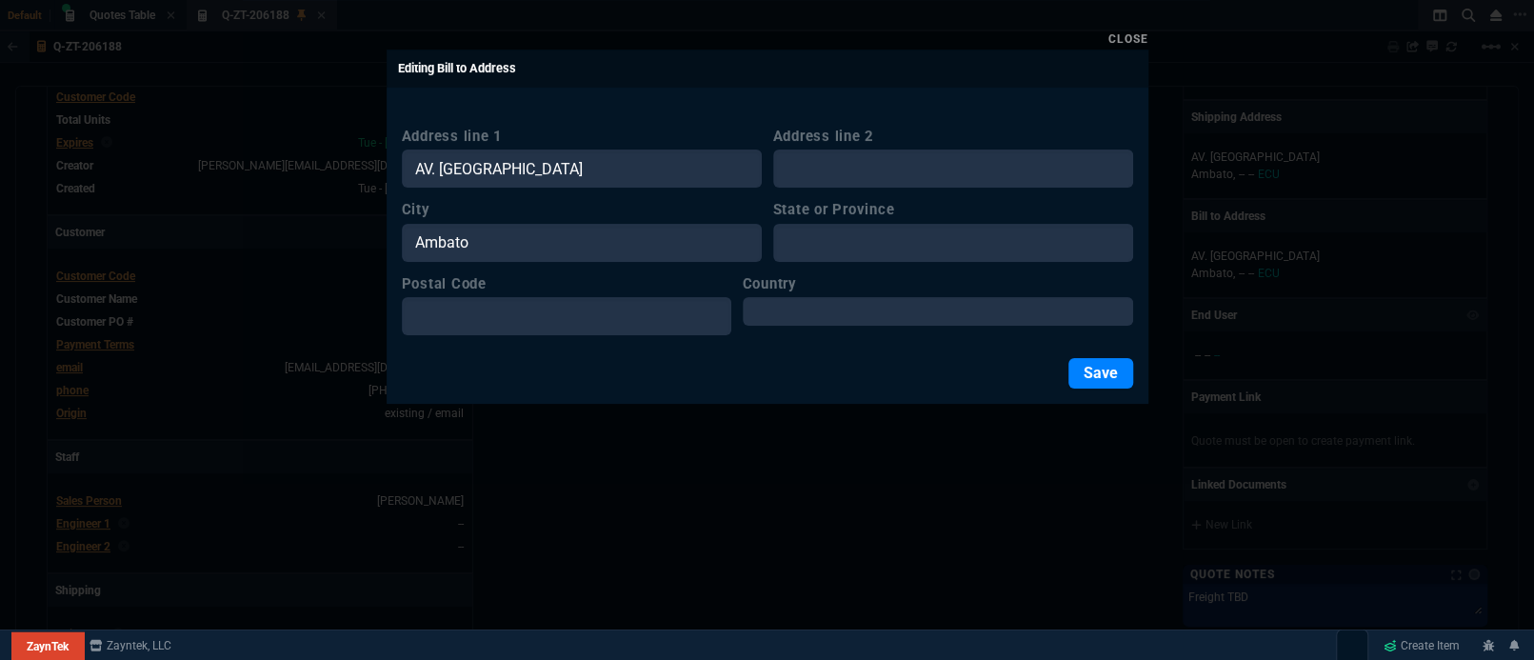
click at [969, 464] on div at bounding box center [767, 330] width 1534 height 660
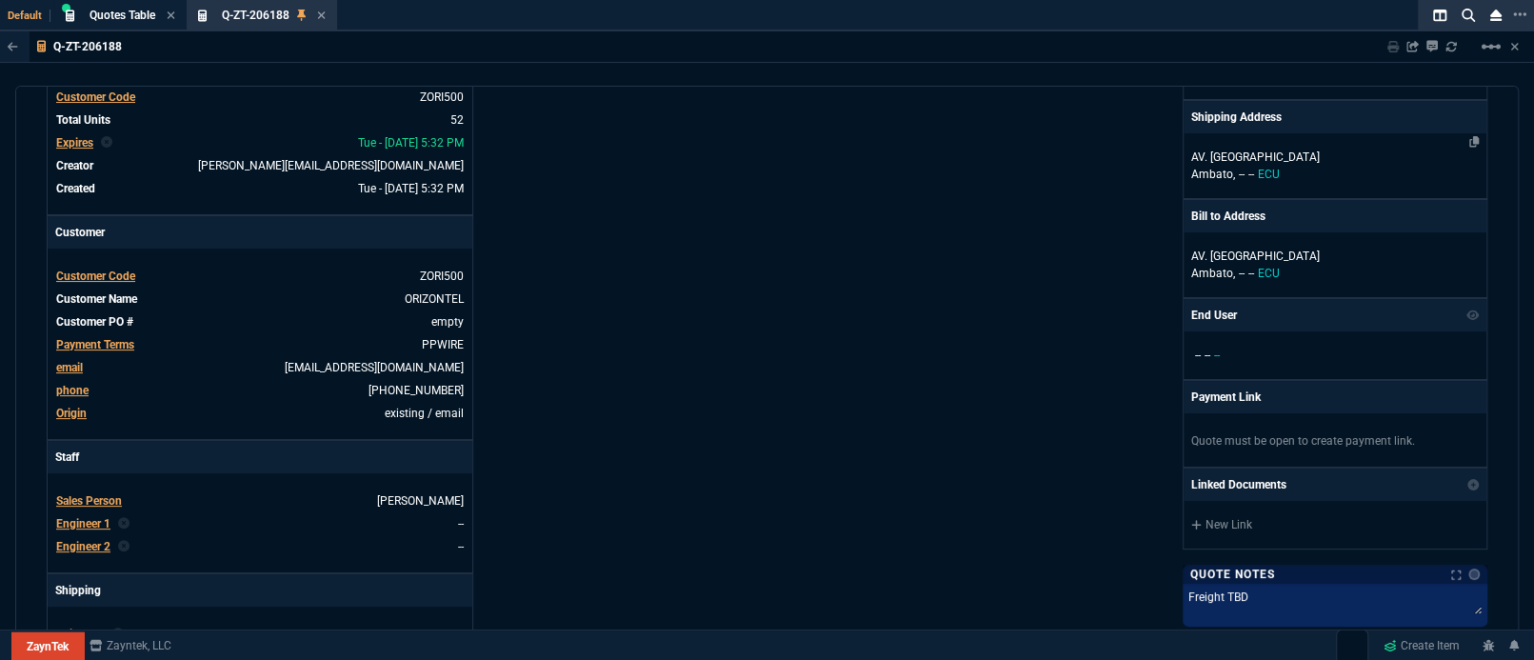
click at [1218, 168] on span "Ambato," at bounding box center [1213, 174] width 44 height 13
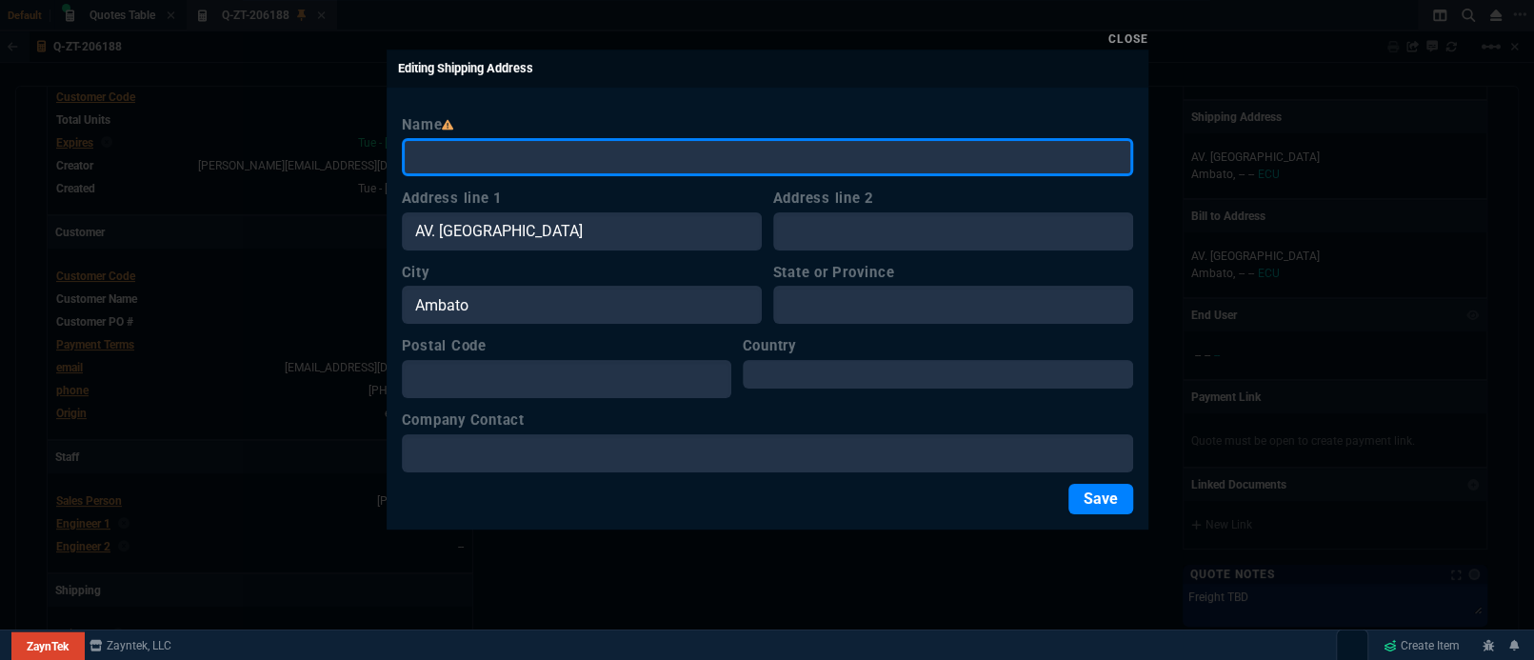
click at [587, 158] on input "Name" at bounding box center [767, 157] width 731 height 38
paste input "Jr. [PERSON_NAME][STREET_ADDRESS][PERSON_NAME]."
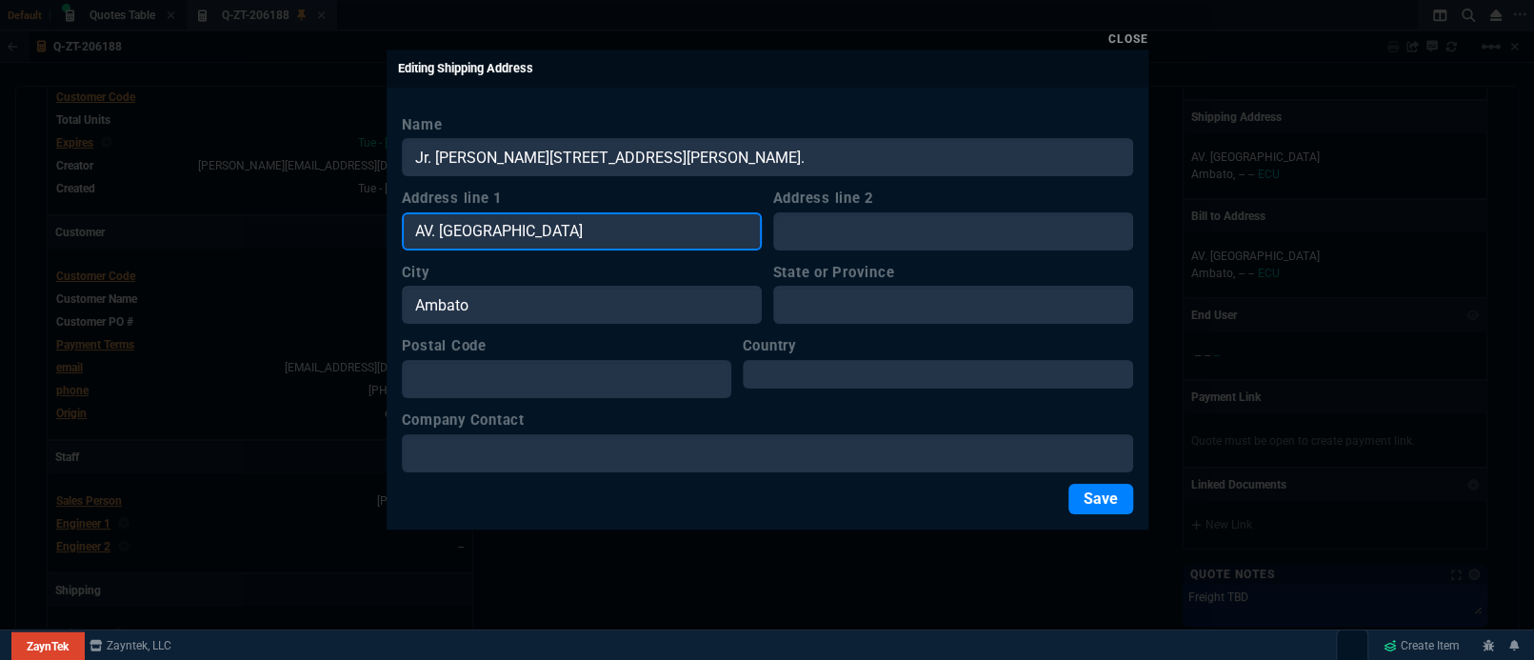
drag, startPoint x: 597, startPoint y: 230, endPoint x: 336, endPoint y: 227, distance: 260.9
click at [336, 227] on div "Close Editing Shipping Address Name Jr. [PERSON_NAME][STREET_ADDRESS][PERSON_NA…" at bounding box center [767, 330] width 1534 height 660
paste input "Jr. [PERSON_NAME][STREET_ADDRESS][PERSON_NAME]."
click at [602, 231] on input "Jr. [PERSON_NAME][STREET_ADDRESS][PERSON_NAME]." at bounding box center [582, 231] width 360 height 38
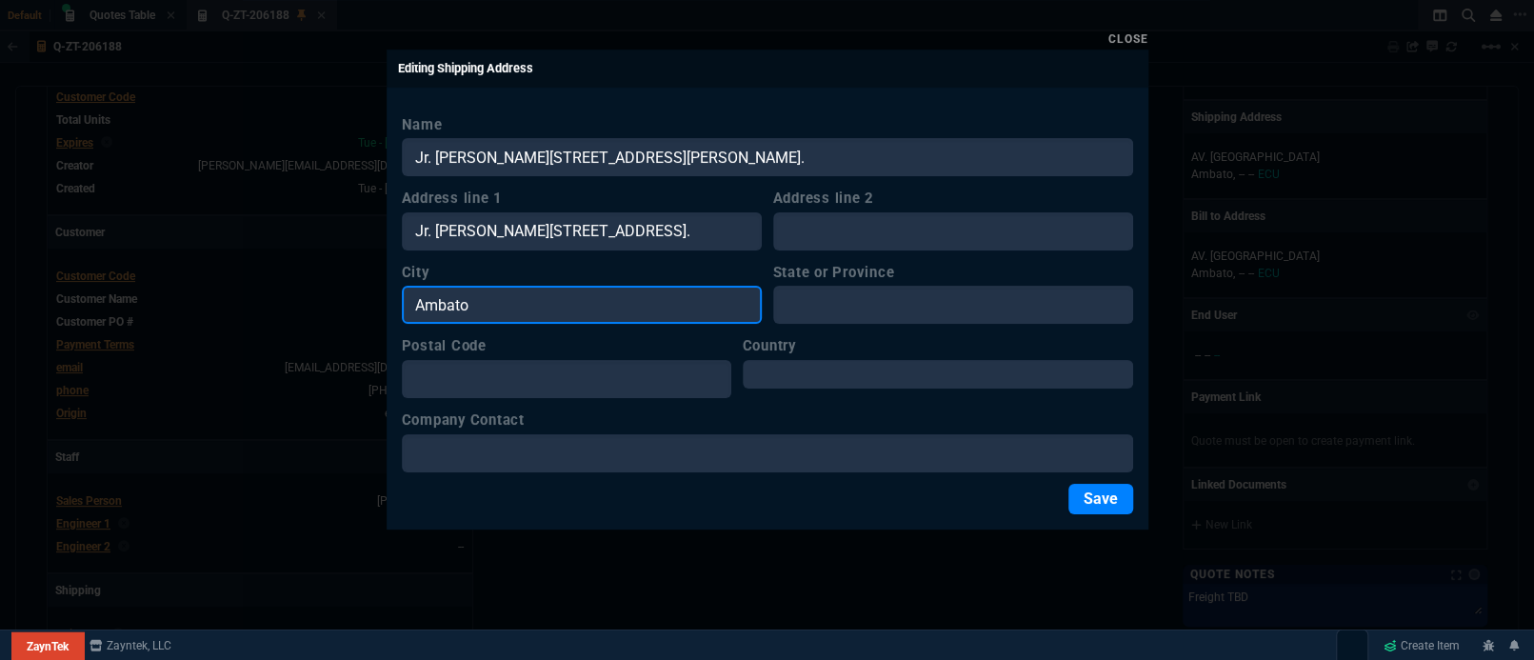
click at [504, 298] on input "Ambato" at bounding box center [582, 305] width 360 height 38
paste input "Barranc"
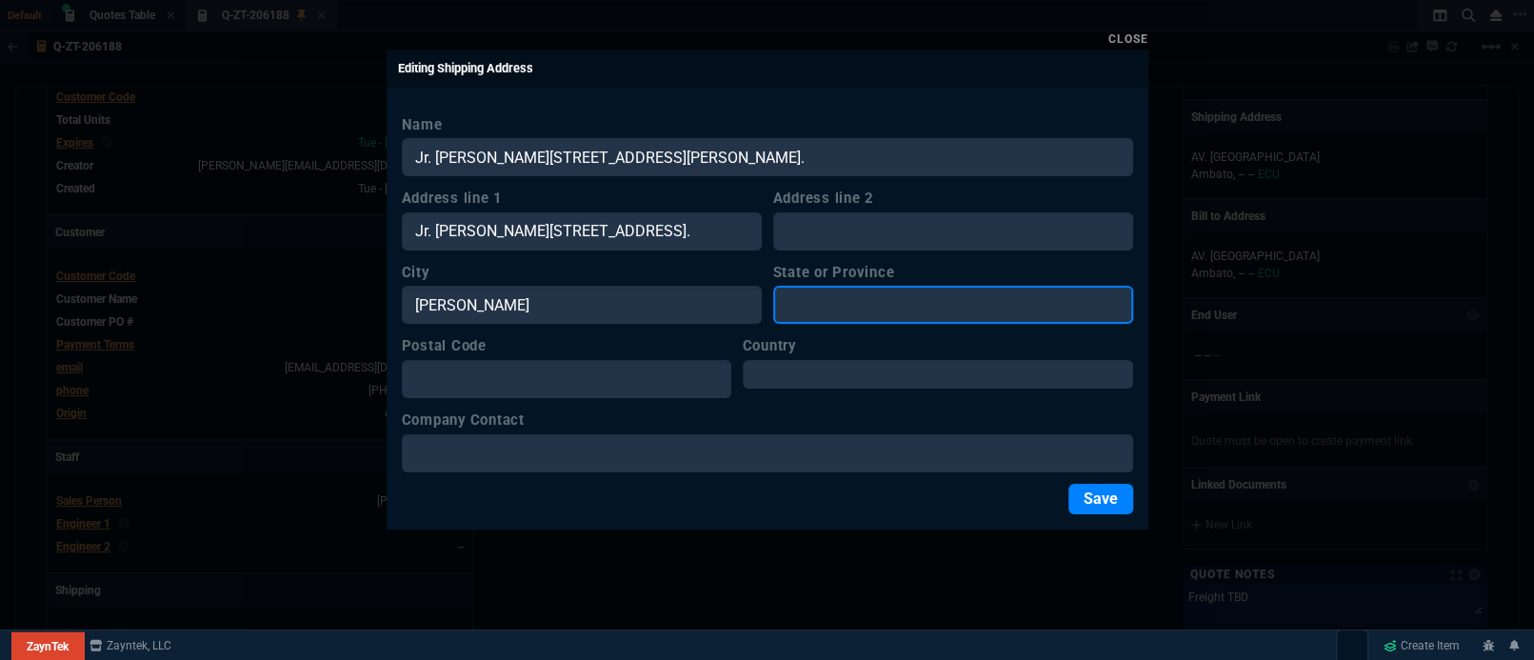
click at [898, 307] on input "State or Province" at bounding box center [953, 305] width 360 height 38
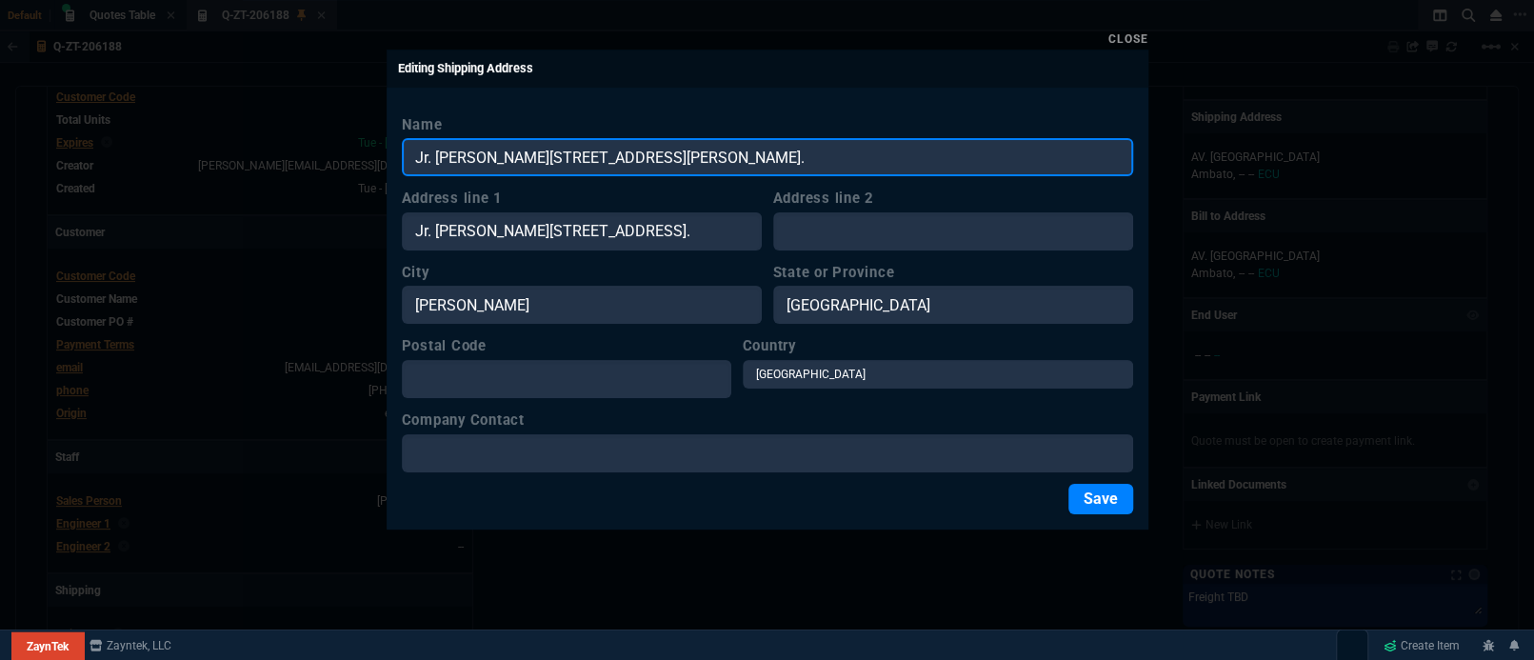
drag, startPoint x: 708, startPoint y: 151, endPoint x: 184, endPoint y: 155, distance: 523.7
click at [179, 157] on div "Close Editing Shipping Address Name Jr. [PERSON_NAME][STREET_ADDRESS][PERSON_NA…" at bounding box center [767, 330] width 1534 height 660
paste input "UNIVERSIDAD DE INGENIERIA Y TECNOLOGIA"
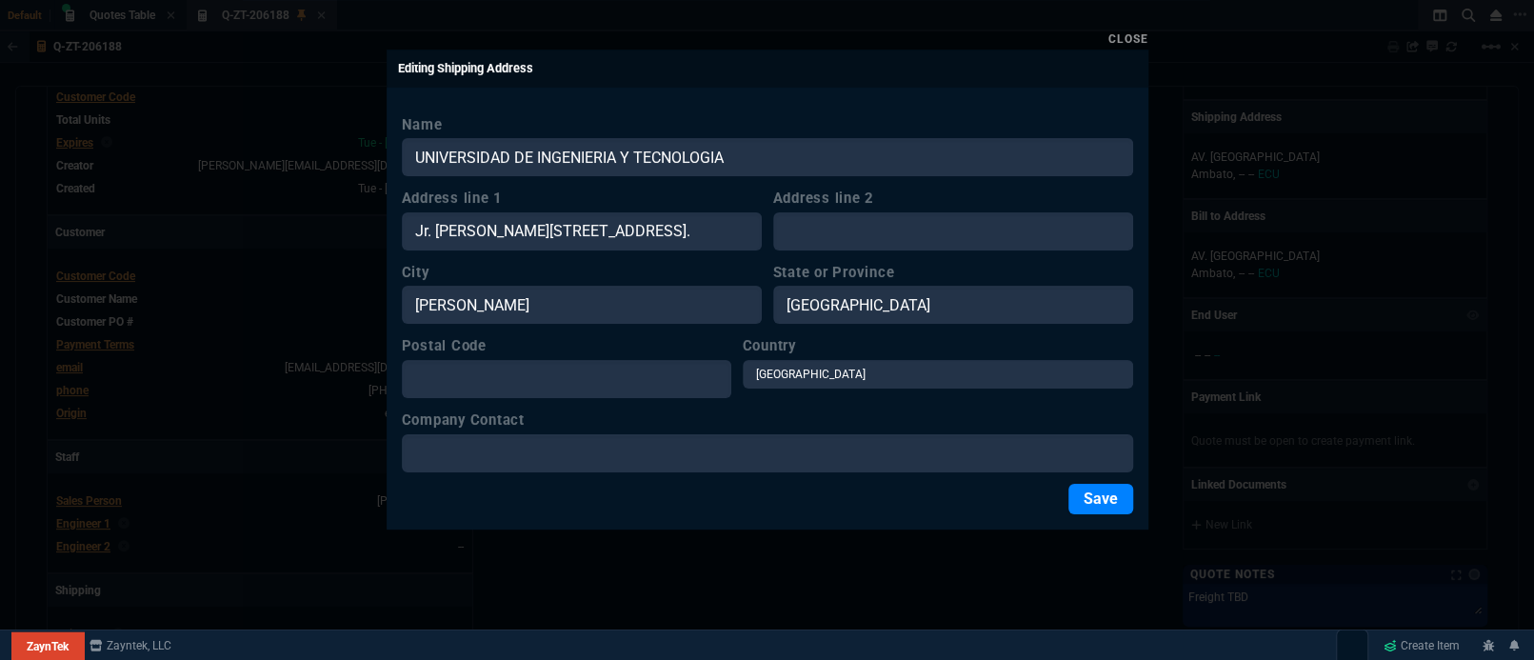
drag, startPoint x: 521, startPoint y: 483, endPoint x: 520, endPoint y: 453, distance: 29.5
click at [520, 477] on form "Name UNIVERSIDAD DE INGENIERIA Y TECNOLOGIA Address line 1 Jr. [PERSON_NAME][ST…" at bounding box center [767, 314] width 731 height 400
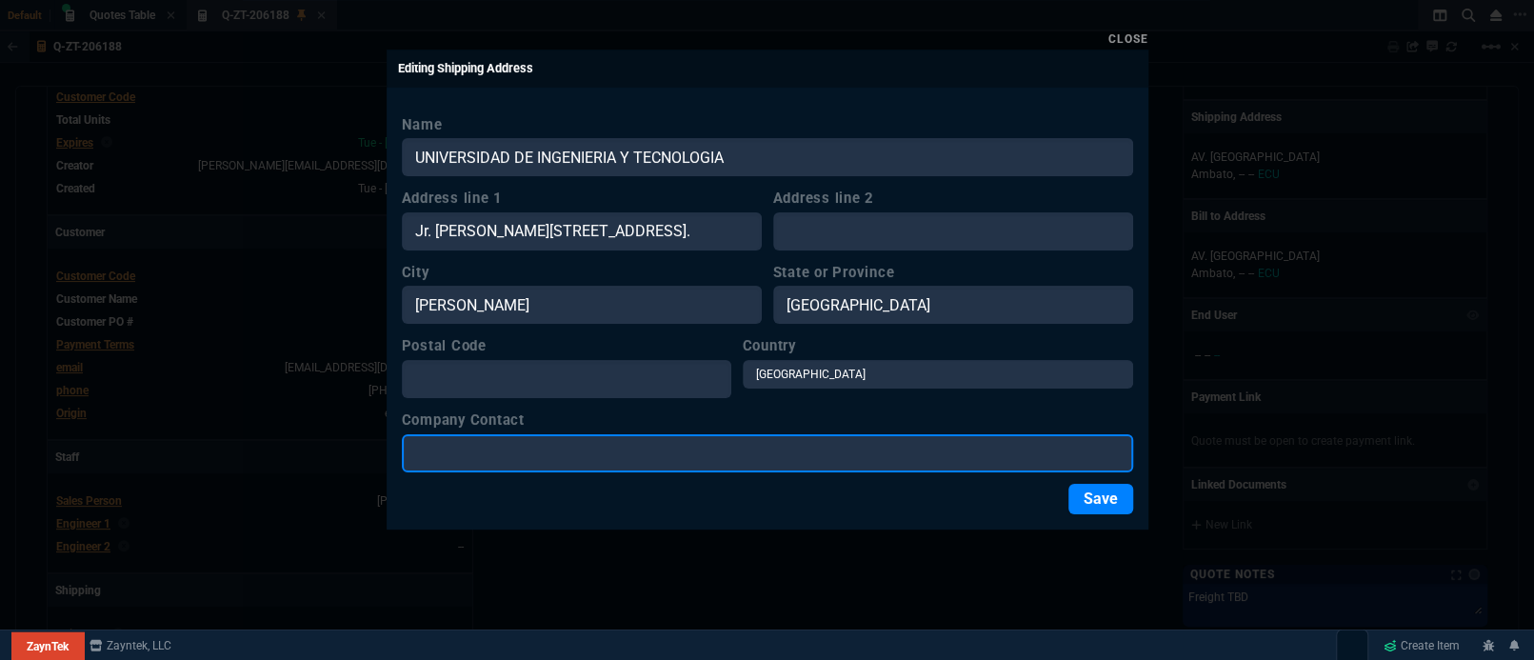
click at [520, 450] on input "Company Contact" at bounding box center [767, 453] width 731 height 38
paste input "[PERSON_NAME]"
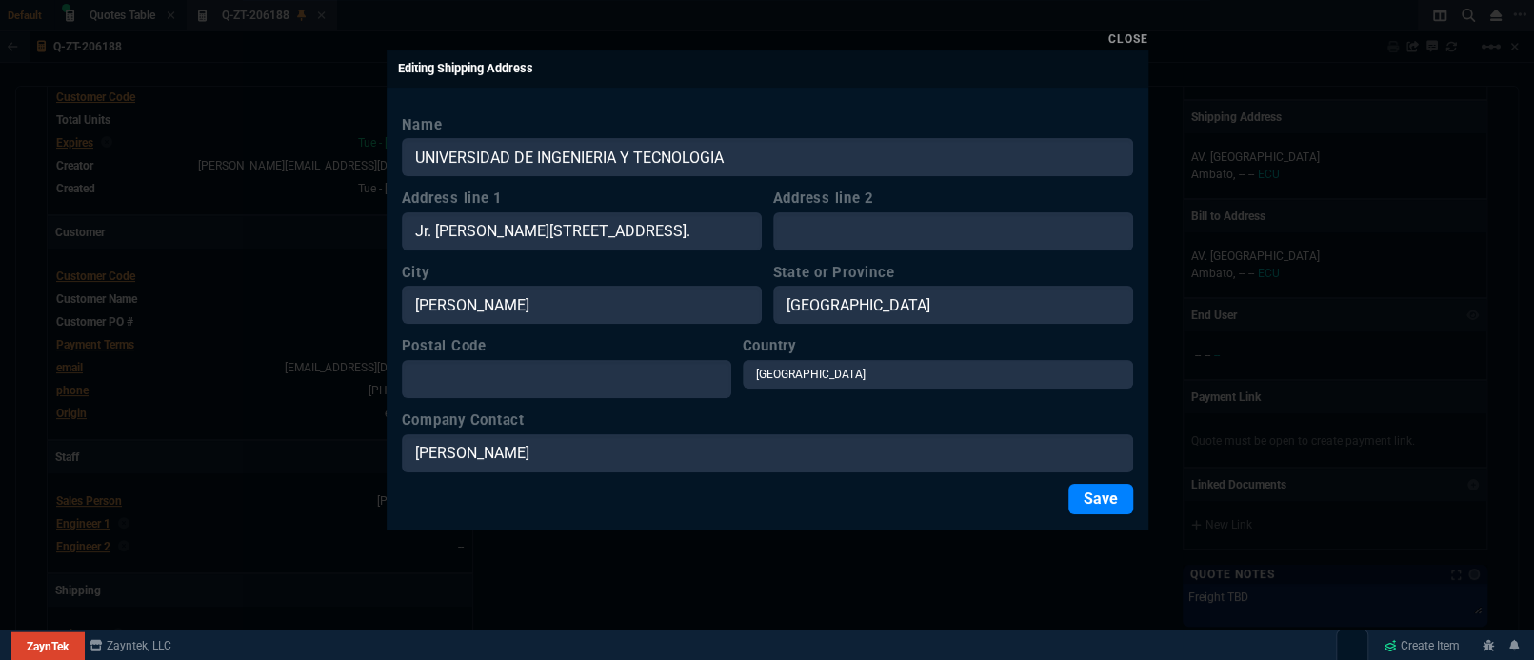
drag, startPoint x: 1119, startPoint y: 493, endPoint x: 1130, endPoint y: 501, distance: 13.7
click at [1124, 498] on button "Save" at bounding box center [1100, 499] width 65 height 30
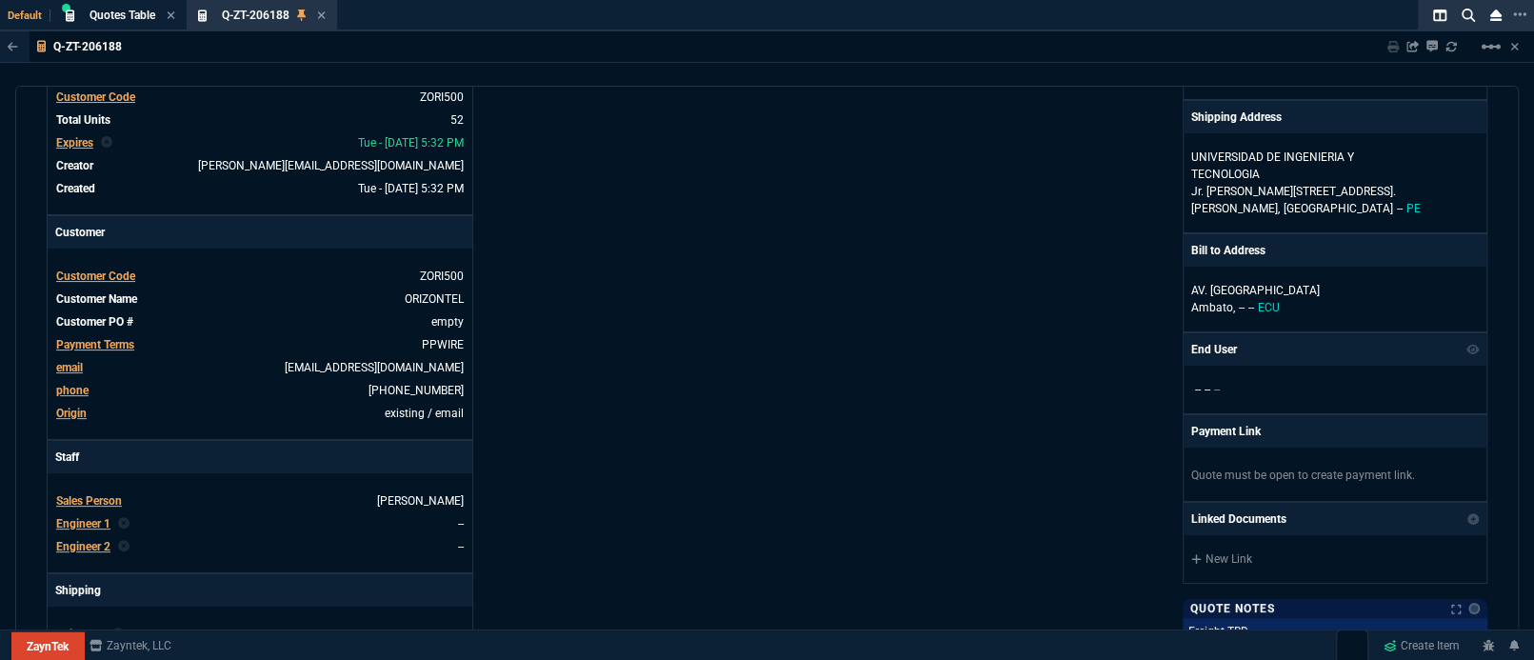
click at [987, 437] on div "ZaynTek, LLC [STREET_ADDRESS] Share Link Show More Chats Shipping Address [GEOG…" at bounding box center [1127, 481] width 721 height 983
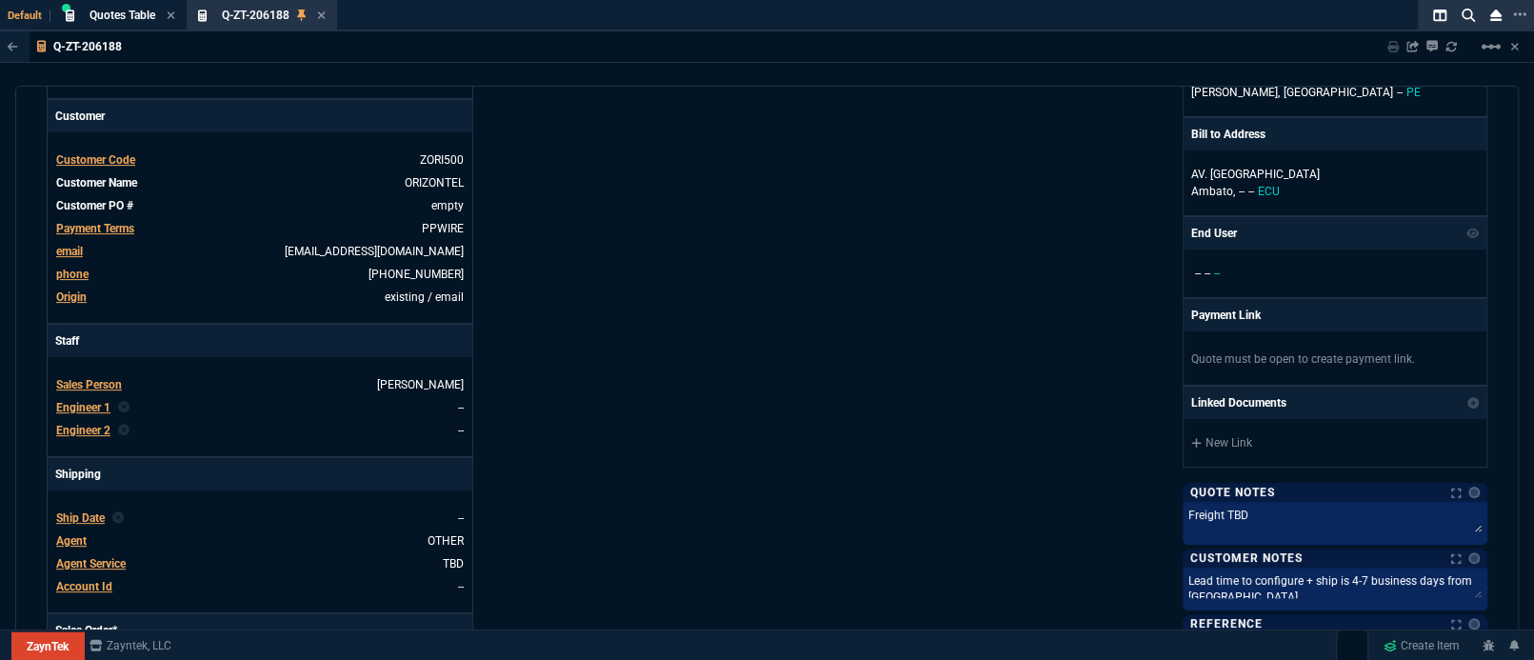
scroll to position [508, 0]
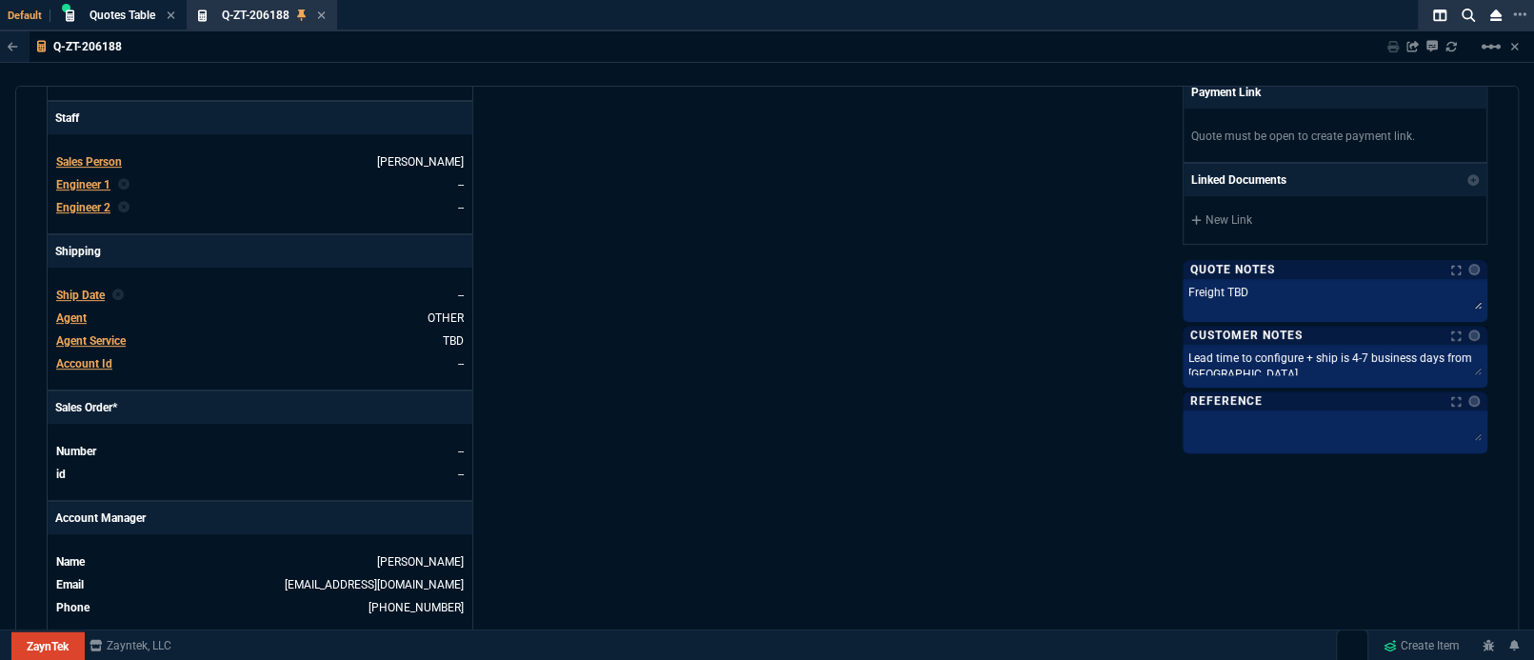
click at [85, 343] on span "Agent Service" at bounding box center [91, 340] width 70 height 13
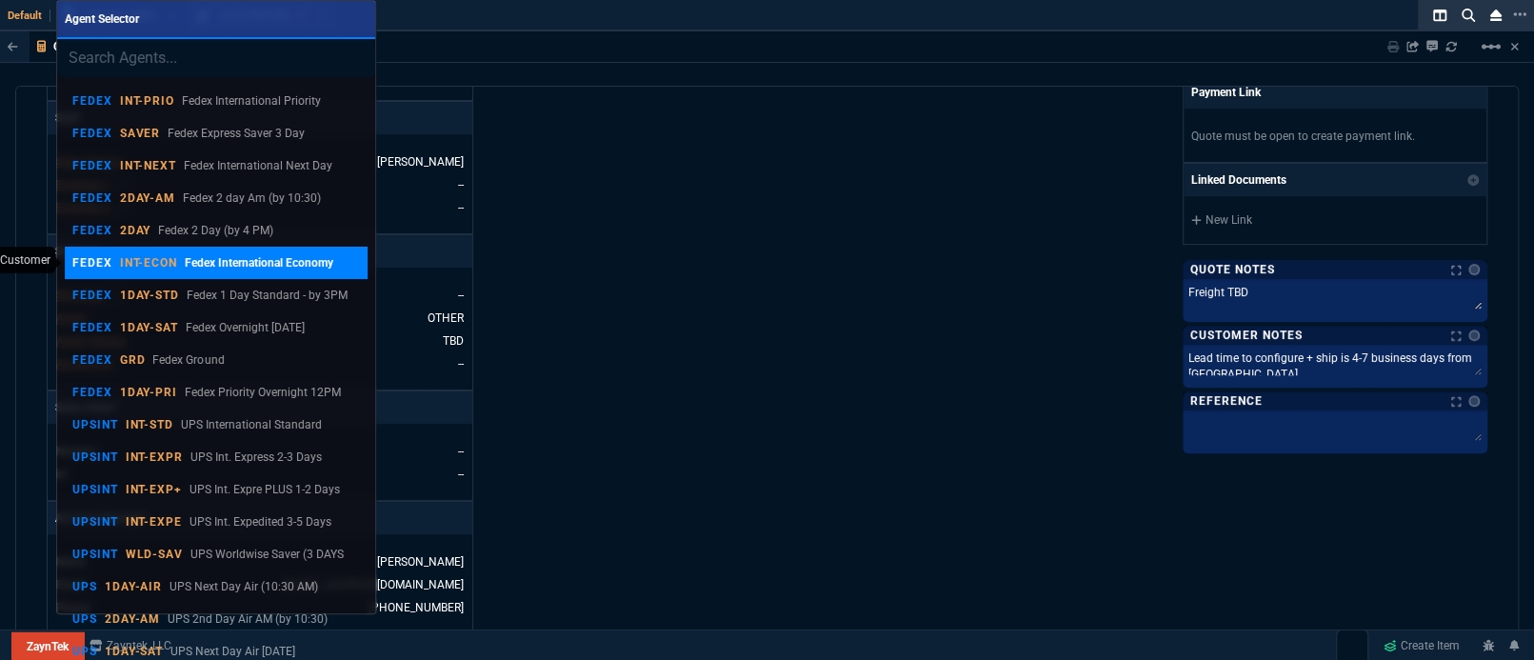
click at [256, 266] on p "Fedex International Economy" at bounding box center [259, 262] width 149 height 17
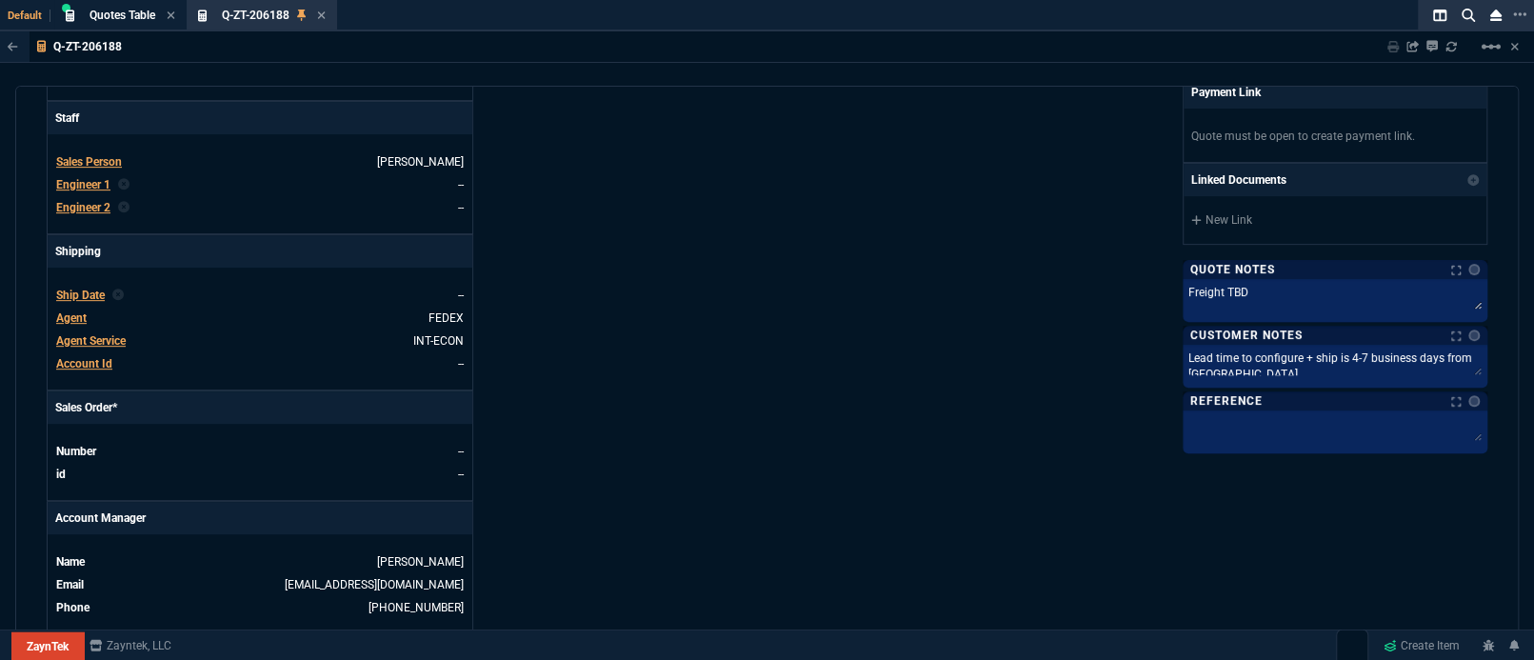
click at [842, 436] on div "ZaynTek, LLC [STREET_ADDRESS] Share Link Show More Chats Shipping Address [GEOG…" at bounding box center [1127, 142] width 721 height 983
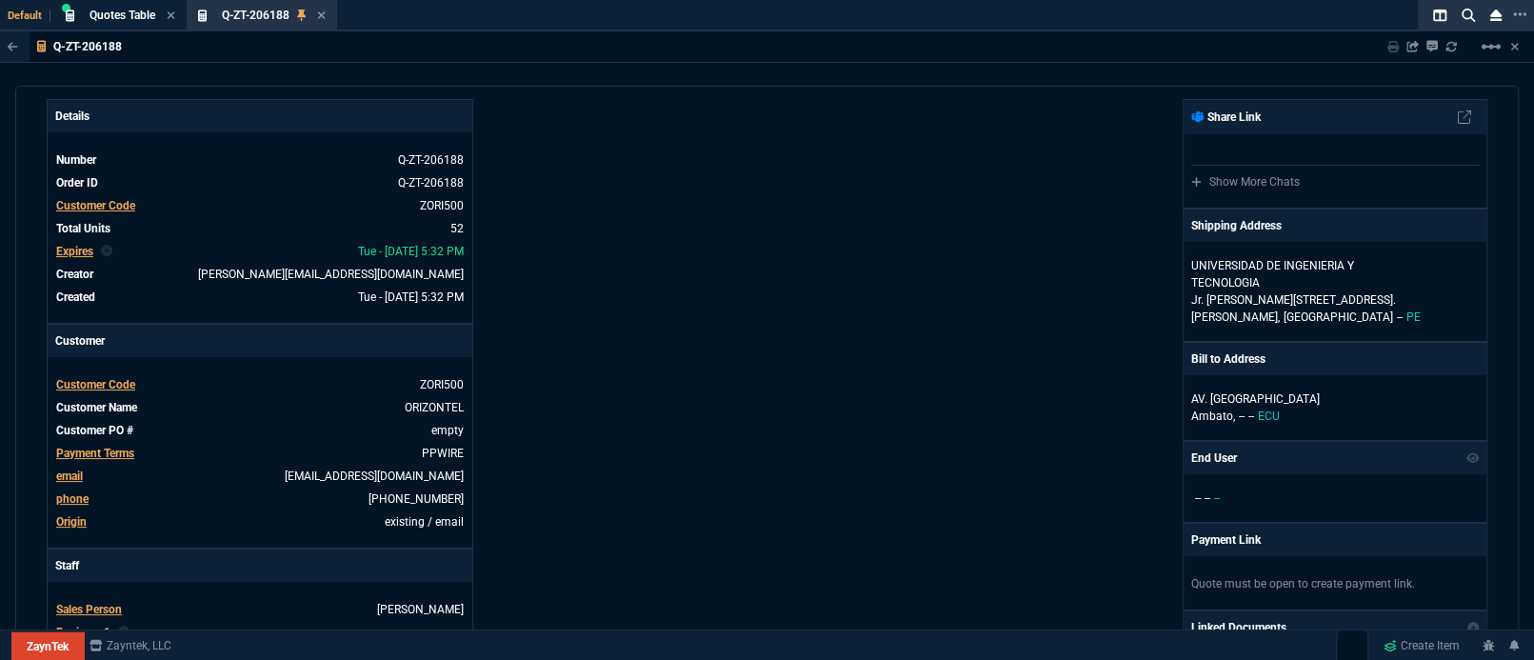
scroll to position [0, 0]
